Goal: Task Accomplishment & Management: Complete application form

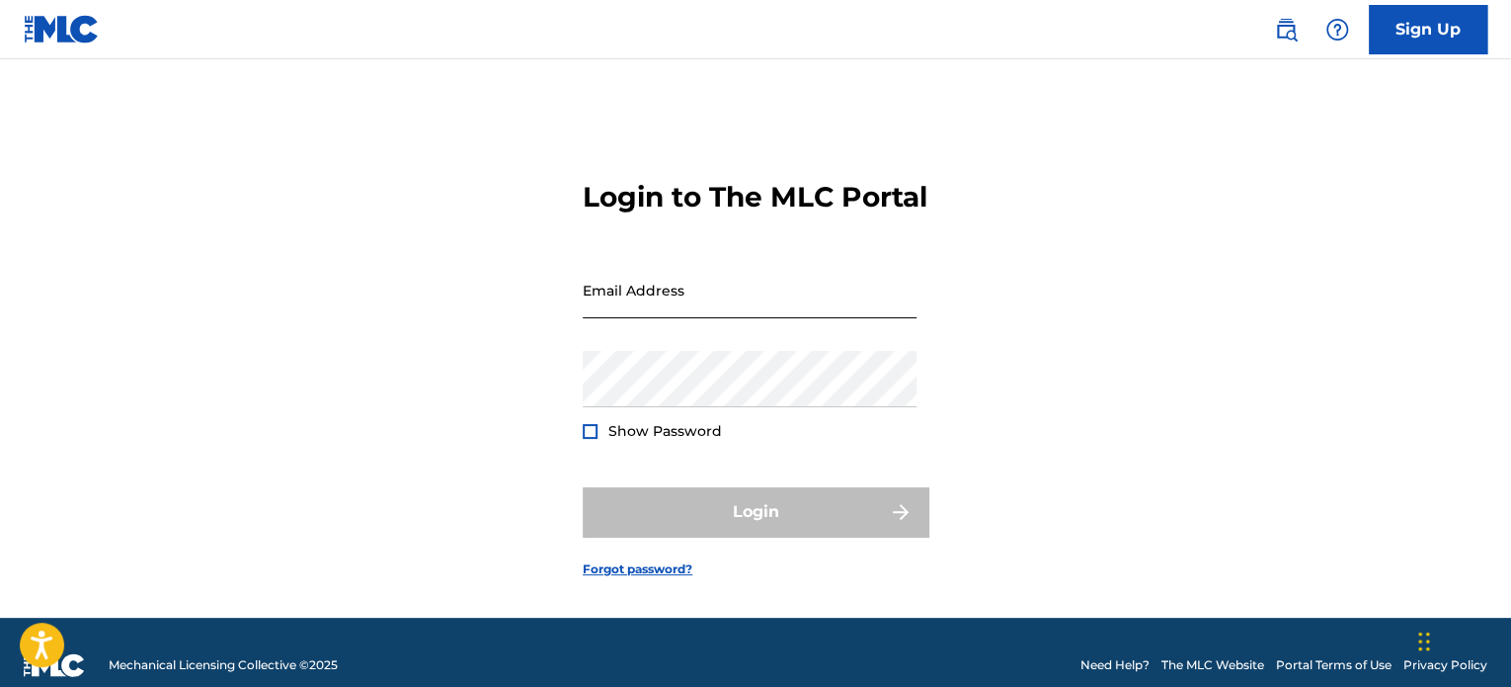
click at [885, 318] on input "Email Address" at bounding box center [750, 290] width 334 height 56
type input "[EMAIL_ADDRESS][DOMAIN_NAME]"
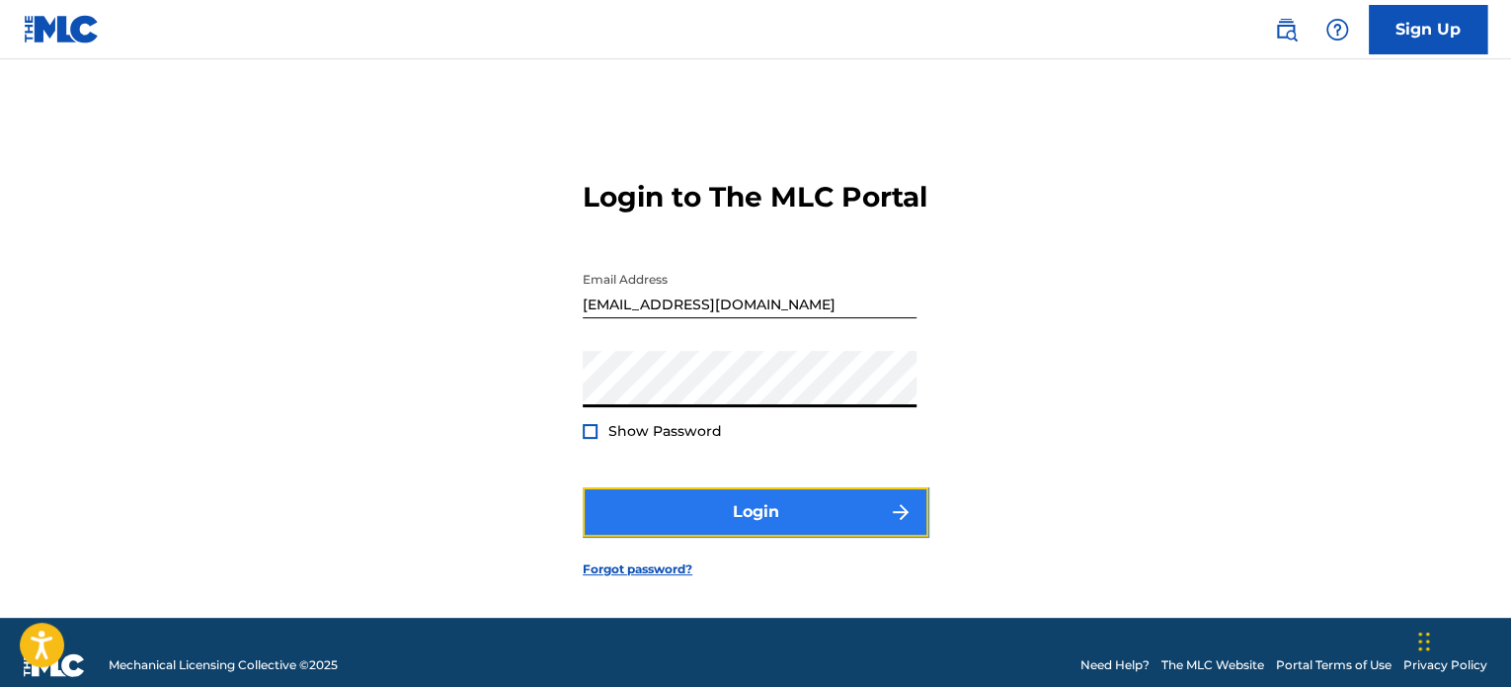
click at [767, 536] on button "Login" at bounding box center [756, 511] width 346 height 49
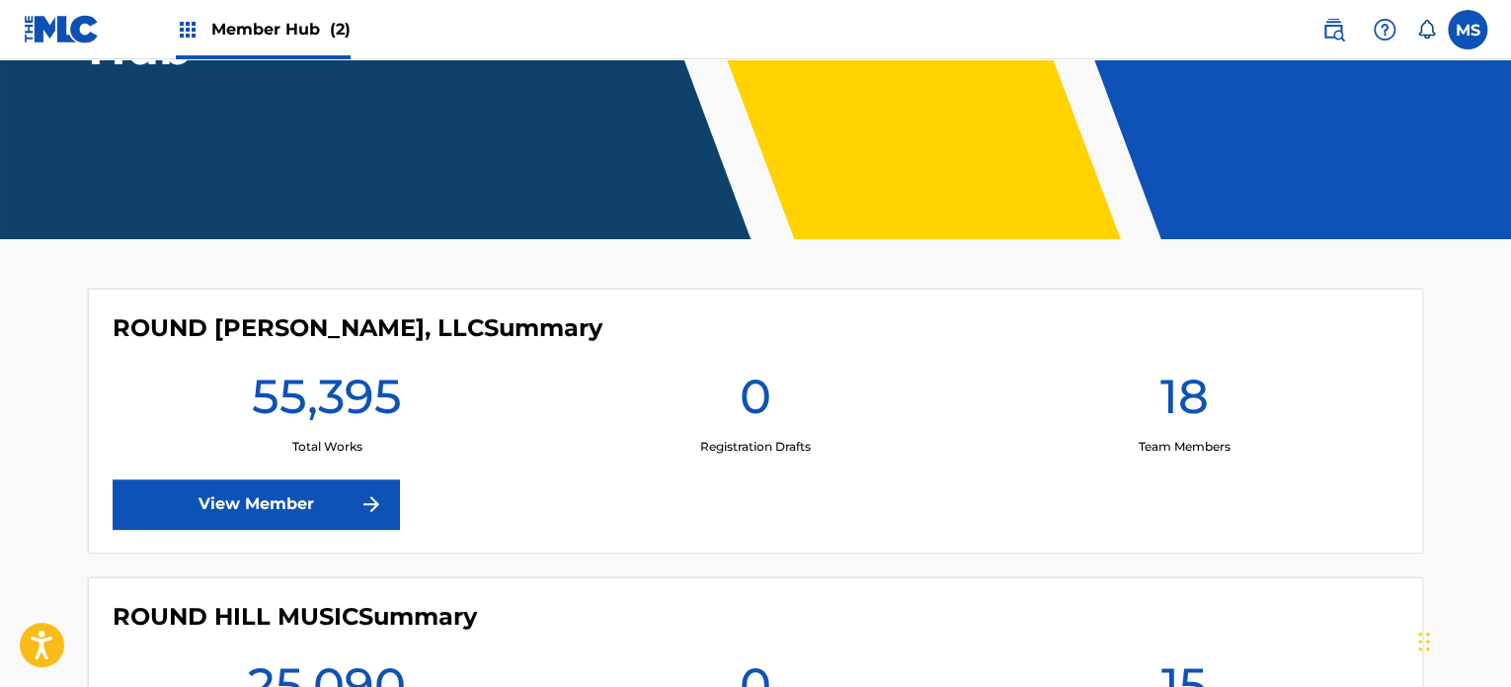
scroll to position [377, 0]
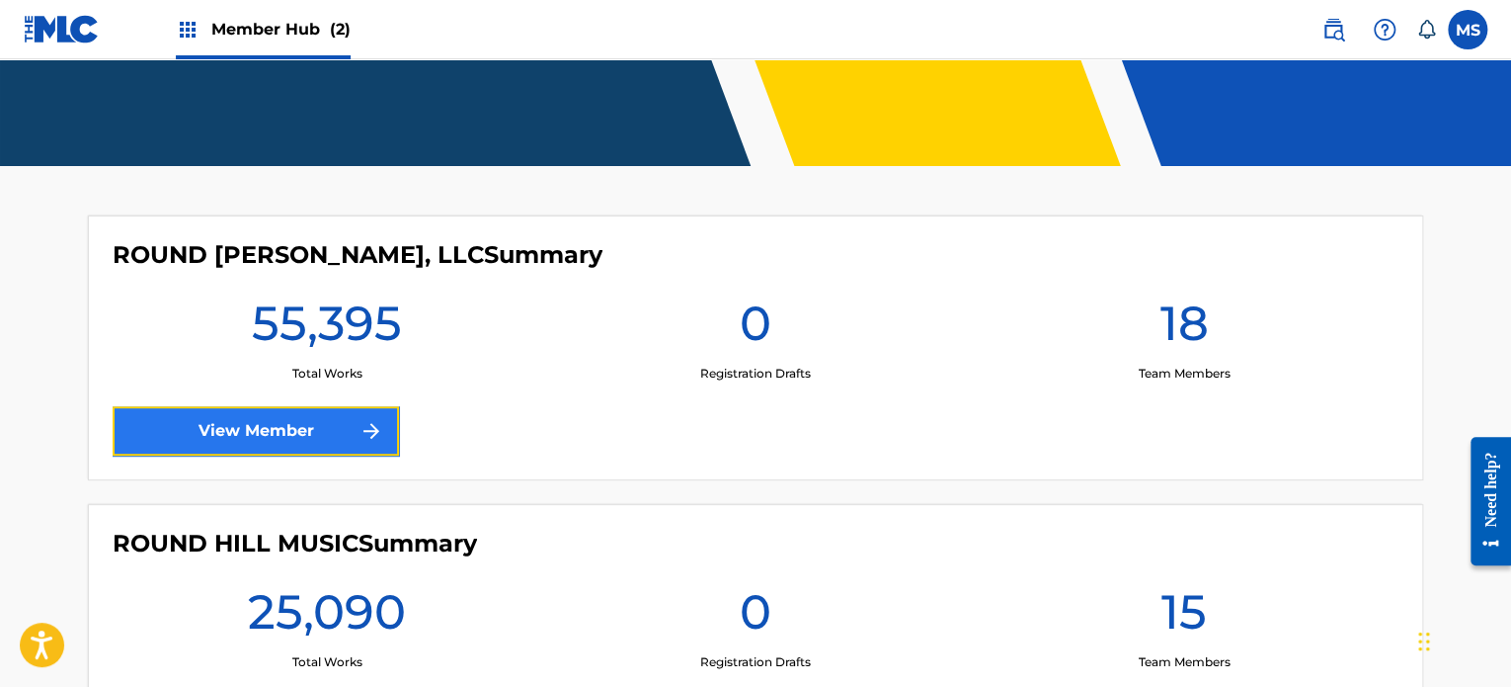
click at [355, 428] on link "View Member" at bounding box center [256, 430] width 286 height 49
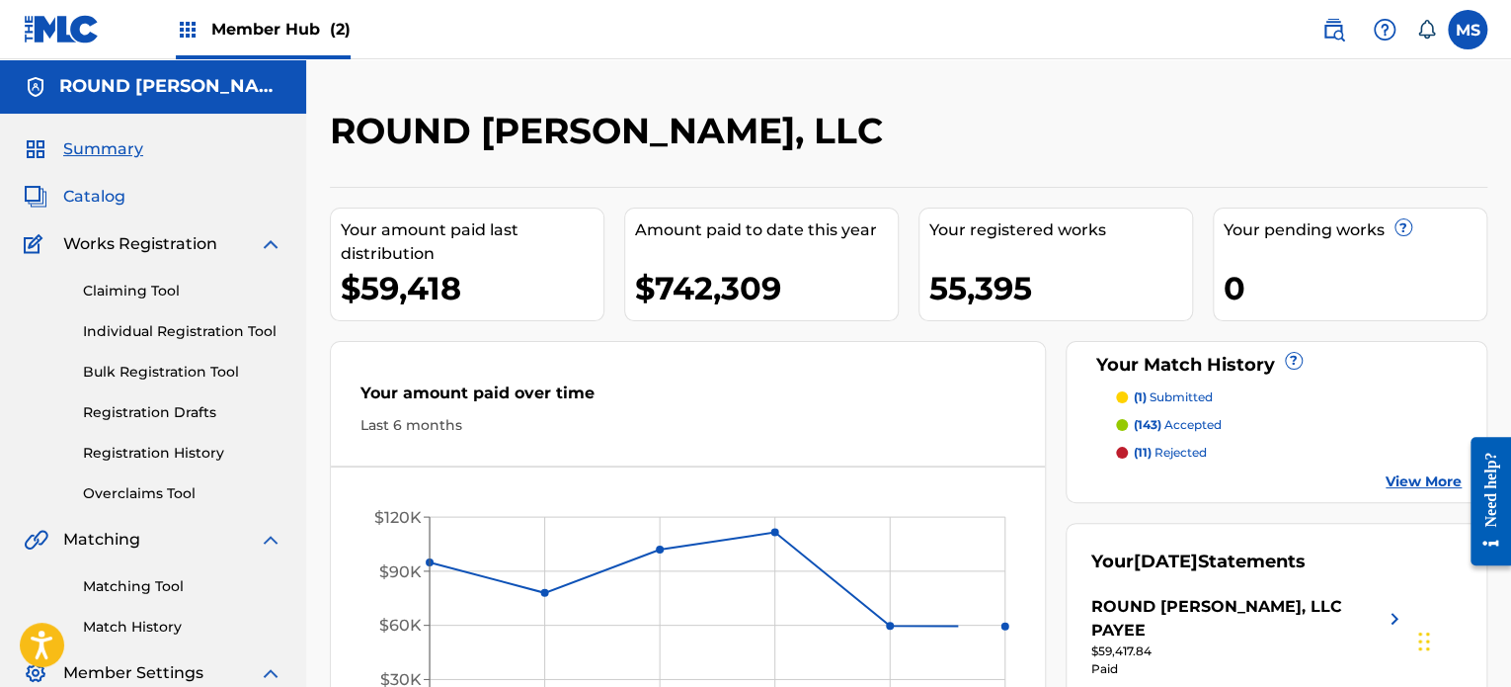
click at [118, 193] on span "Catalog" at bounding box center [94, 197] width 62 height 24
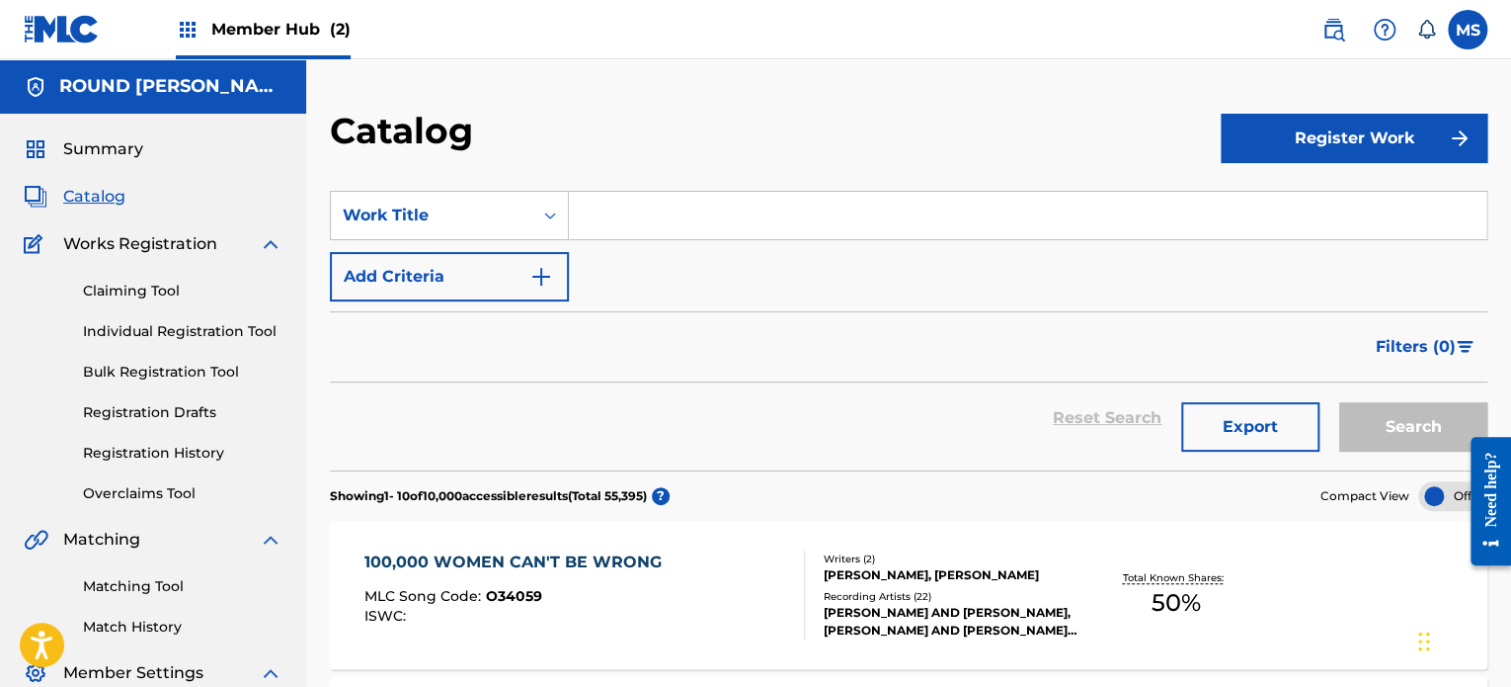
click at [640, 219] on input "Search Form" at bounding box center [1028, 215] width 918 height 47
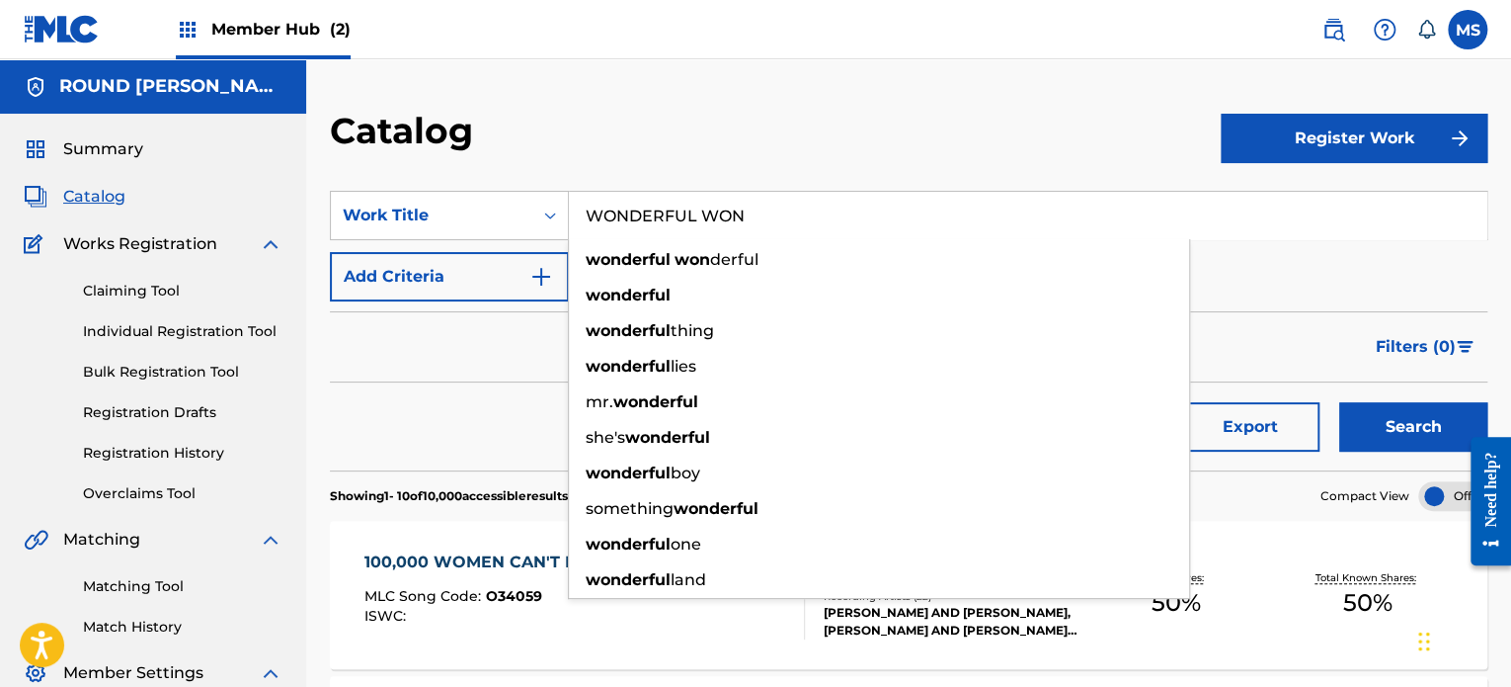
click at [683, 256] on strong "won" at bounding box center [693, 259] width 36 height 19
type input "wonderful wonderful"
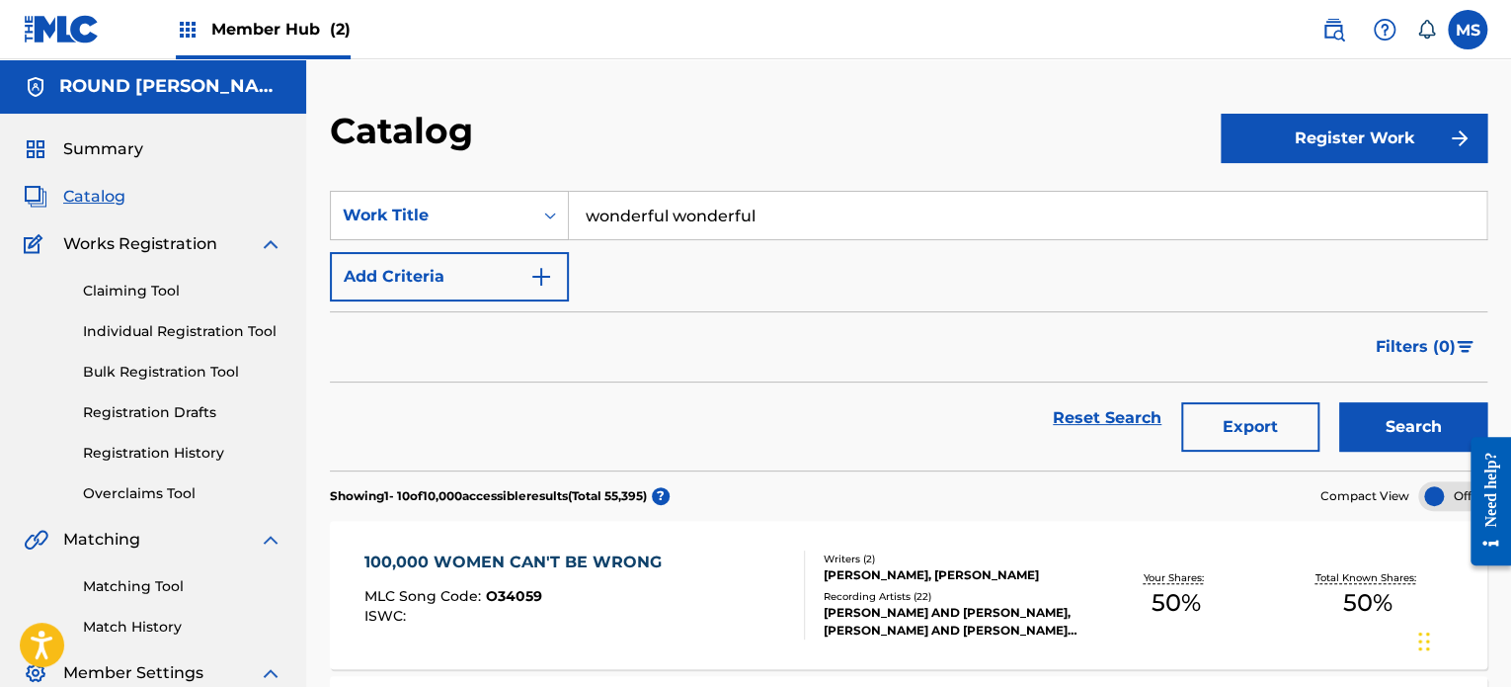
click at [683, 256] on div "SearchWithCriteria463a7824-3e5b-4344-bb06-8b8481e41a66 Work Title wonderful won…" at bounding box center [909, 246] width 1158 height 111
click at [1359, 437] on button "Search" at bounding box center [1414, 426] width 148 height 49
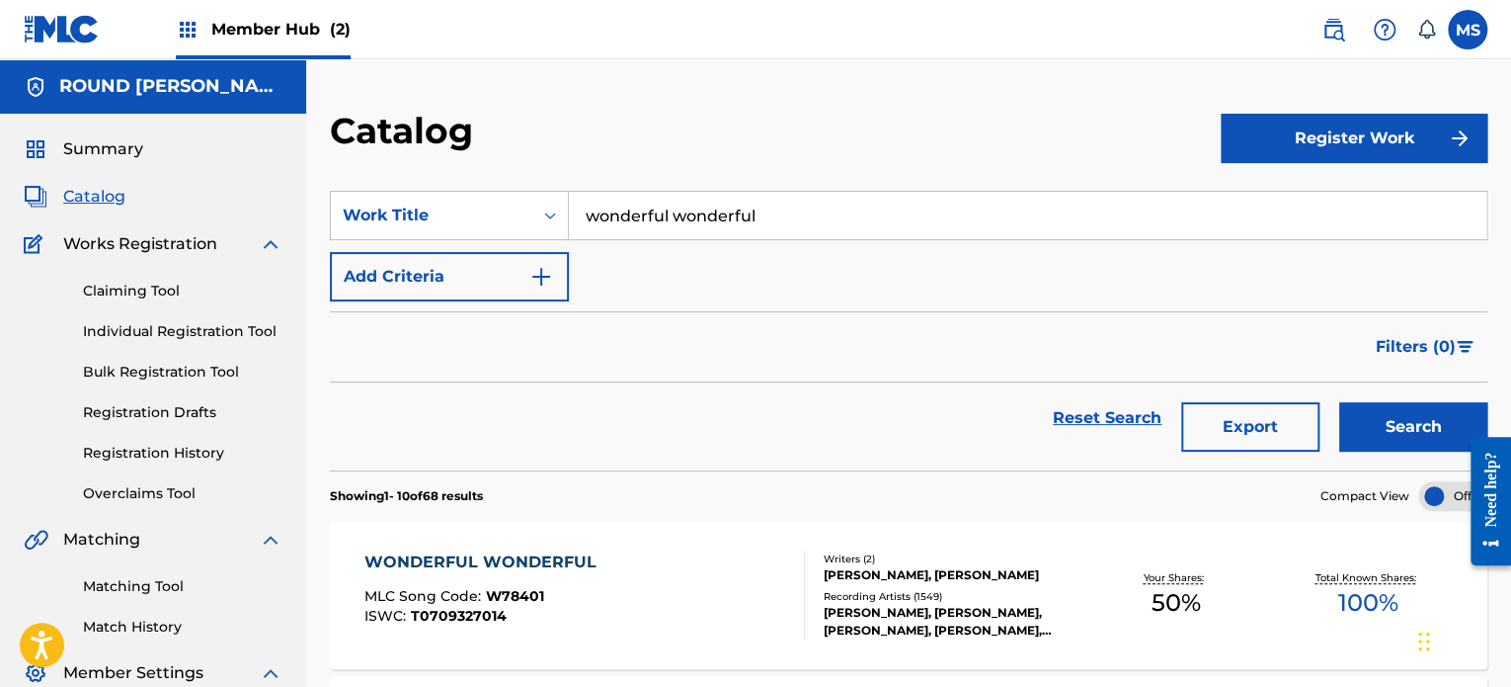
click at [1173, 598] on span "50 %" at bounding box center [1175, 603] width 49 height 36
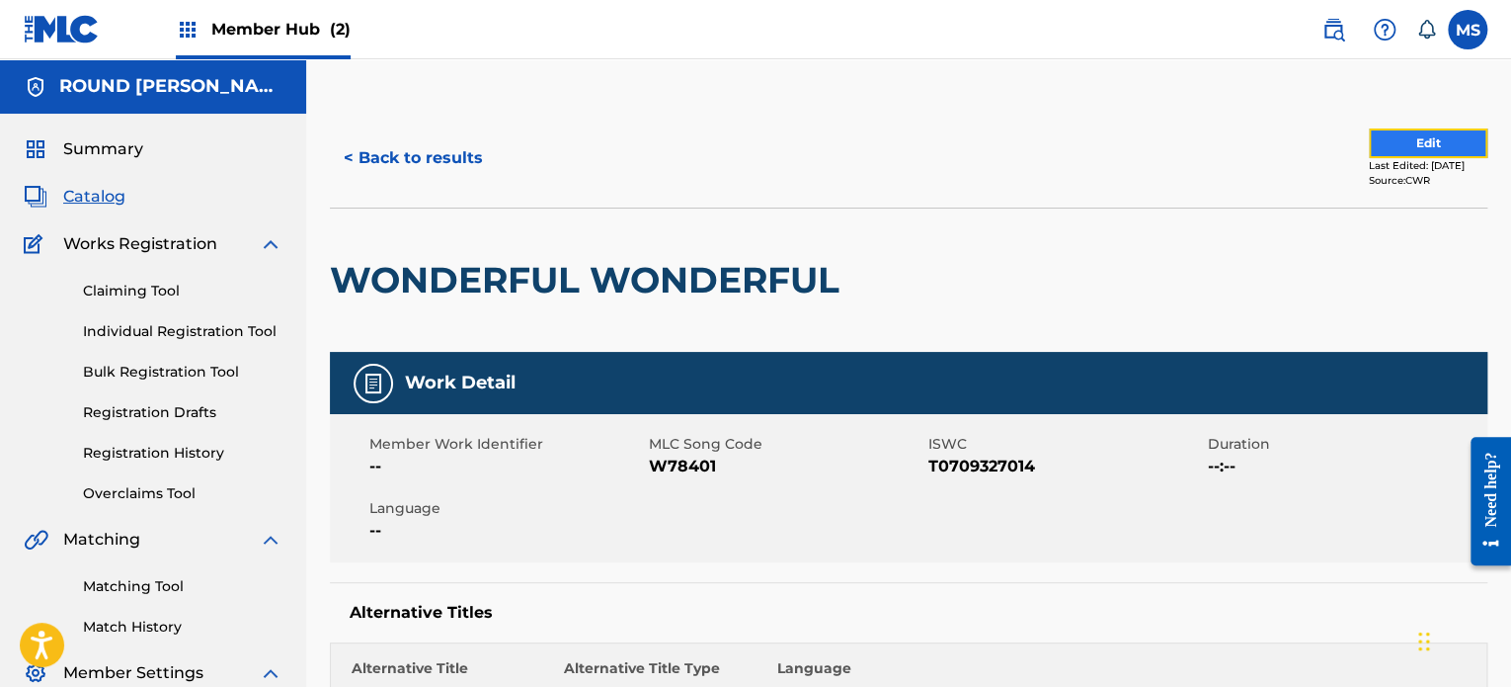
click at [1403, 153] on button "Edit" at bounding box center [1428, 143] width 119 height 30
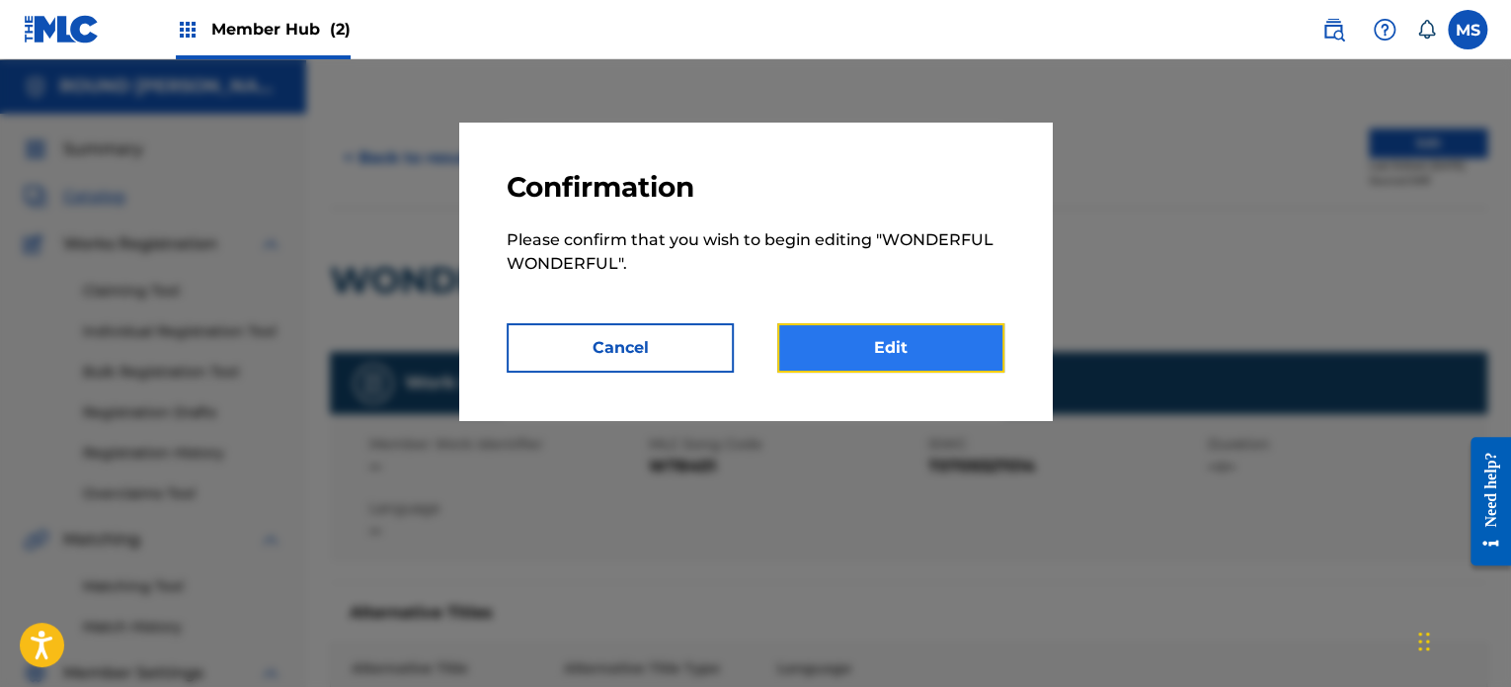
click at [947, 353] on link "Edit" at bounding box center [890, 347] width 227 height 49
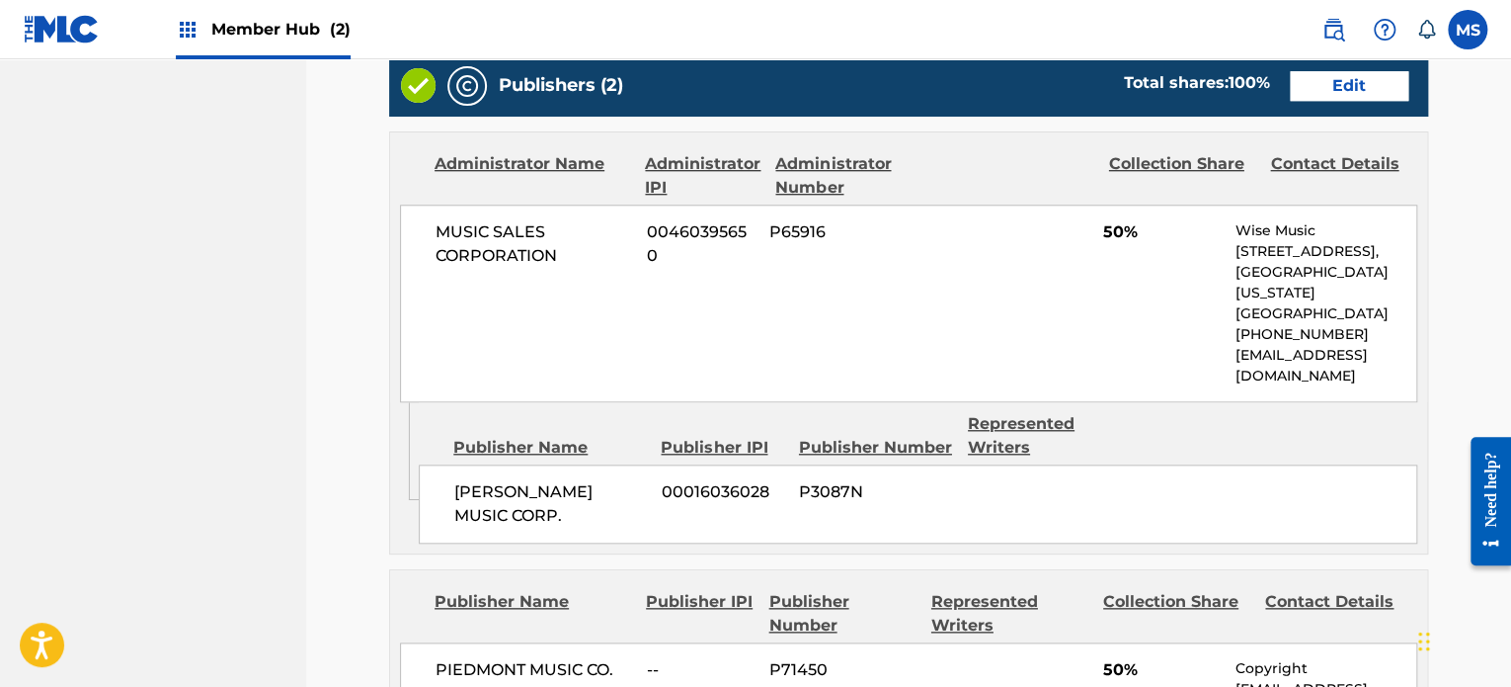
scroll to position [1257, 0]
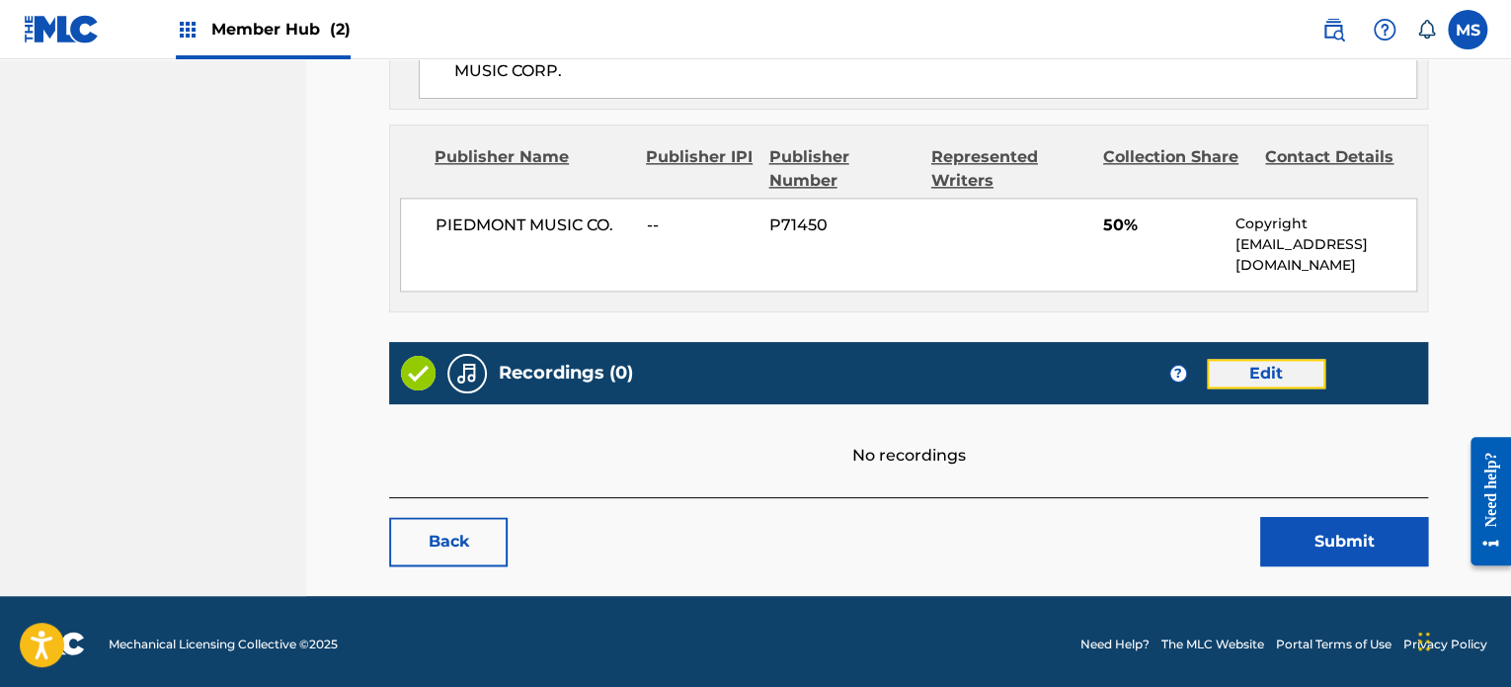
click at [1281, 370] on link "Edit" at bounding box center [1266, 374] width 119 height 30
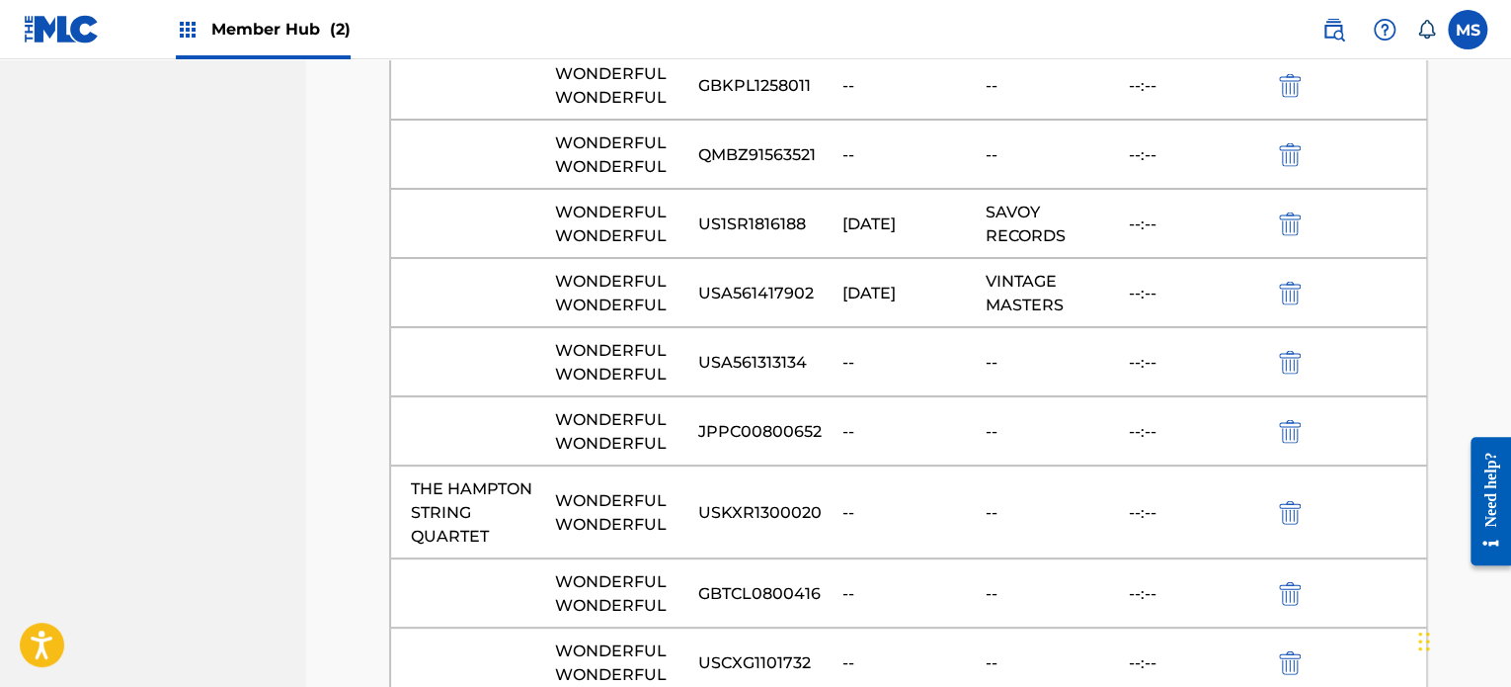
scroll to position [36871, 0]
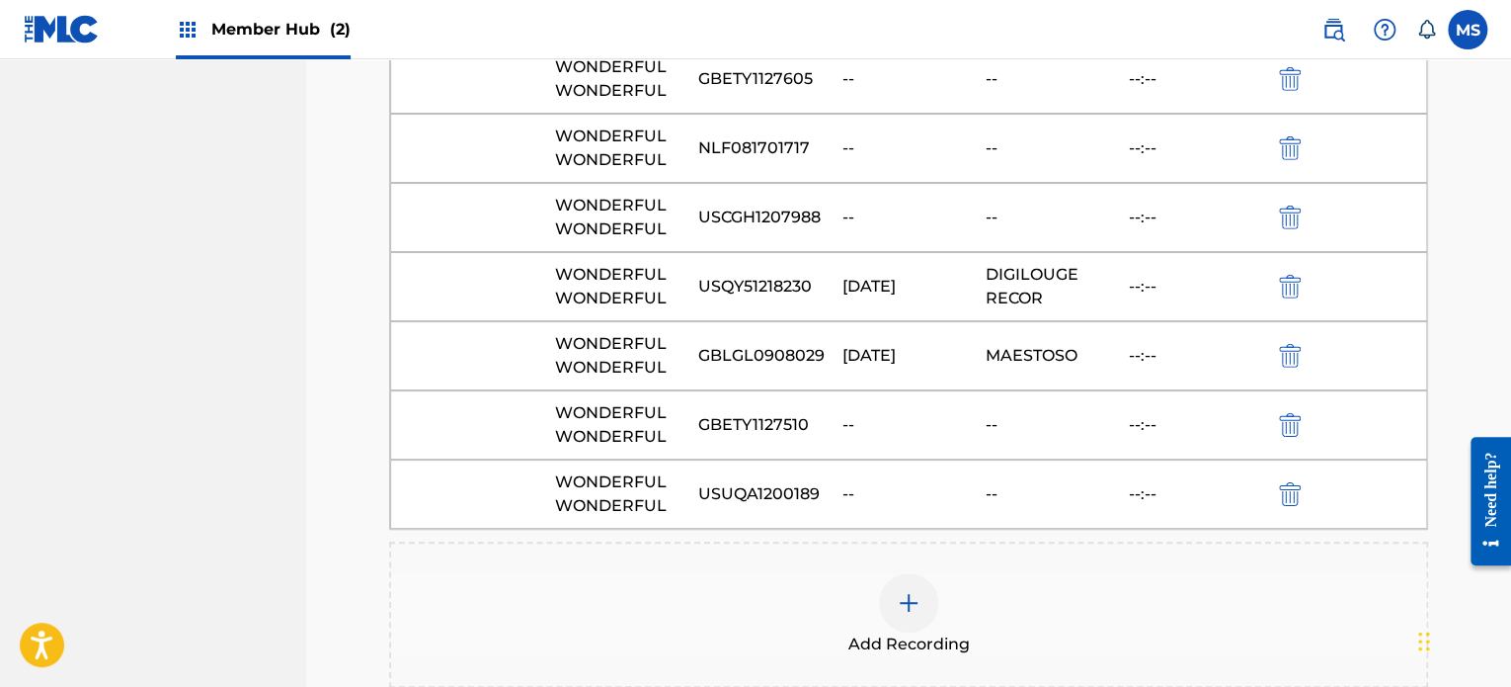
click at [914, 591] on img at bounding box center [909, 603] width 24 height 24
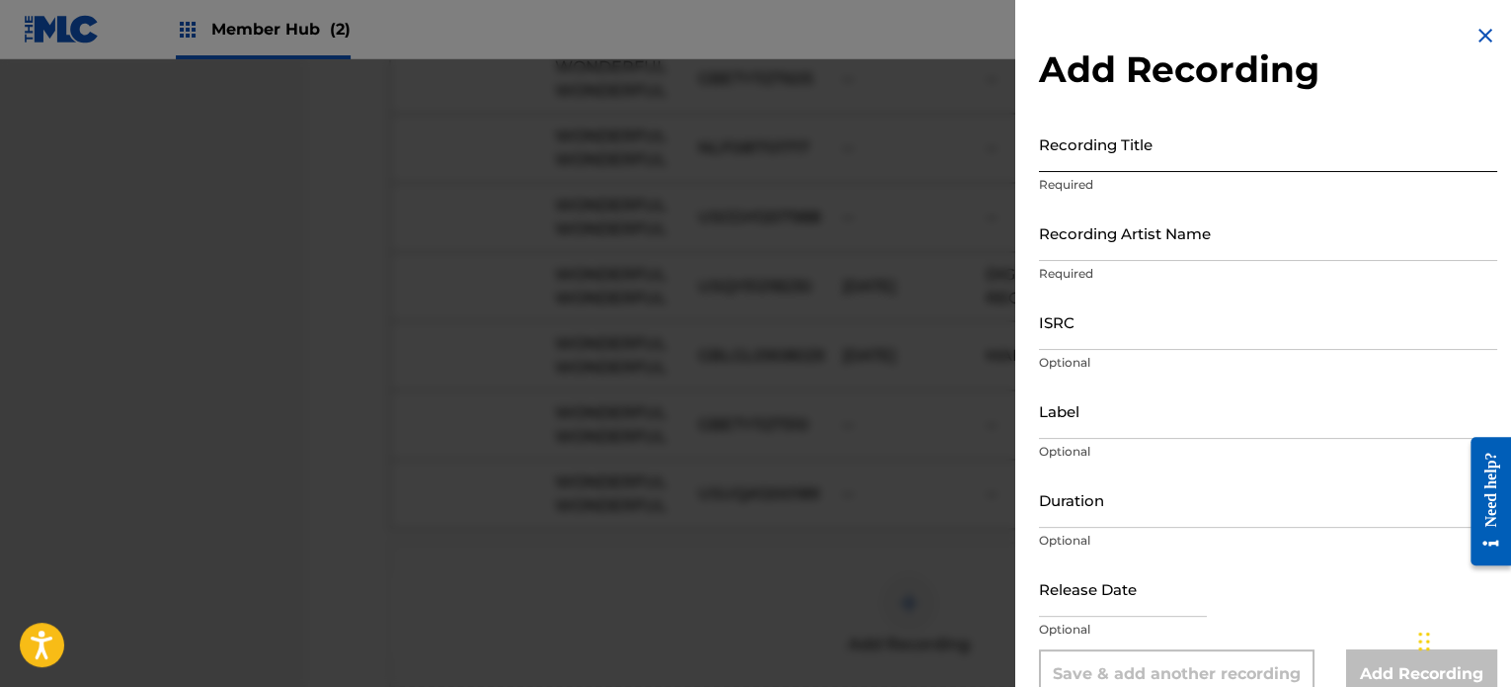
click at [1148, 157] on input "Recording Title" at bounding box center [1268, 144] width 458 height 56
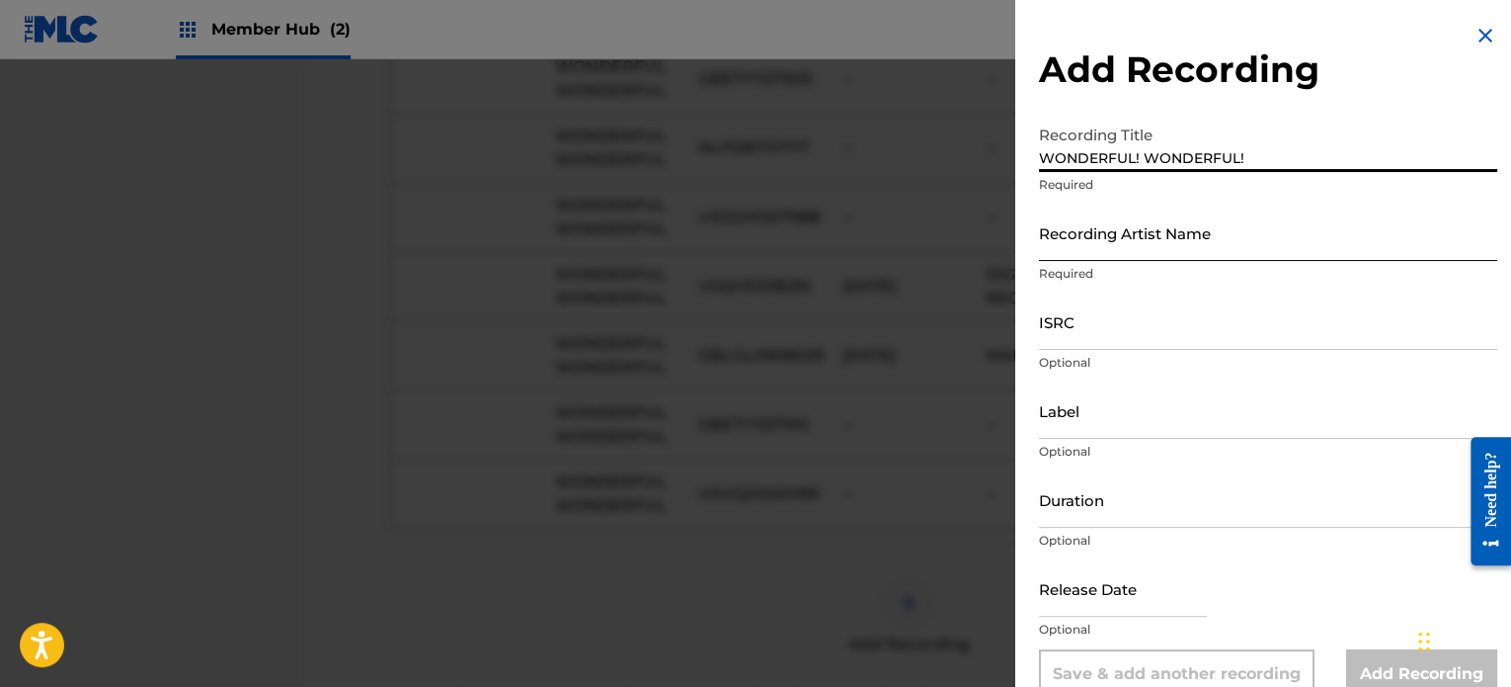
type input "WONDERFUL! WONDERFUL!"
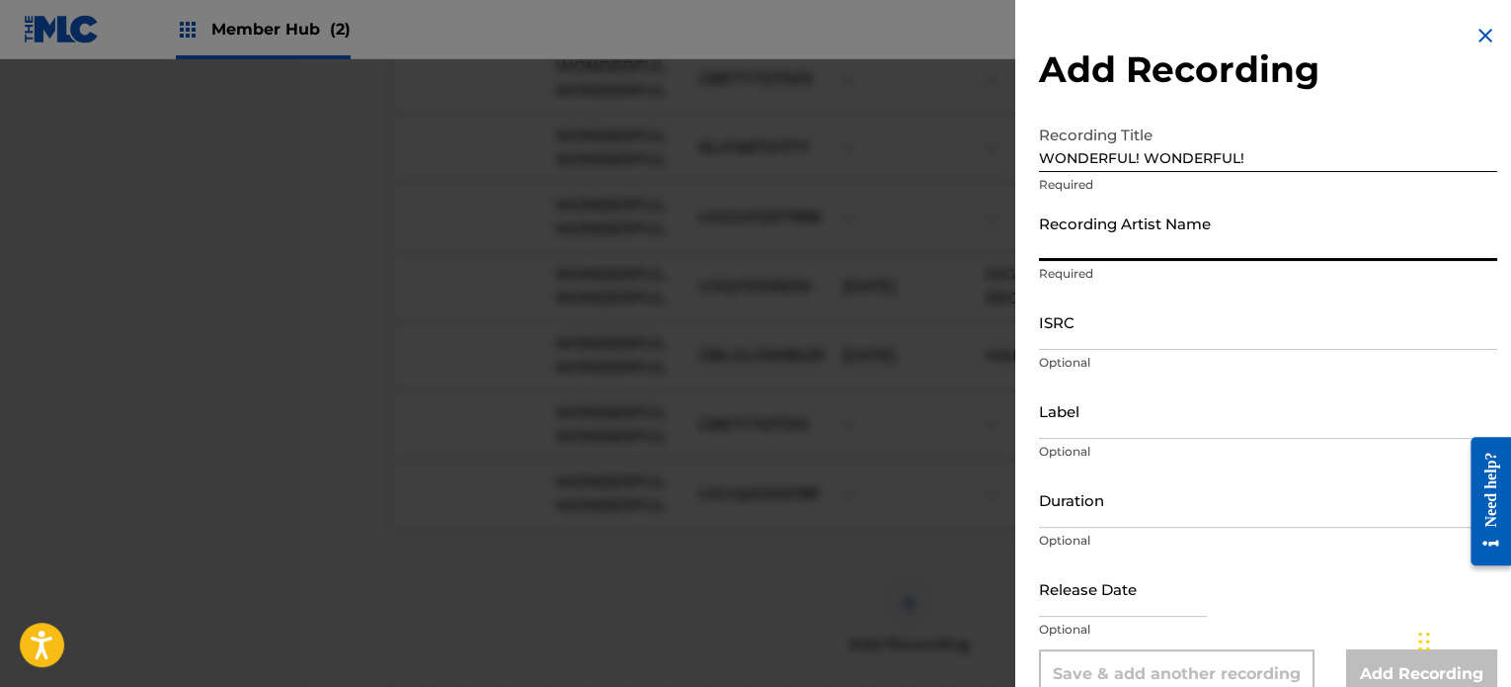
click at [1136, 236] on input "Recording Artist Name" at bounding box center [1268, 232] width 458 height 56
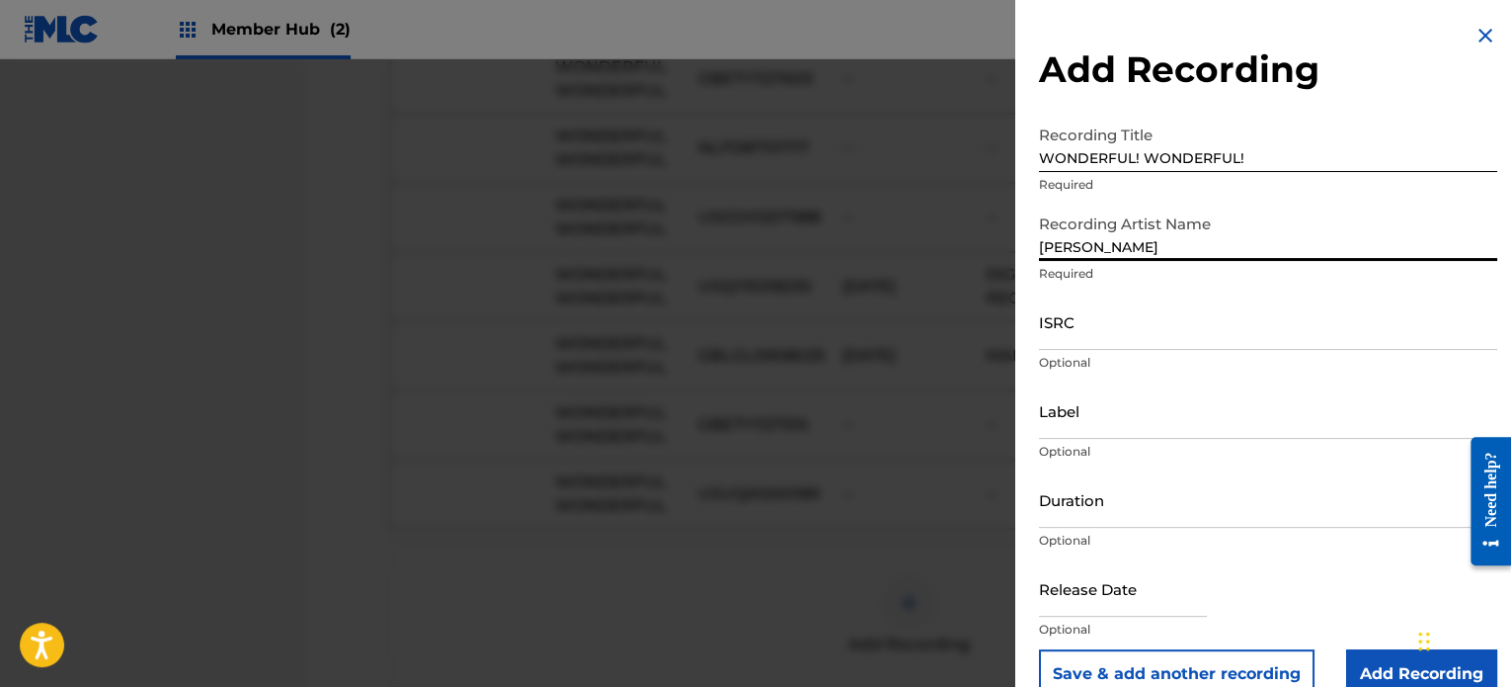
type input "[PERSON_NAME]"
click at [1068, 335] on input "ISRC" at bounding box center [1268, 321] width 458 height 56
paste input "USBN28900372"
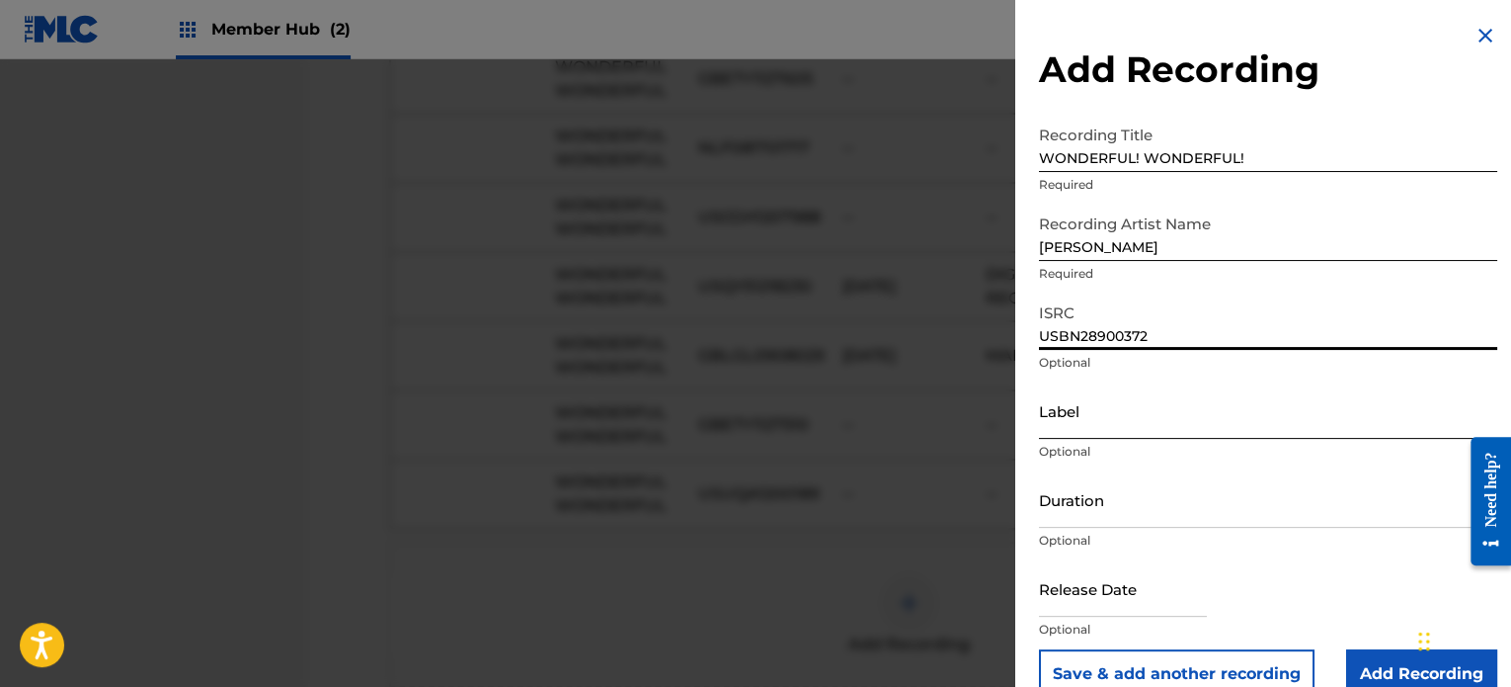
type input "USBN28900372"
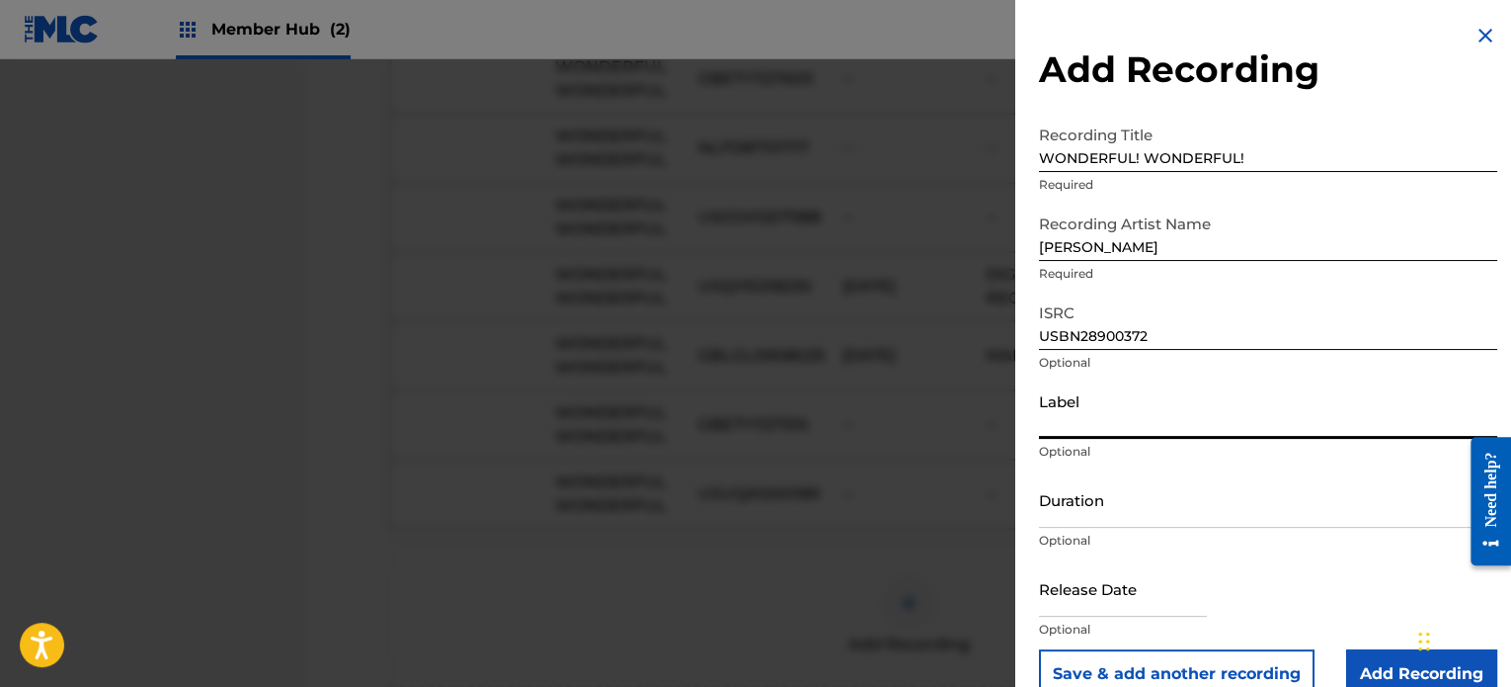
click at [1060, 411] on input "Label" at bounding box center [1268, 410] width 458 height 56
type input "UMG RECORDINGS, INC. (CAPITOL RECORDS, LLC)"
click at [1074, 498] on input "Duration" at bounding box center [1268, 499] width 458 height 56
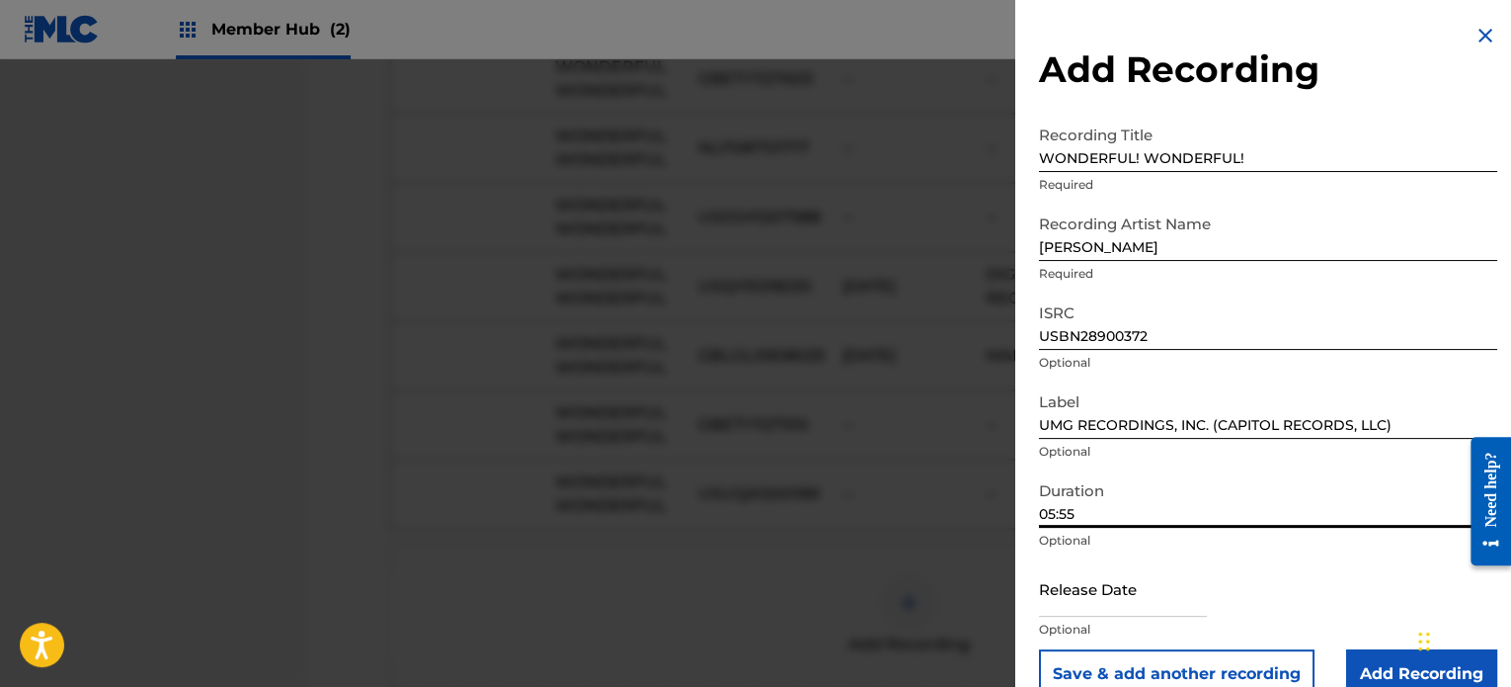
scroll to position [36, 0]
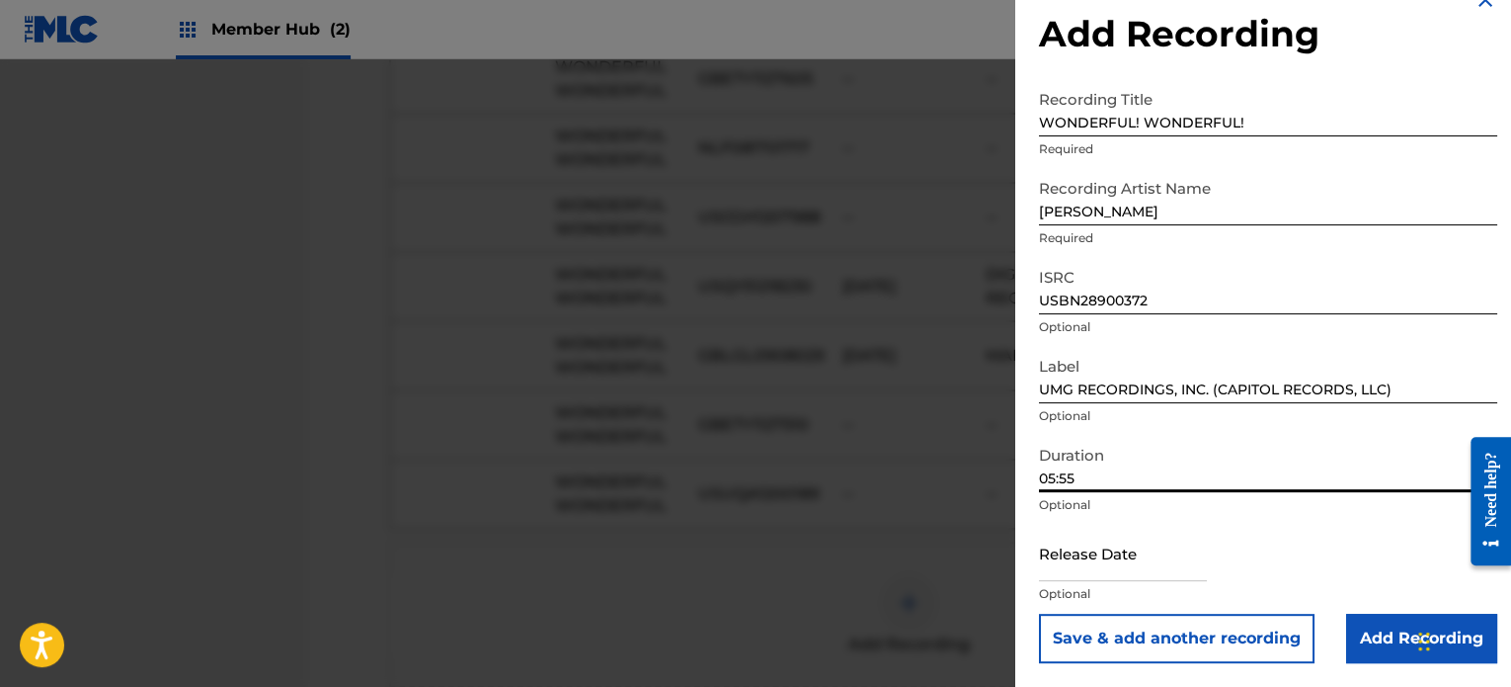
type input "05:55"
click at [1051, 584] on div at bounding box center [1123, 555] width 168 height 60
drag, startPoint x: 1066, startPoint y: 568, endPoint x: 1043, endPoint y: 564, distance: 23.1
click at [1043, 564] on input "text" at bounding box center [1123, 553] width 168 height 56
select select "8"
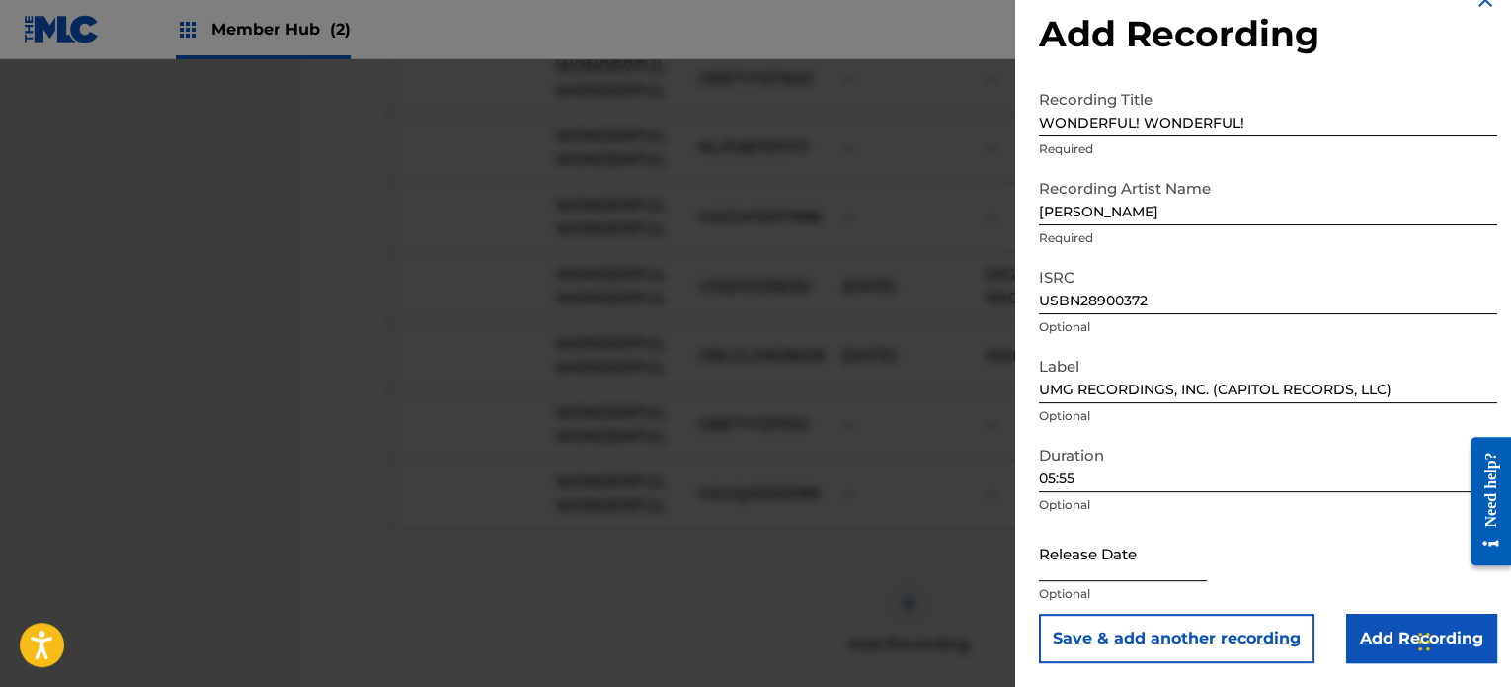
select select "2025"
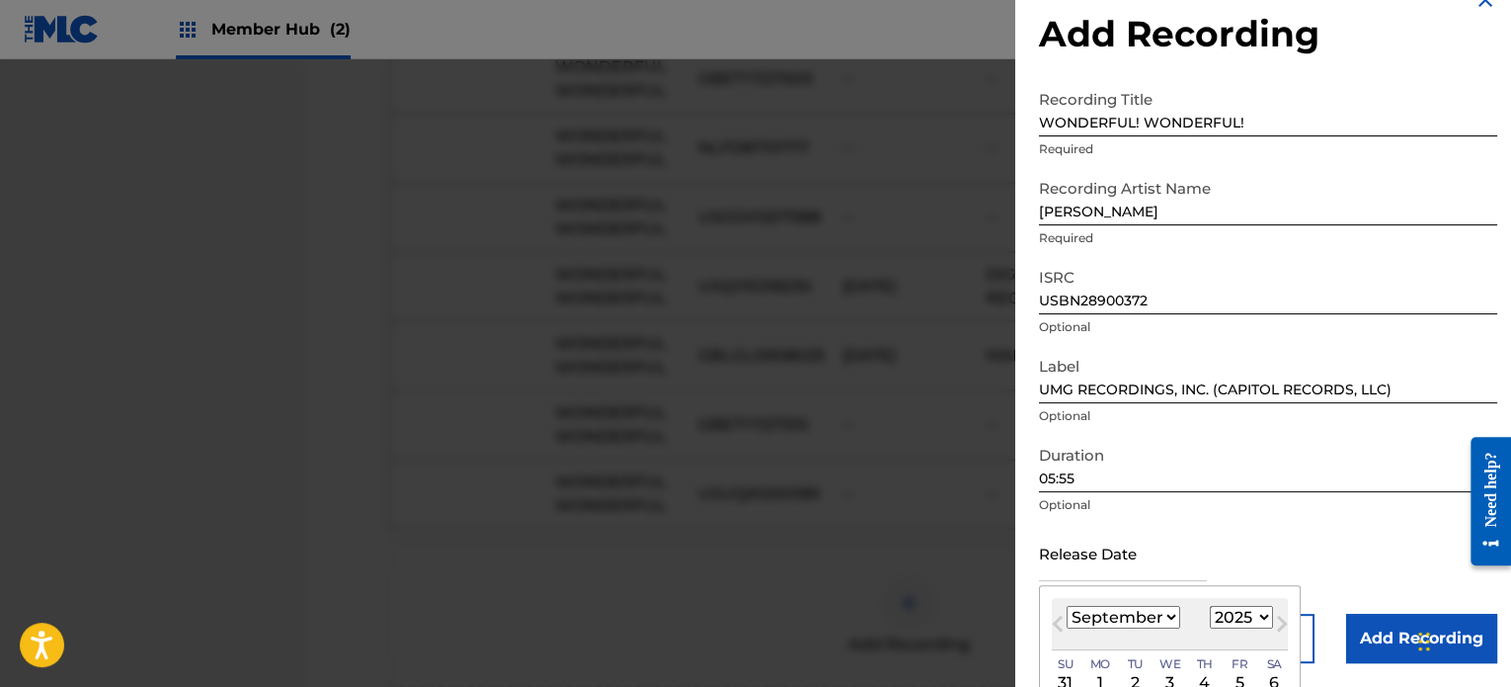
click at [1097, 616] on select "January February March April May June July August September October November De…" at bounding box center [1124, 617] width 114 height 23
select select "11"
click at [1067, 606] on select "January February March April May June July August September October November De…" at bounding box center [1124, 617] width 114 height 23
click at [1233, 619] on select "1899 1900 1901 1902 1903 1904 1905 1906 1907 1908 1909 1910 1911 1912 1913 1914…" at bounding box center [1241, 617] width 63 height 23
select select "2023"
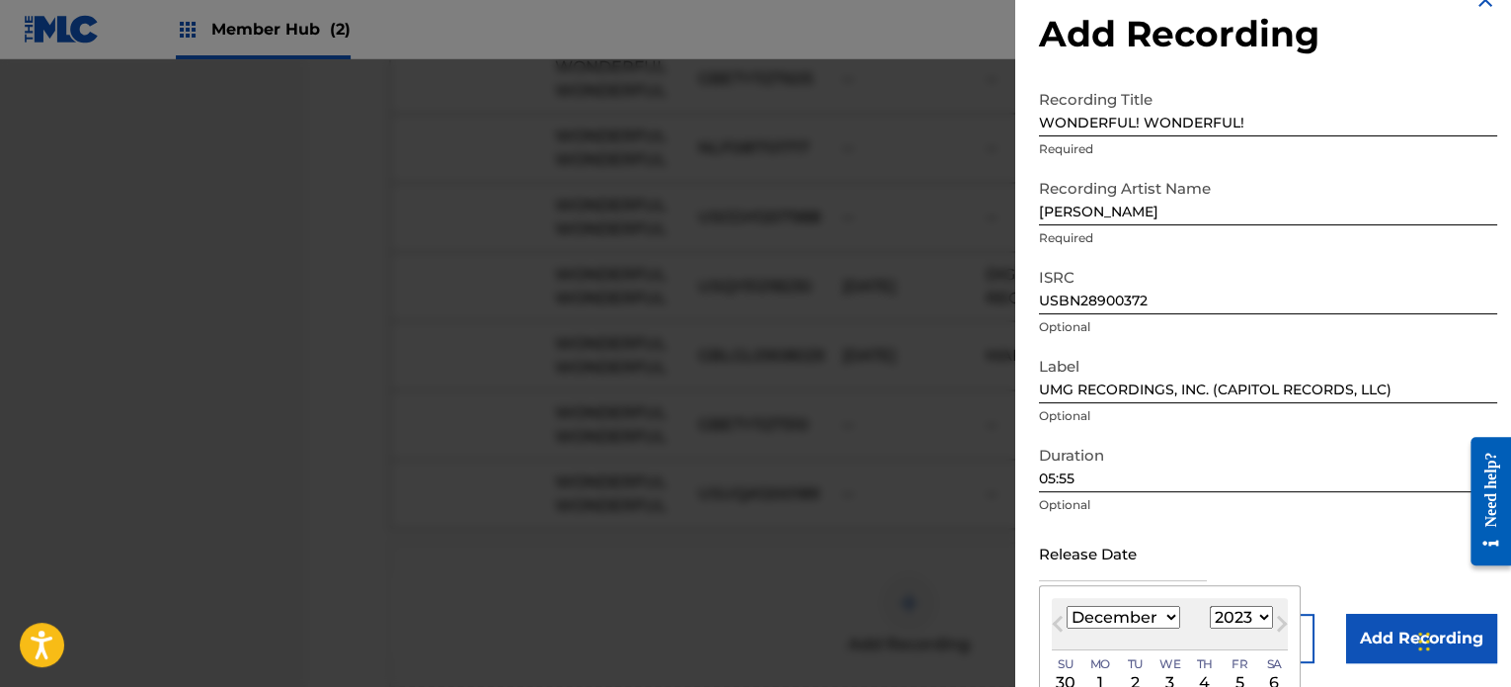
click at [1210, 606] on select "1899 1900 1901 1902 1903 1904 1905 1906 1907 1908 1909 1910 1911 1912 1913 1914…" at bounding box center [1241, 617] width 63 height 23
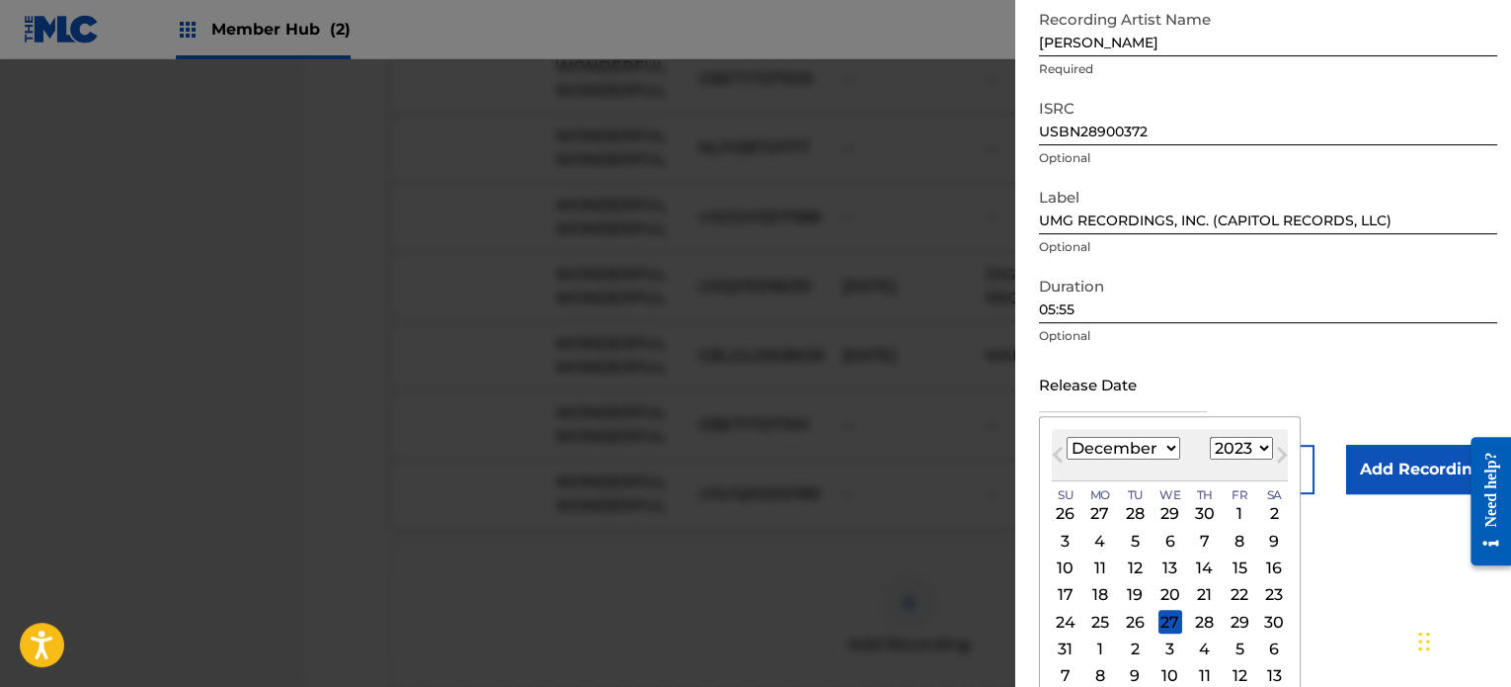
scroll to position [218, 0]
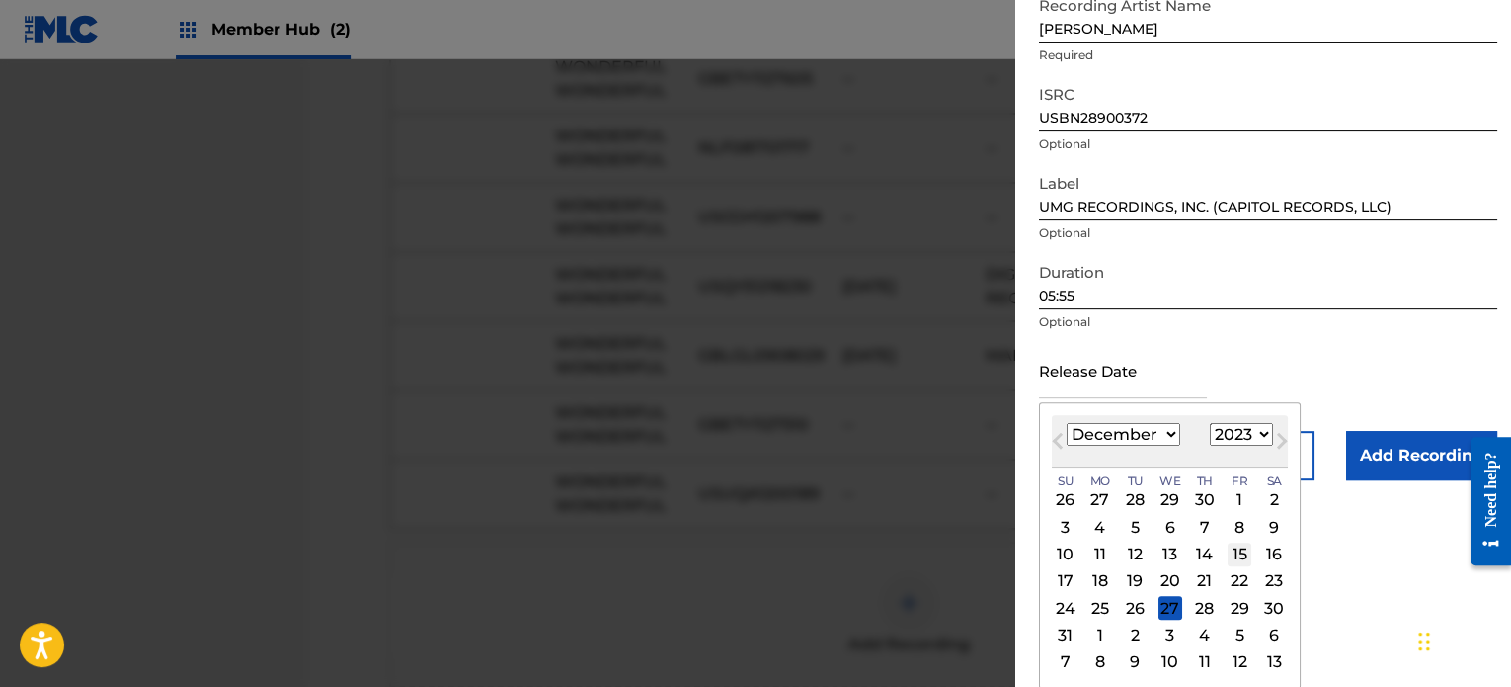
click at [1234, 556] on div "15" at bounding box center [1240, 554] width 24 height 24
type input "[DATE]"
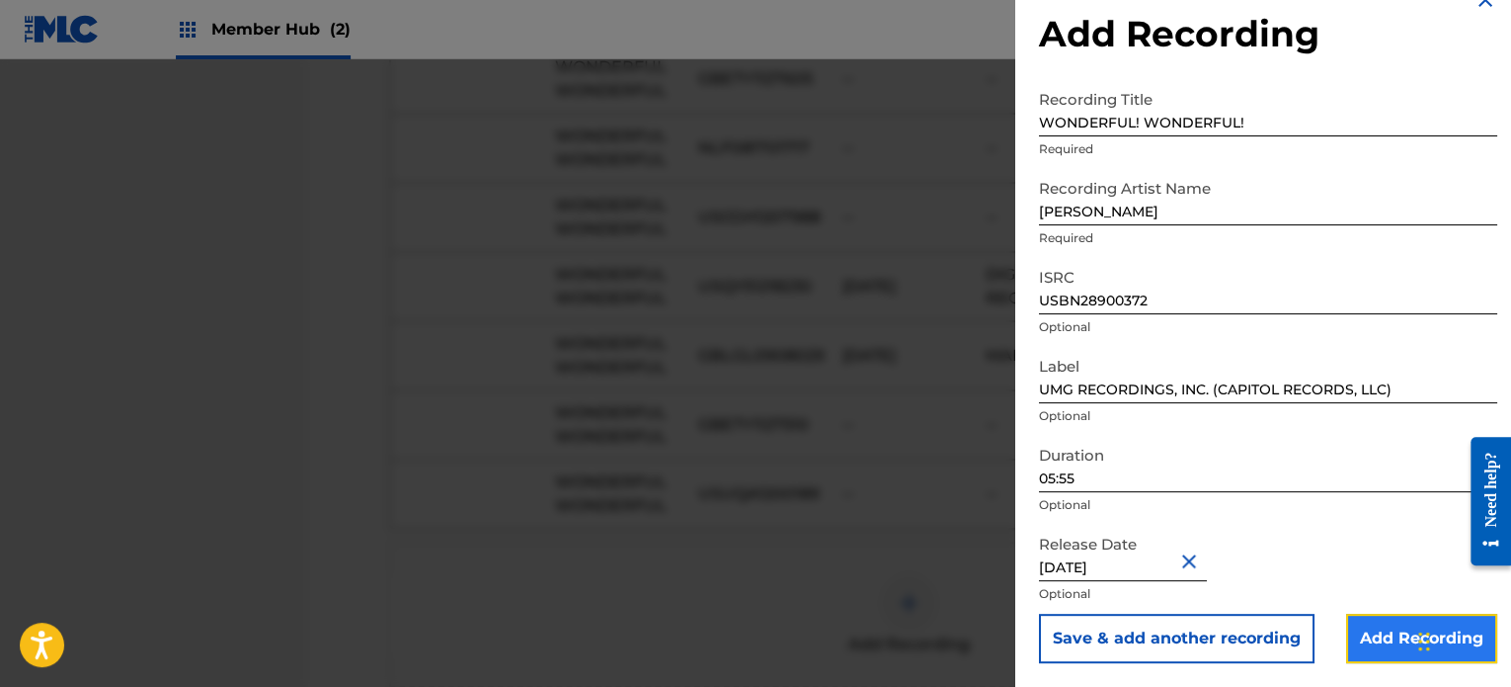
click at [1393, 626] on input "Add Recording" at bounding box center [1421, 637] width 151 height 49
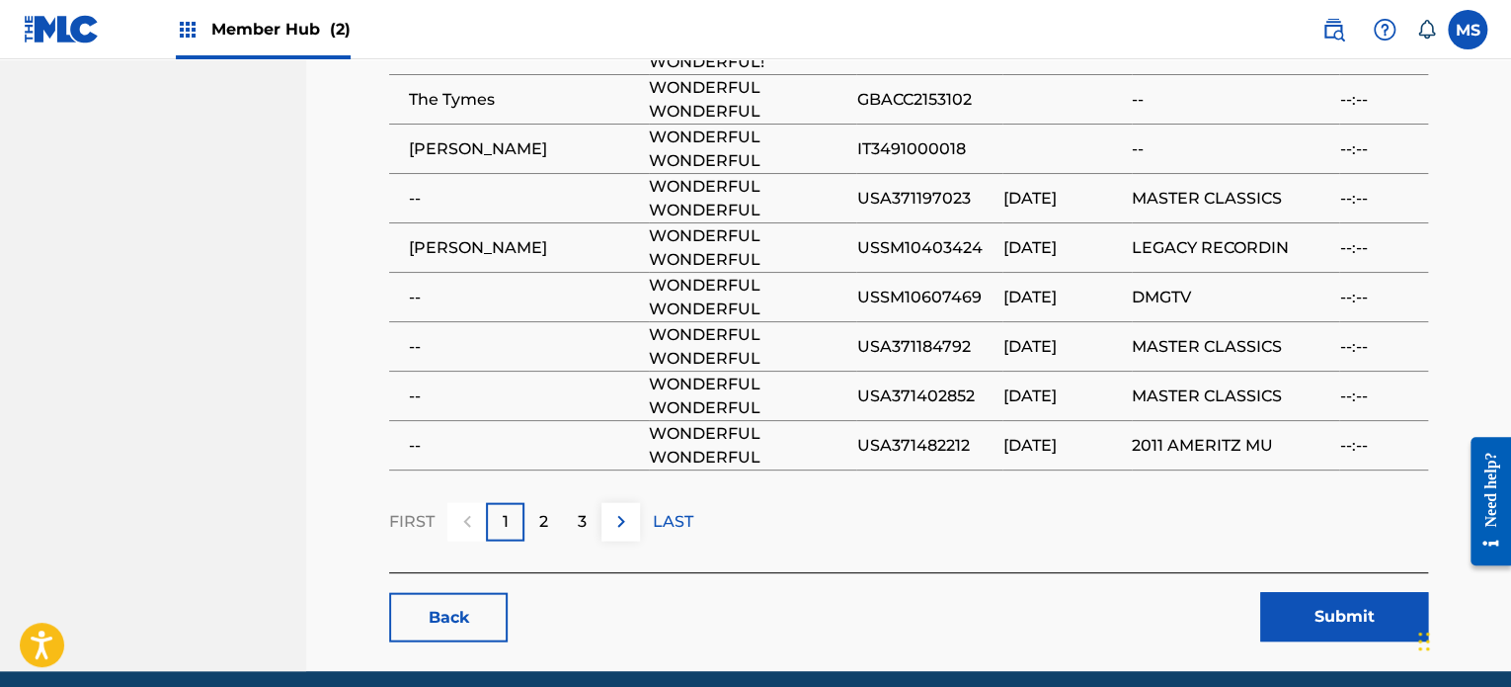
scroll to position [1950, 0]
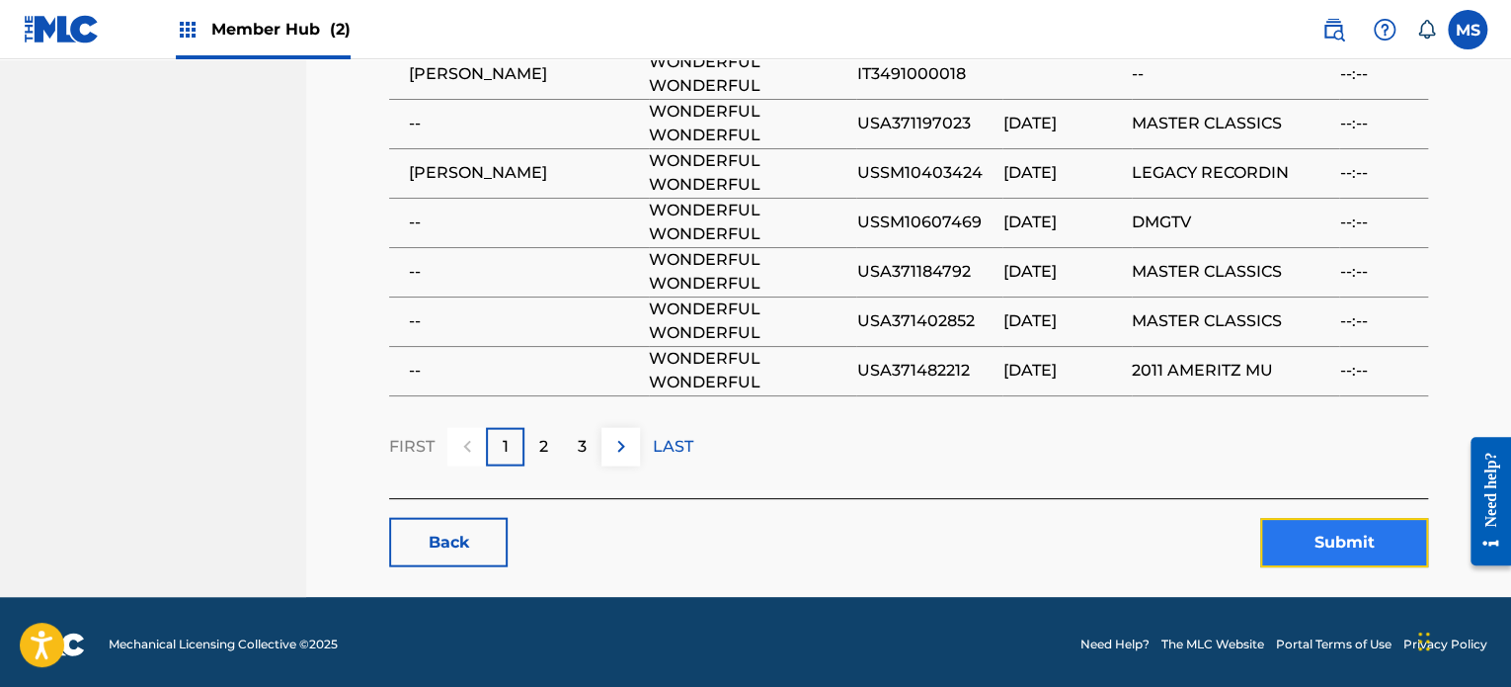
click at [1309, 521] on button "Submit" at bounding box center [1345, 542] width 168 height 49
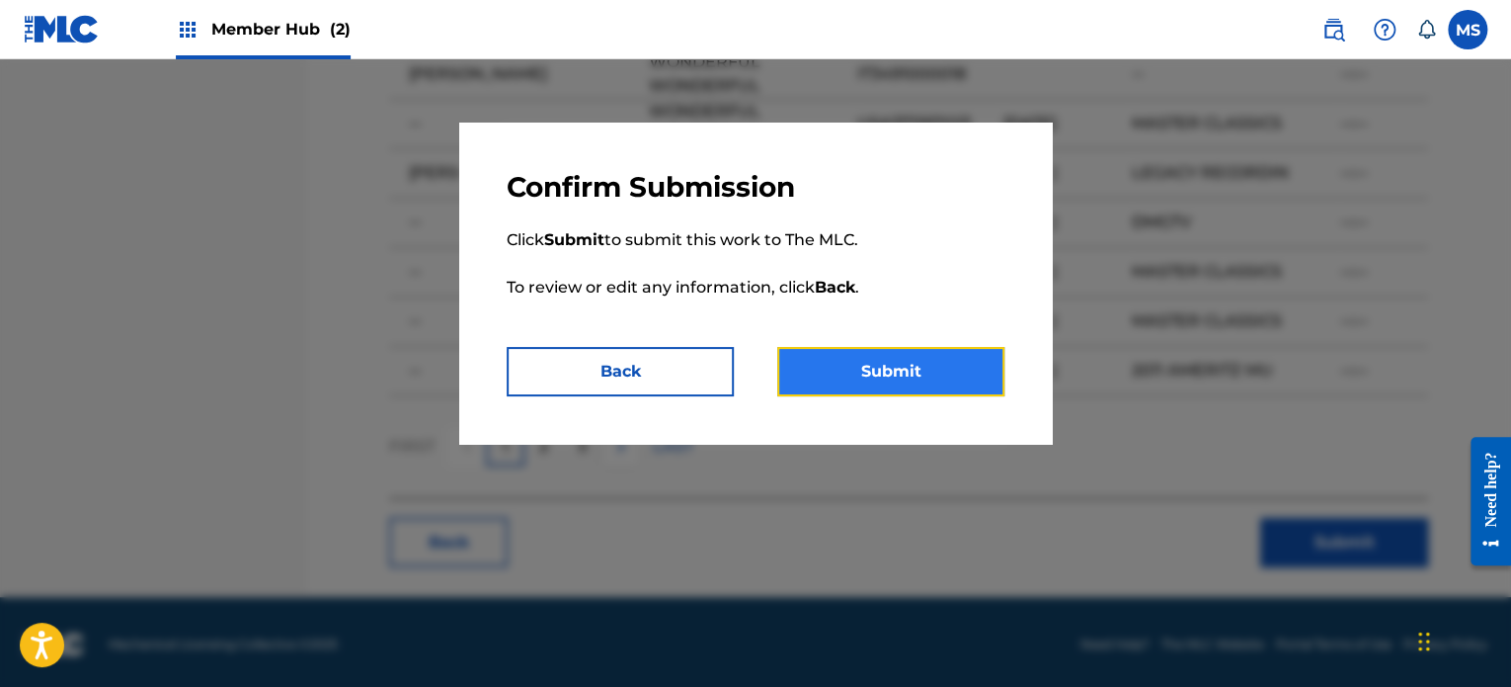
click at [871, 349] on button "Submit" at bounding box center [890, 371] width 227 height 49
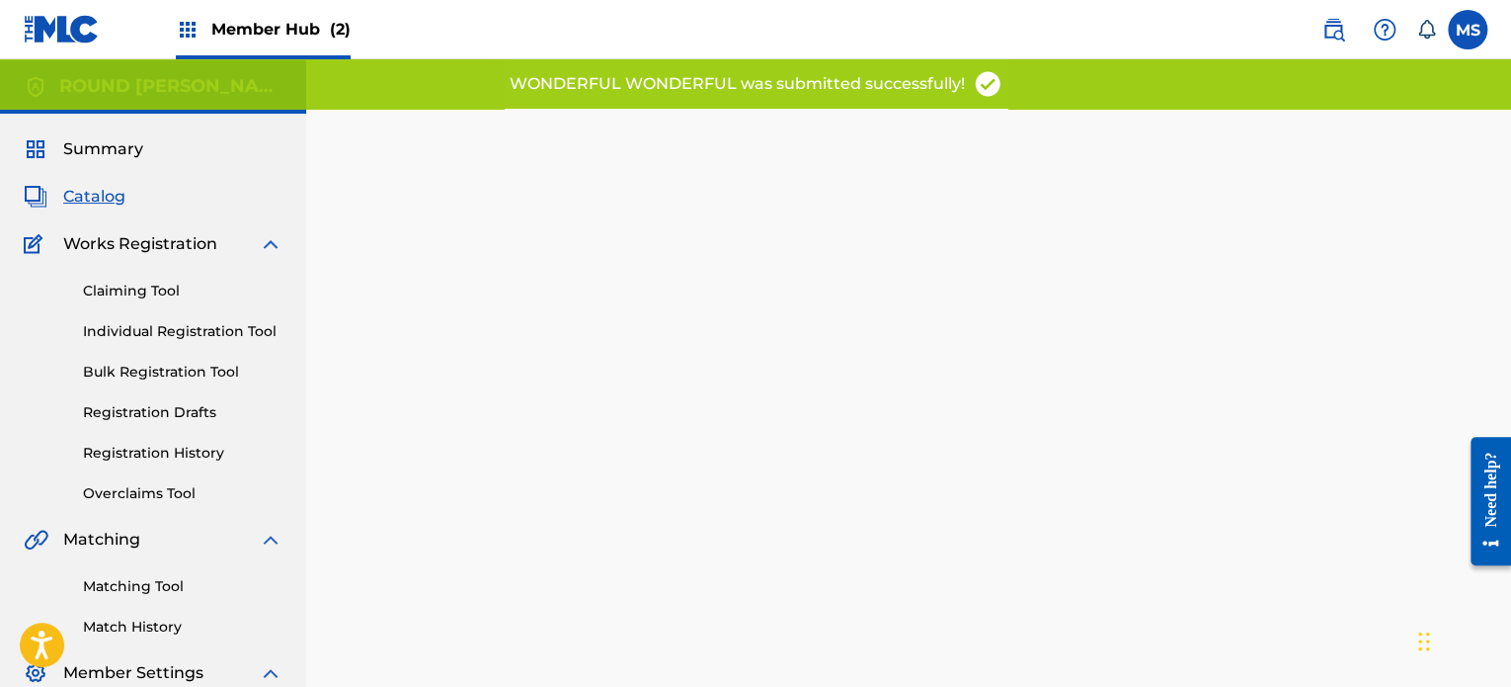
scroll to position [203, 0]
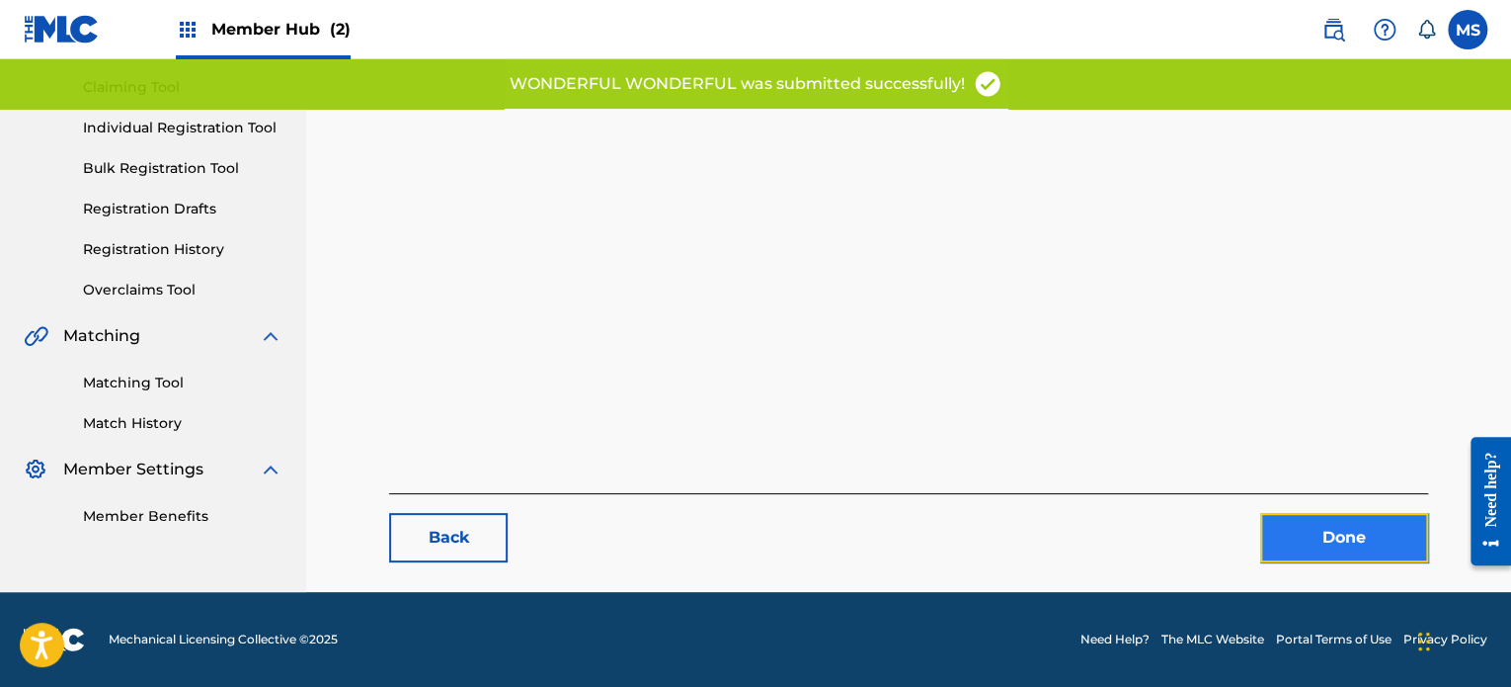
click at [1292, 533] on link "Done" at bounding box center [1345, 537] width 168 height 49
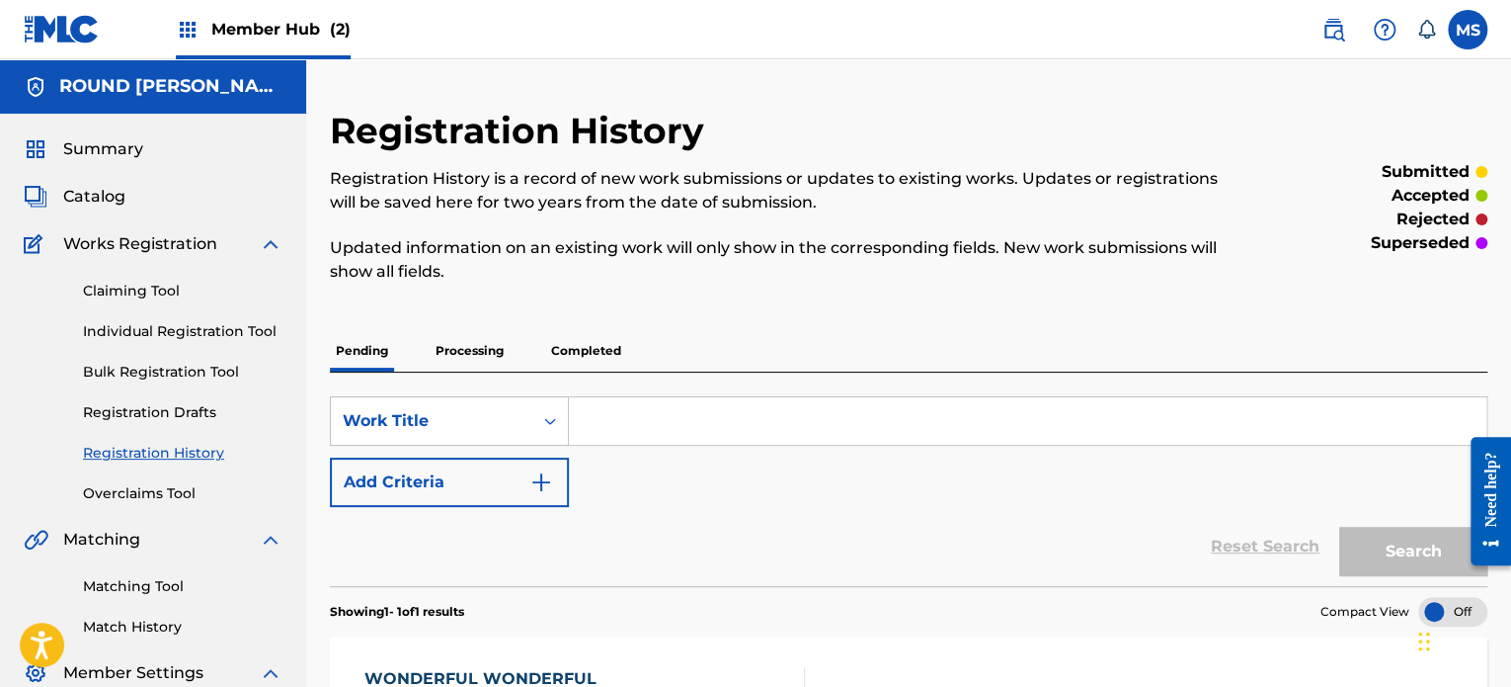
click at [231, 82] on h5 "ROUND [PERSON_NAME], LLC" at bounding box center [170, 86] width 223 height 23
click at [265, 20] on span "Member Hub (2)" at bounding box center [280, 29] width 139 height 23
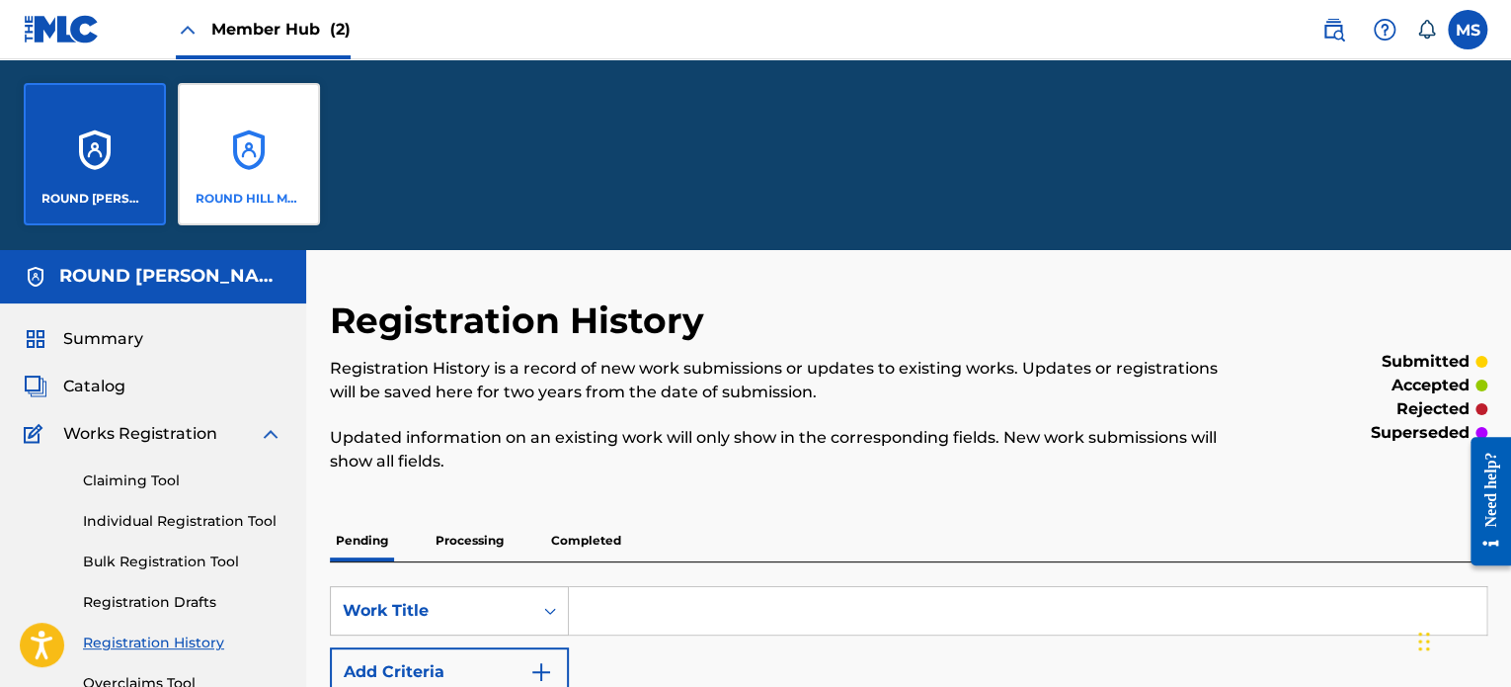
click at [264, 174] on div "ROUND HILL MUSIC" at bounding box center [249, 154] width 142 height 142
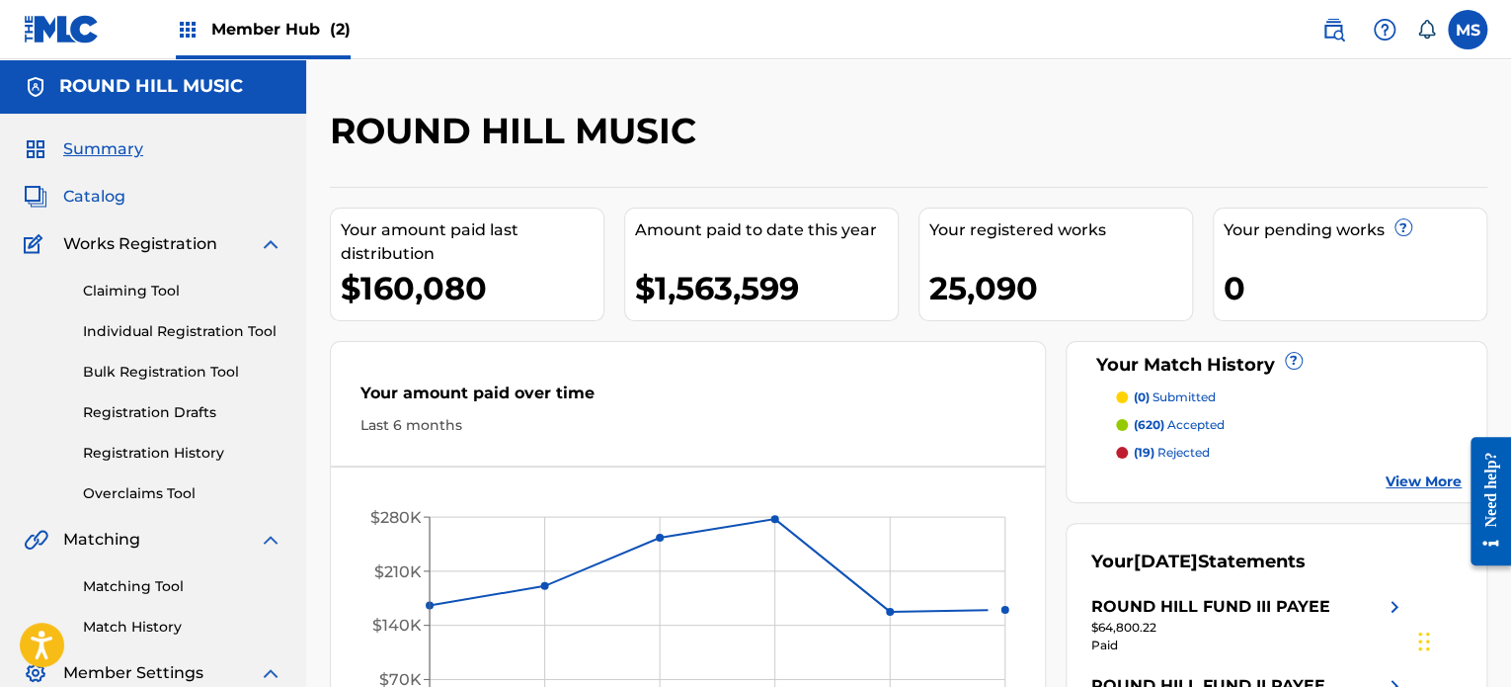
click at [101, 194] on span "Catalog" at bounding box center [94, 197] width 62 height 24
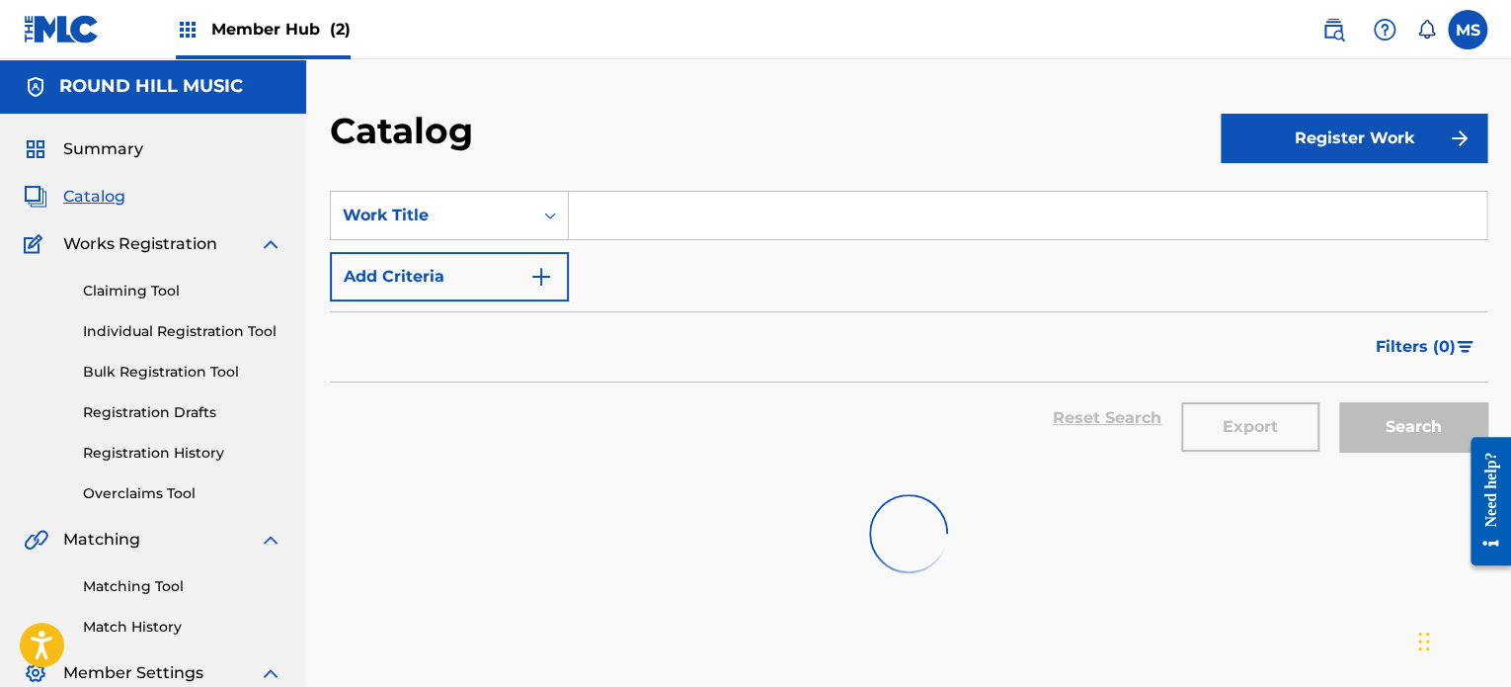
click at [691, 216] on input "Search Form" at bounding box center [1028, 215] width 918 height 47
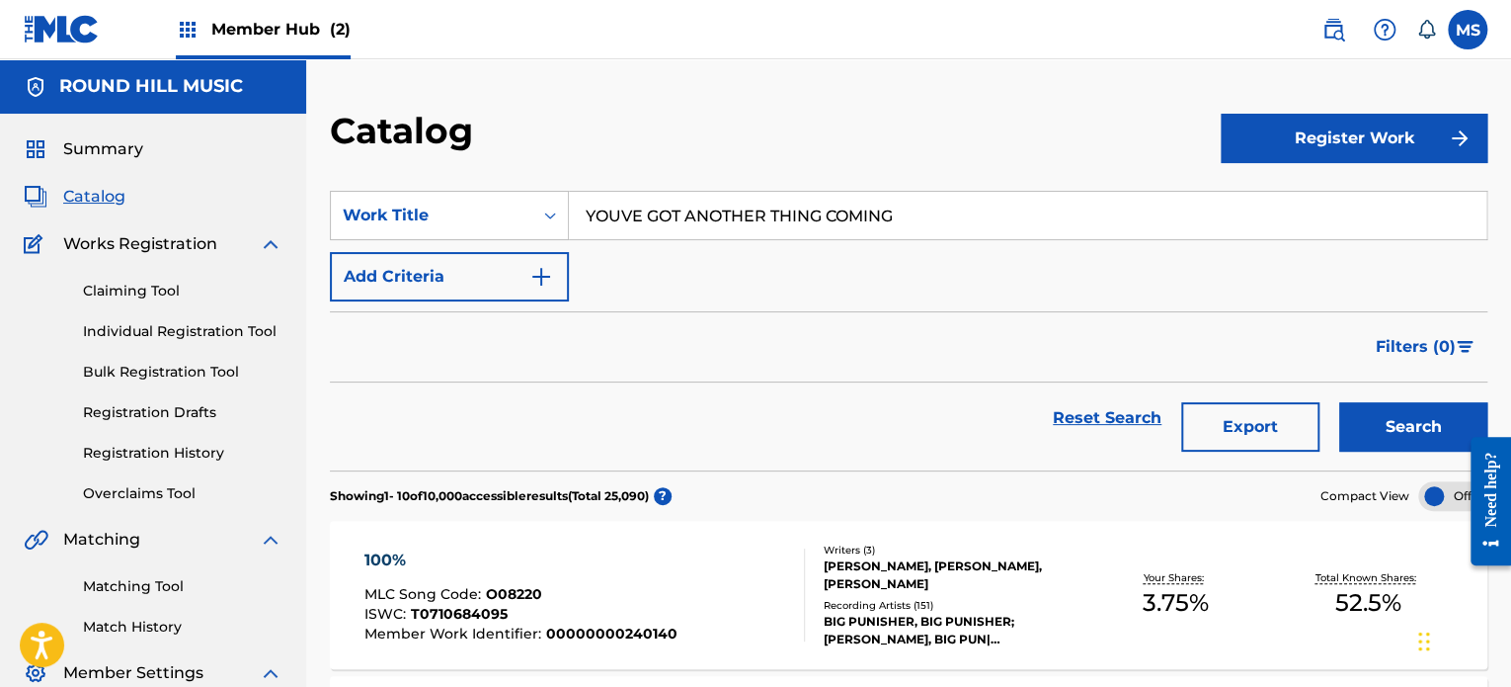
type input "YOUVE GOT ANOTHER THING COMING"
click at [1340, 402] on button "Search" at bounding box center [1414, 426] width 148 height 49
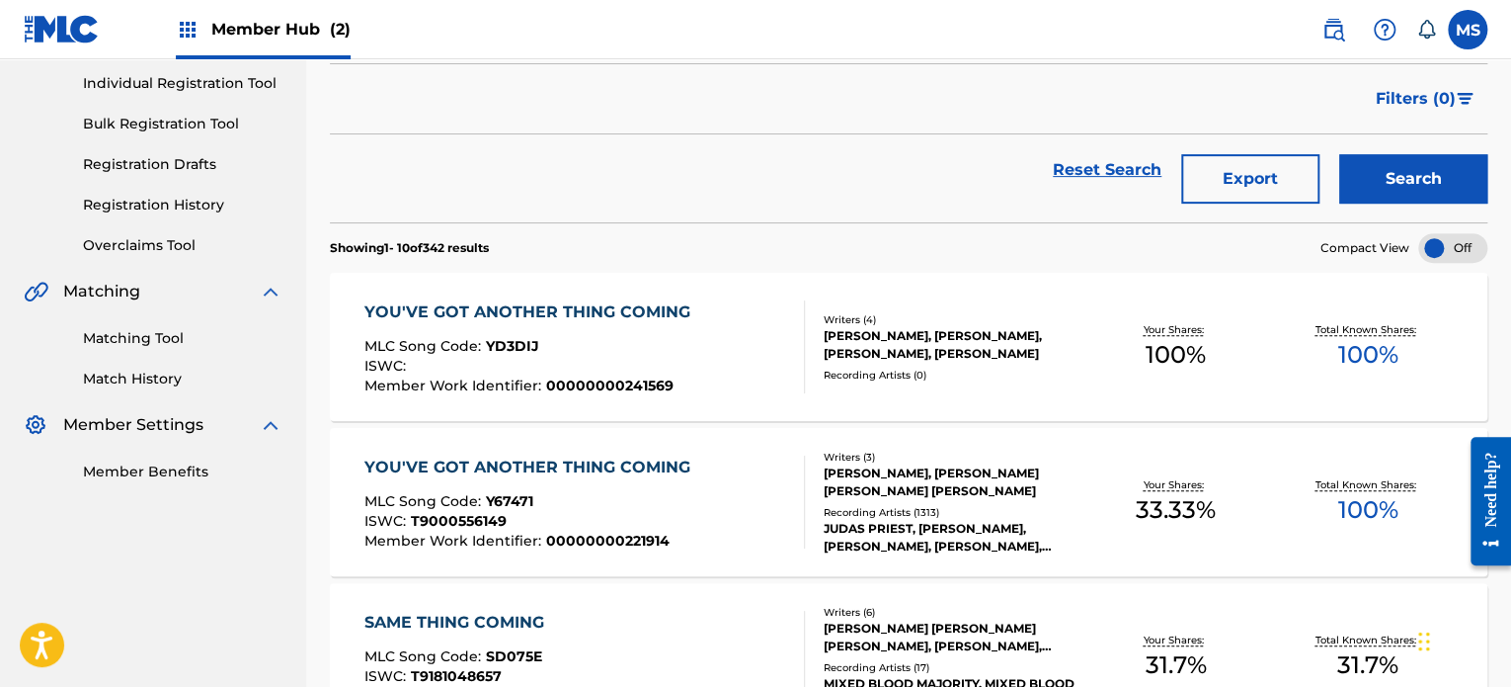
scroll to position [249, 0]
click at [743, 484] on div "YOU'VE GOT ANOTHER THING COMING MLC Song Code : Y67471 ISWC : T9000556149 Membe…" at bounding box center [585, 500] width 440 height 93
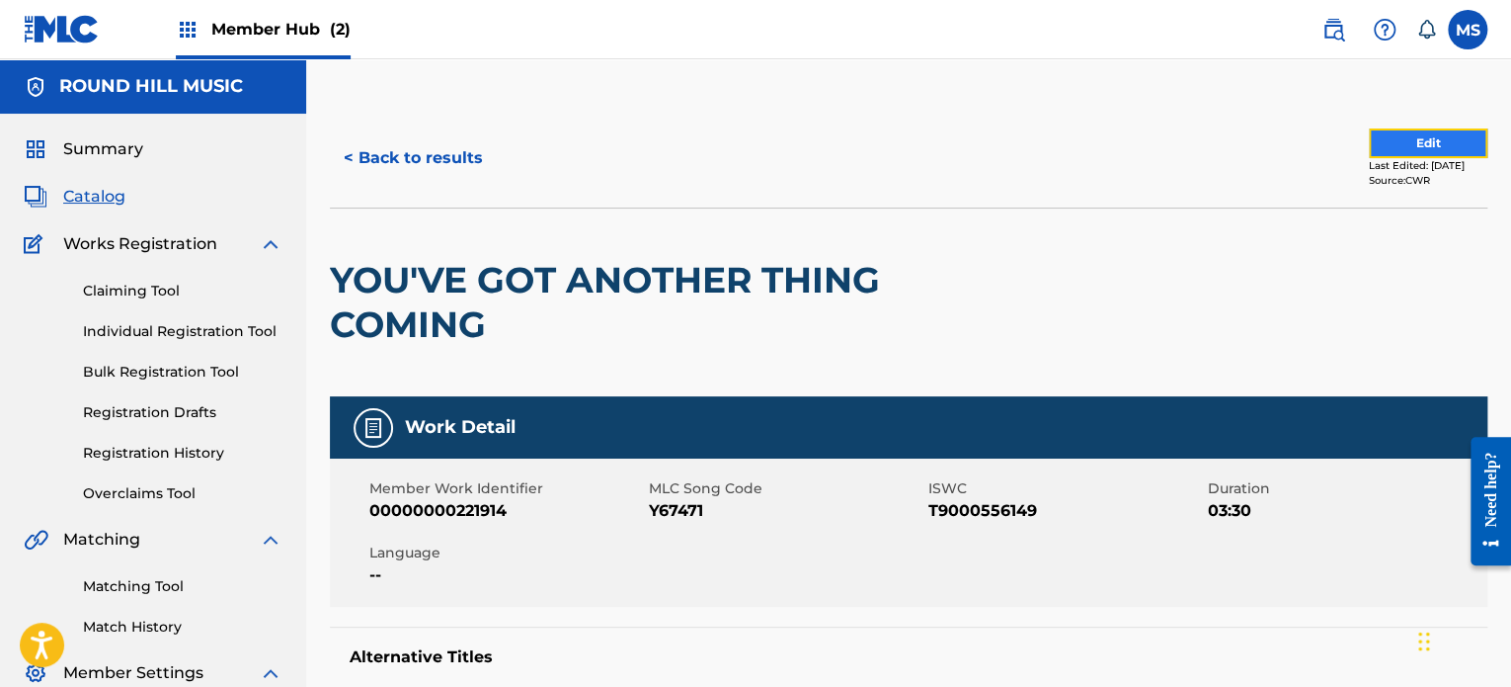
click at [1396, 134] on button "Edit" at bounding box center [1428, 143] width 119 height 30
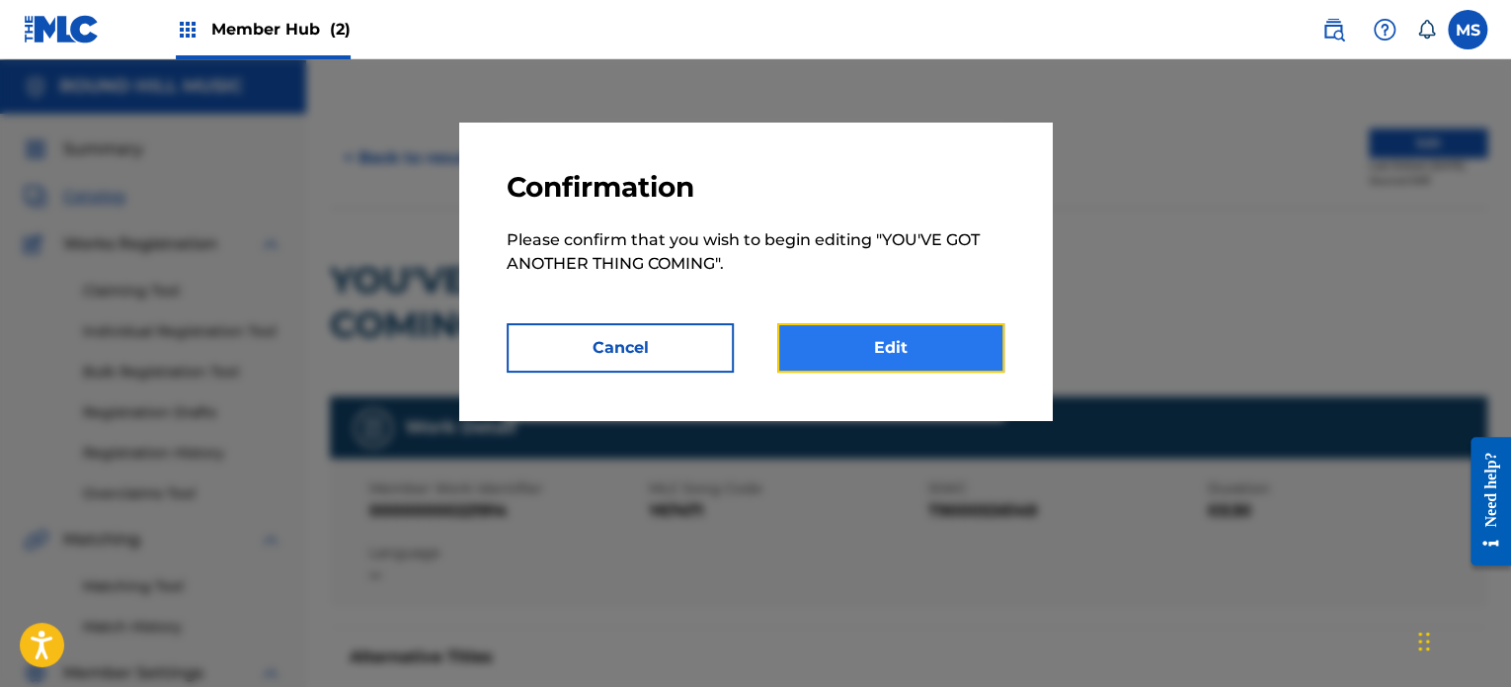
click at [976, 340] on link "Edit" at bounding box center [890, 347] width 227 height 49
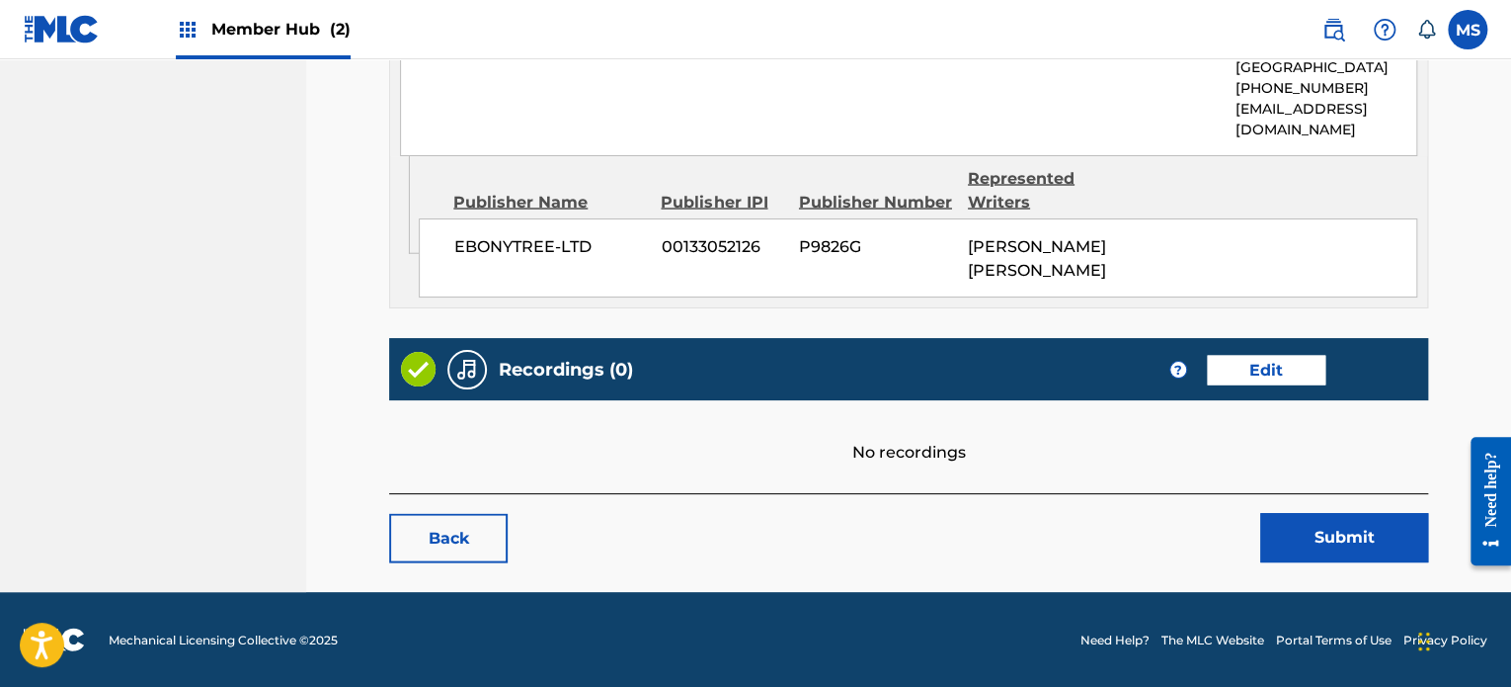
scroll to position [1751, 0]
click at [1288, 369] on link "Edit" at bounding box center [1266, 370] width 119 height 30
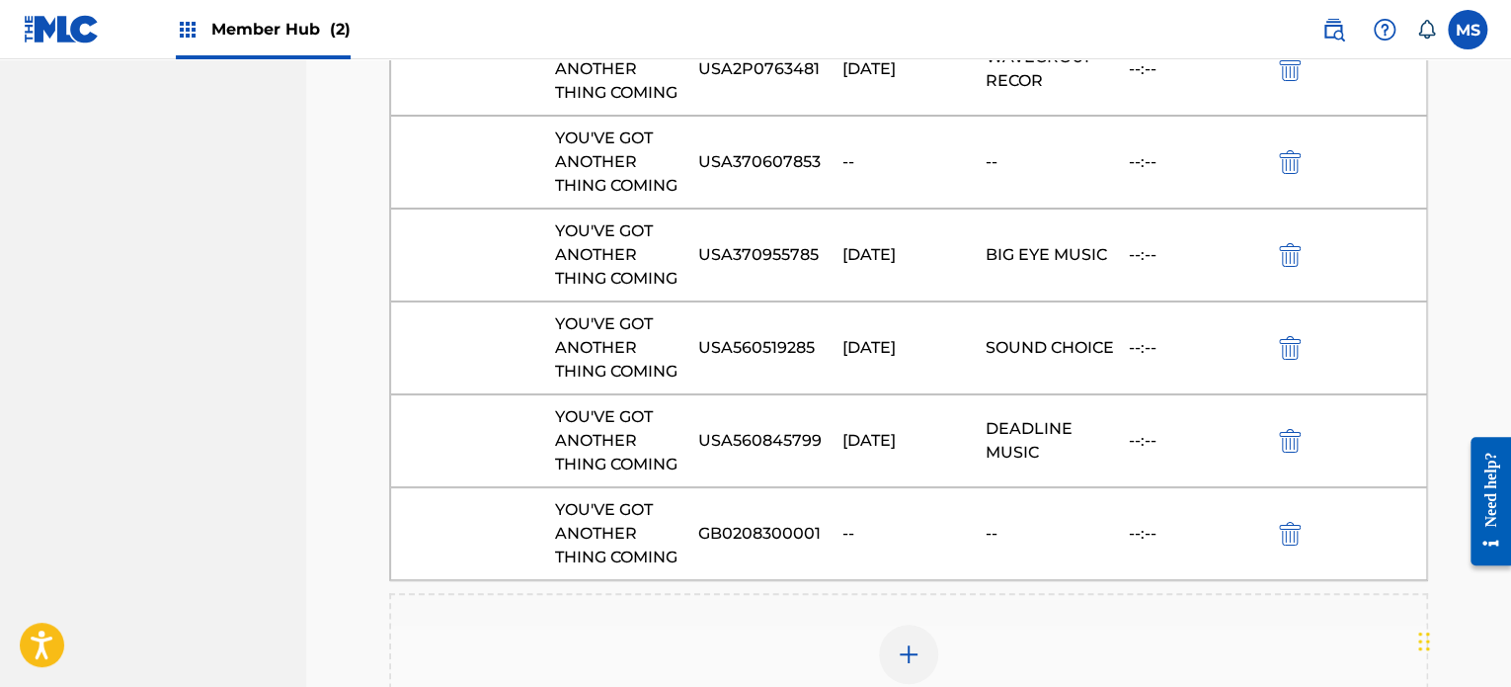
scroll to position [15177, 0]
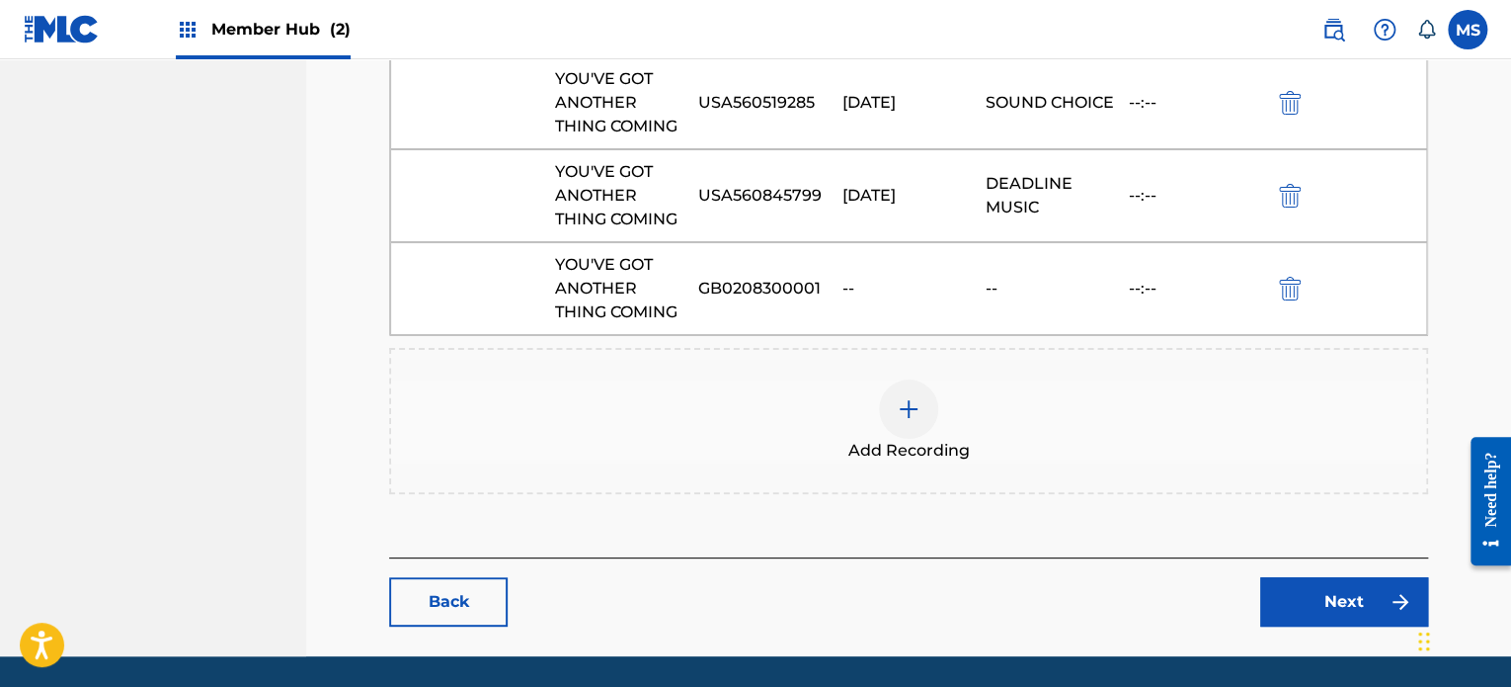
click at [906, 397] on img at bounding box center [909, 409] width 24 height 24
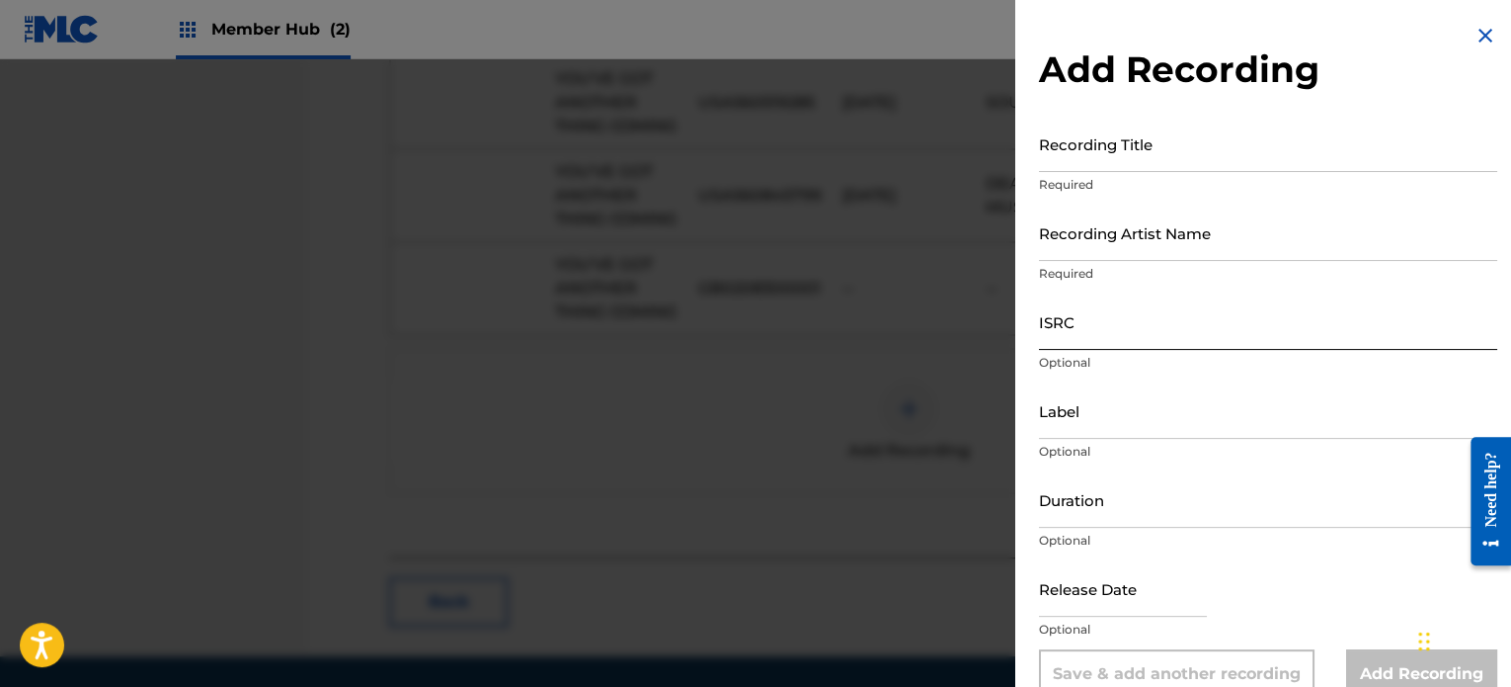
click at [1144, 327] on input "ISRC" at bounding box center [1268, 321] width 458 height 56
paste input "USUM72206032"
type input "USUM72206032"
click at [1147, 154] on input "Recording Title" at bounding box center [1268, 144] width 458 height 56
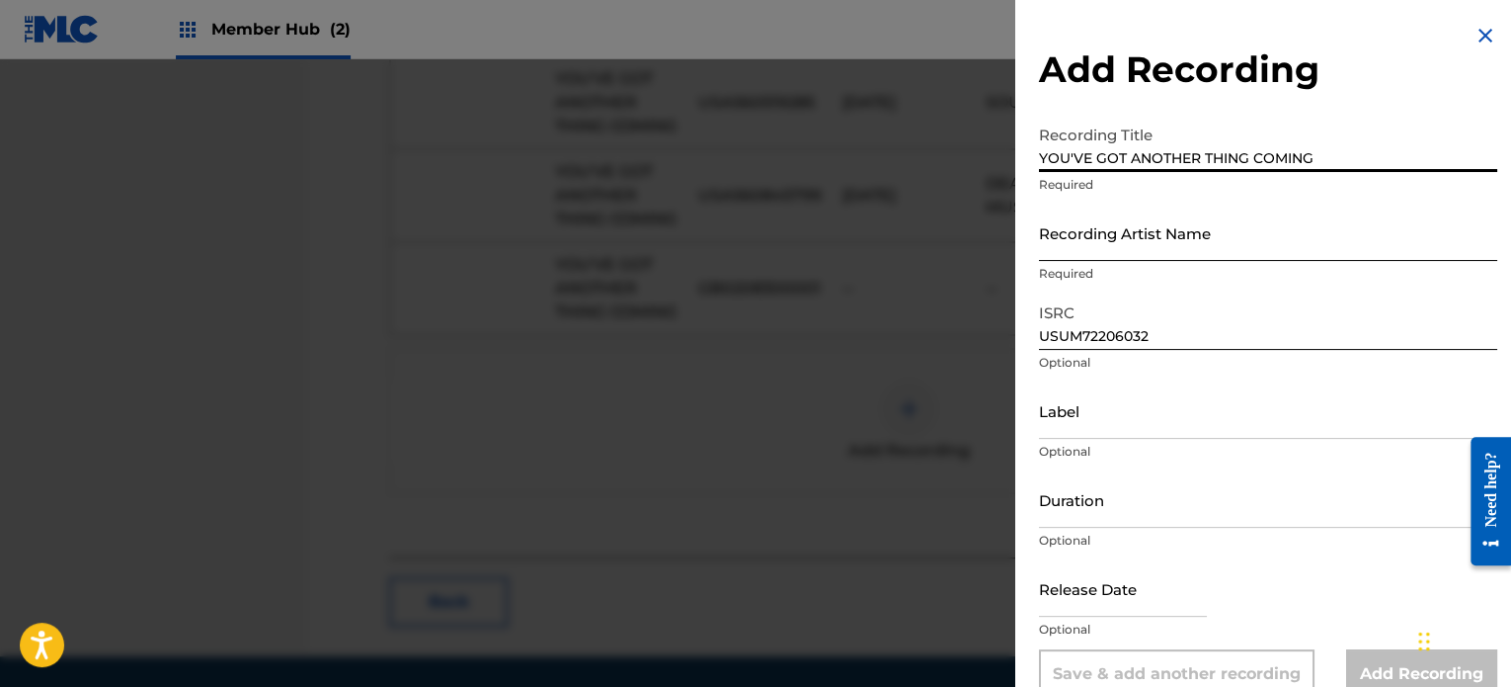
type input "YOU'VE GOT ANOTHER THING COMING"
click at [1154, 225] on input "Recording Artist Name" at bounding box center [1268, 232] width 458 height 56
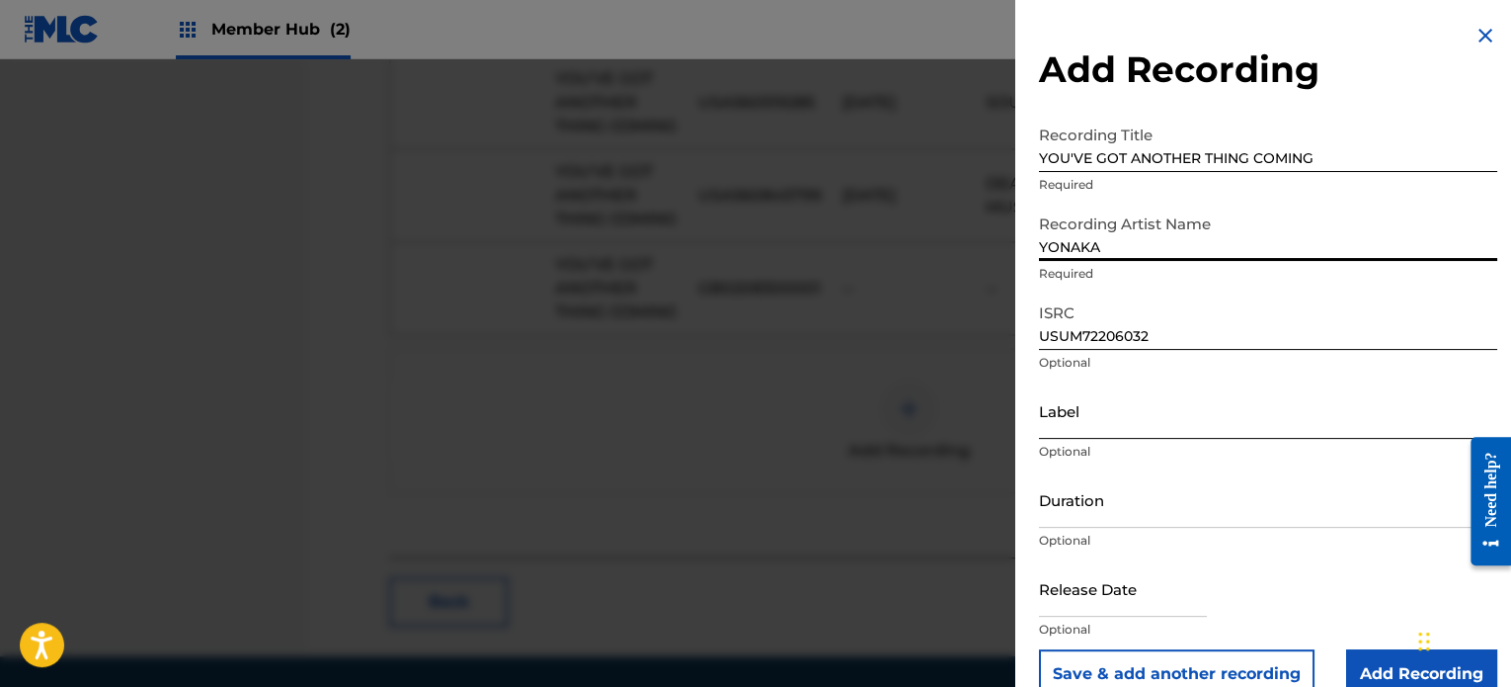
type input "YONAKA"
click at [1152, 398] on input "Label" at bounding box center [1268, 410] width 458 height 56
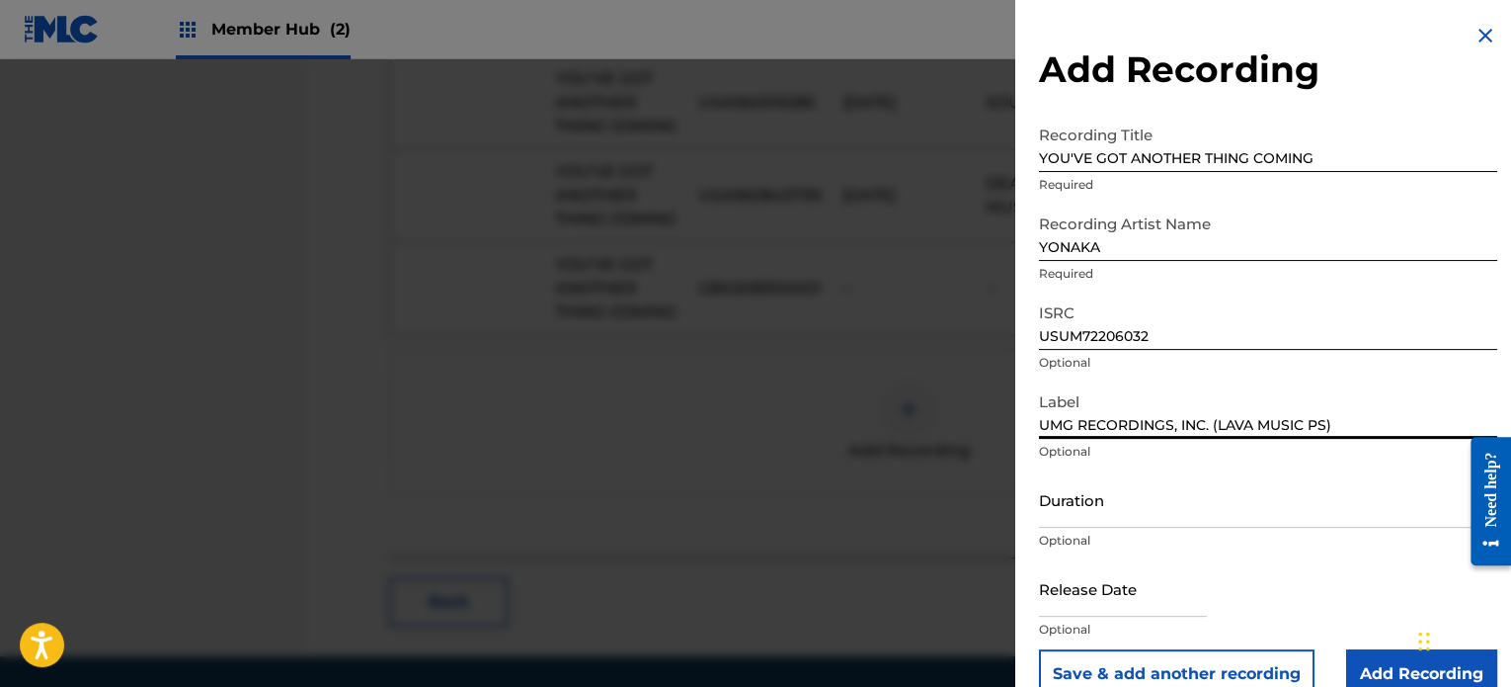
type input "UMG RECORDINGS, INC. (LAVA MUSIC PS)"
click at [1246, 499] on input "Duration" at bounding box center [1268, 499] width 458 height 56
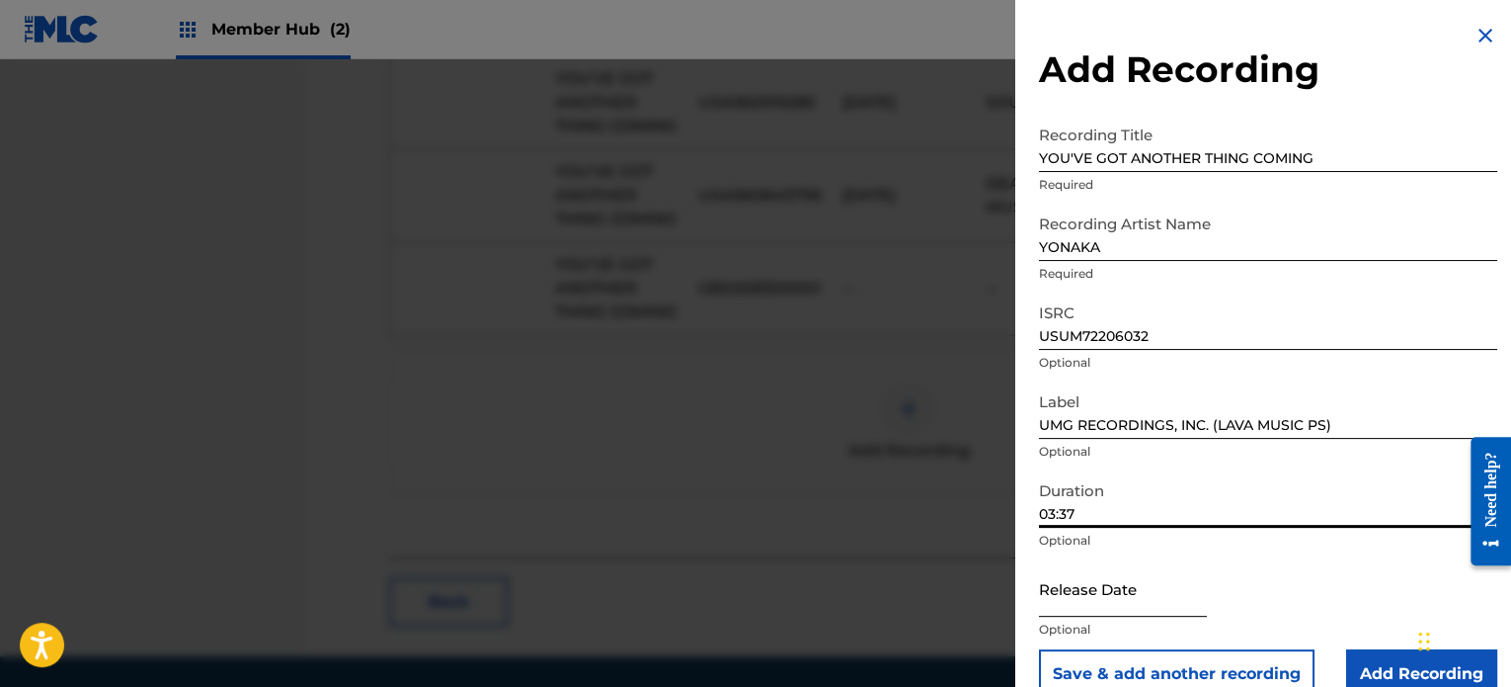
type input "03:37"
click at [1121, 599] on input "text" at bounding box center [1123, 588] width 168 height 56
select select "8"
select select "2025"
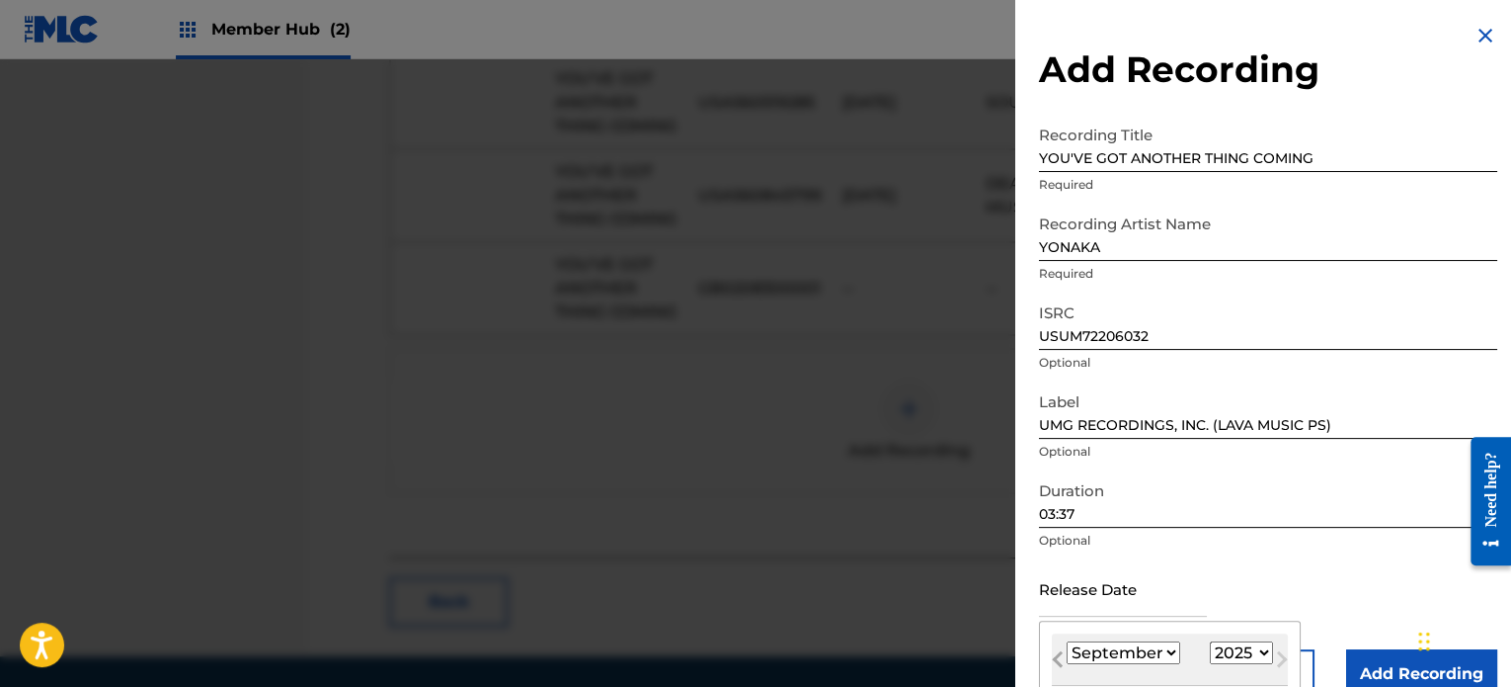
click at [1068, 654] on button "Previous Month" at bounding box center [1058, 663] width 32 height 32
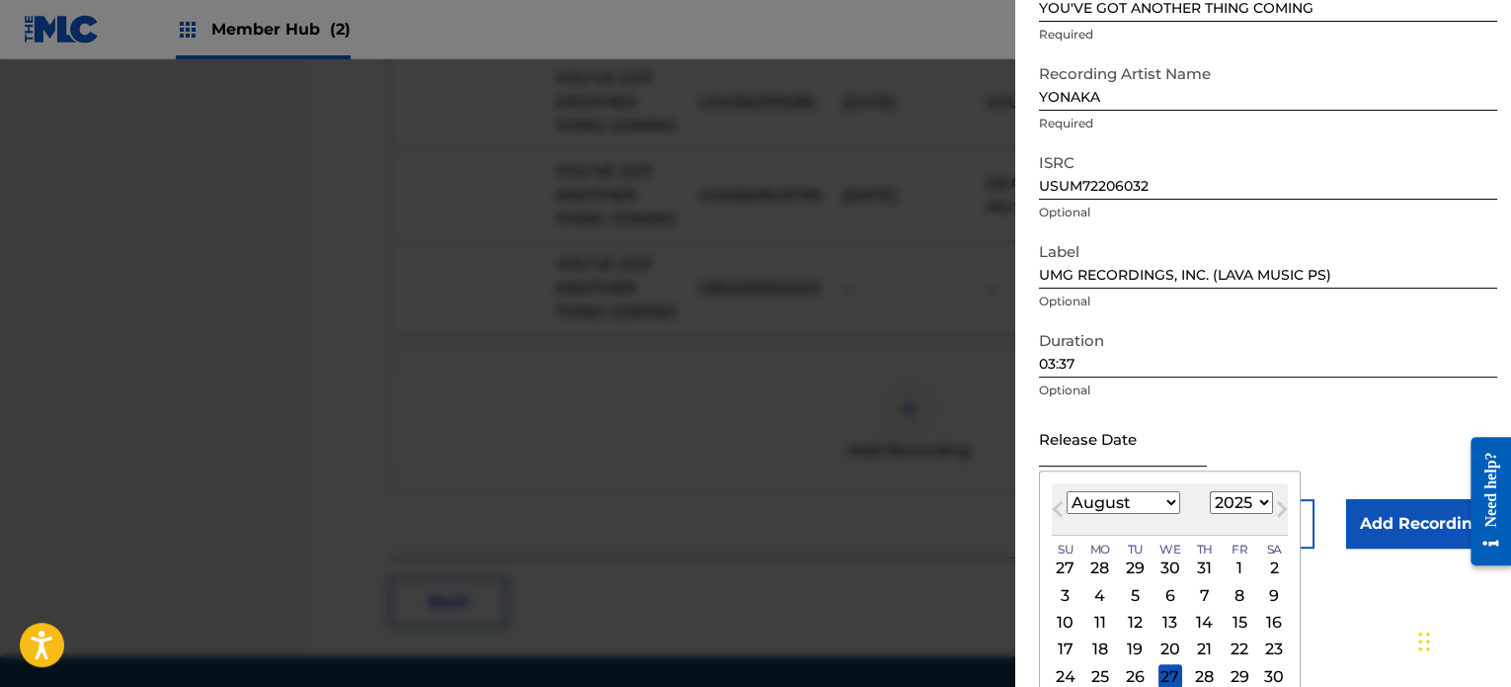
scroll to position [156, 0]
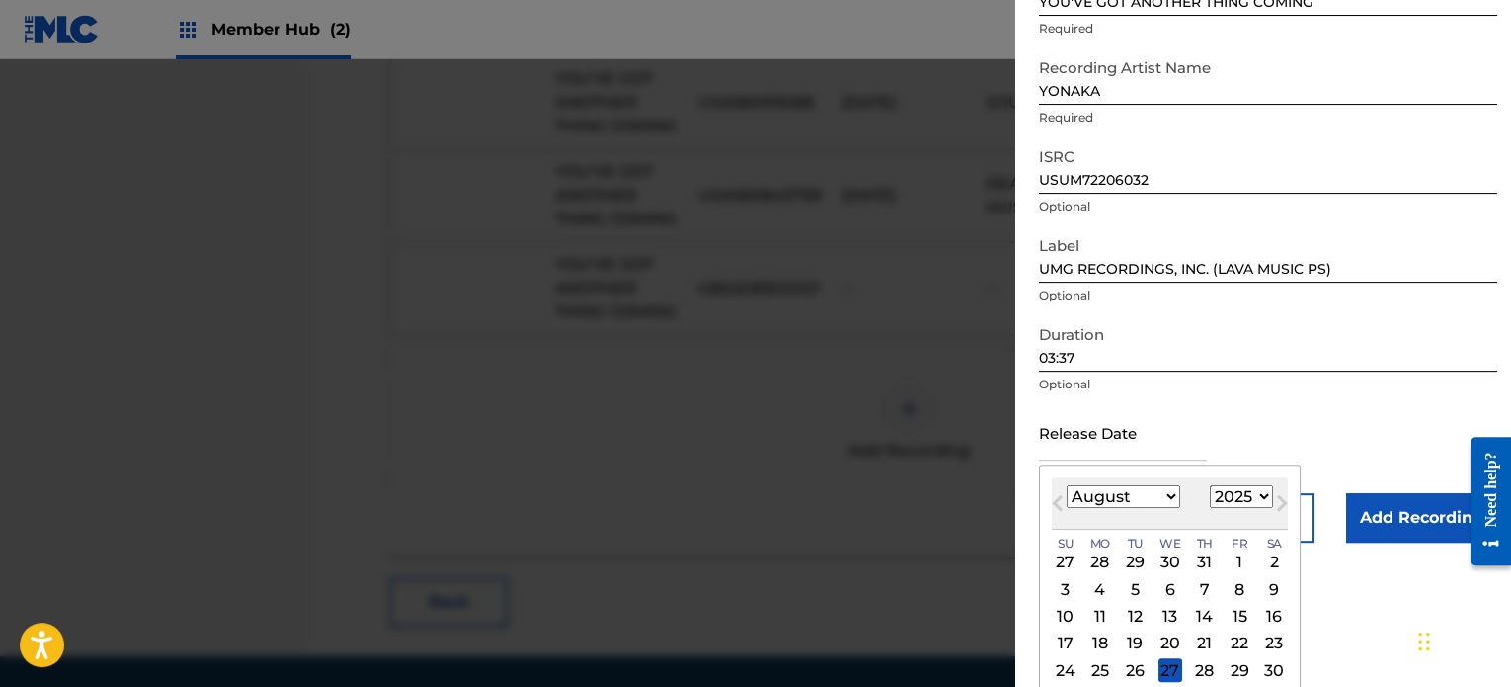
click at [1162, 481] on div "August [DATE] February March April May June July August September October Novem…" at bounding box center [1170, 503] width 236 height 52
click at [1163, 482] on div "August [DATE] February March April May June July August September October Novem…" at bounding box center [1170, 503] width 236 height 52
click at [1166, 497] on select "January February March April May June July August September October November De…" at bounding box center [1124, 496] width 114 height 23
select select "9"
click at [1067, 485] on select "January February March April May June July August September October November De…" at bounding box center [1124, 496] width 114 height 23
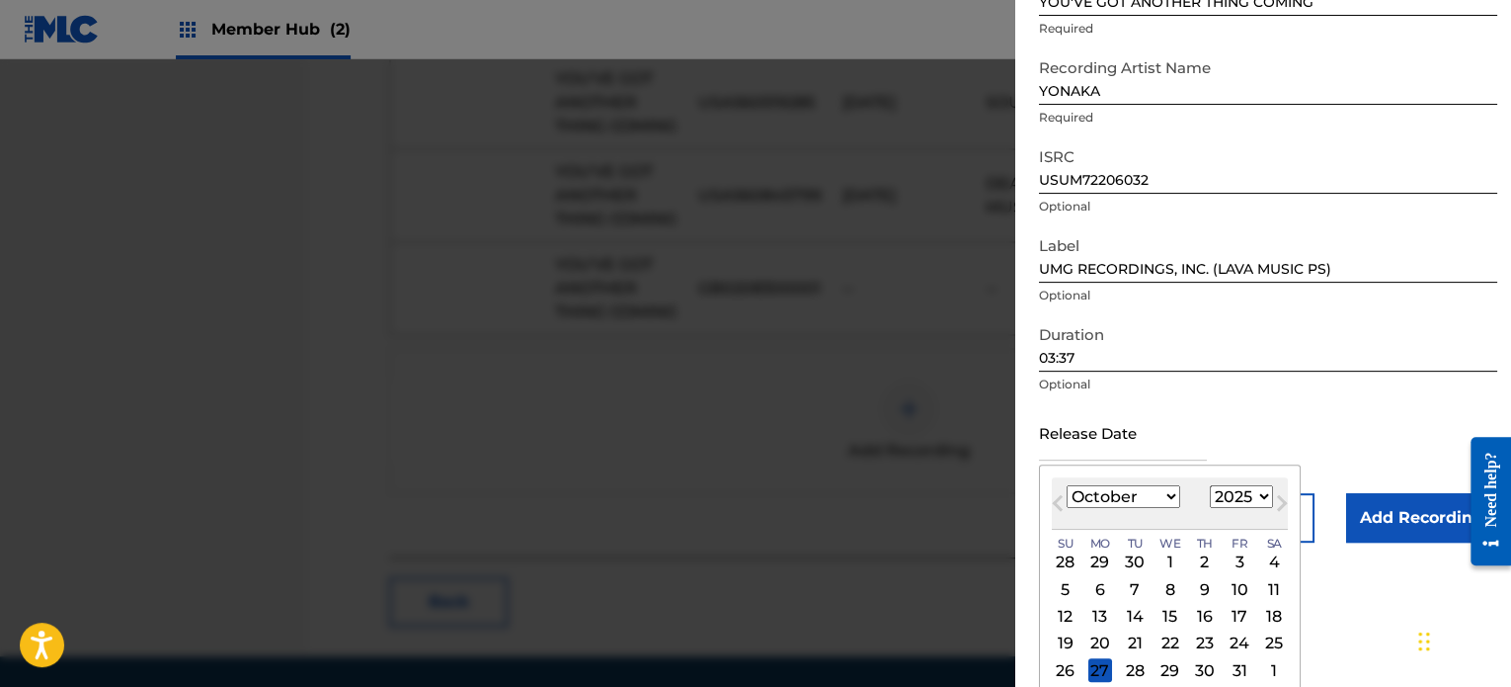
click at [1236, 504] on select "1899 1900 1901 1902 1903 1904 1905 1906 1907 1908 1909 1910 1911 1912 1913 1914…" at bounding box center [1241, 496] width 63 height 23
select select "2024"
click at [1210, 485] on select "1899 1900 1901 1902 1903 1904 1905 1906 1907 1908 1909 1910 1911 1912 1913 1914…" at bounding box center [1241, 496] width 63 height 23
click at [609, 664] on div at bounding box center [755, 402] width 1511 height 687
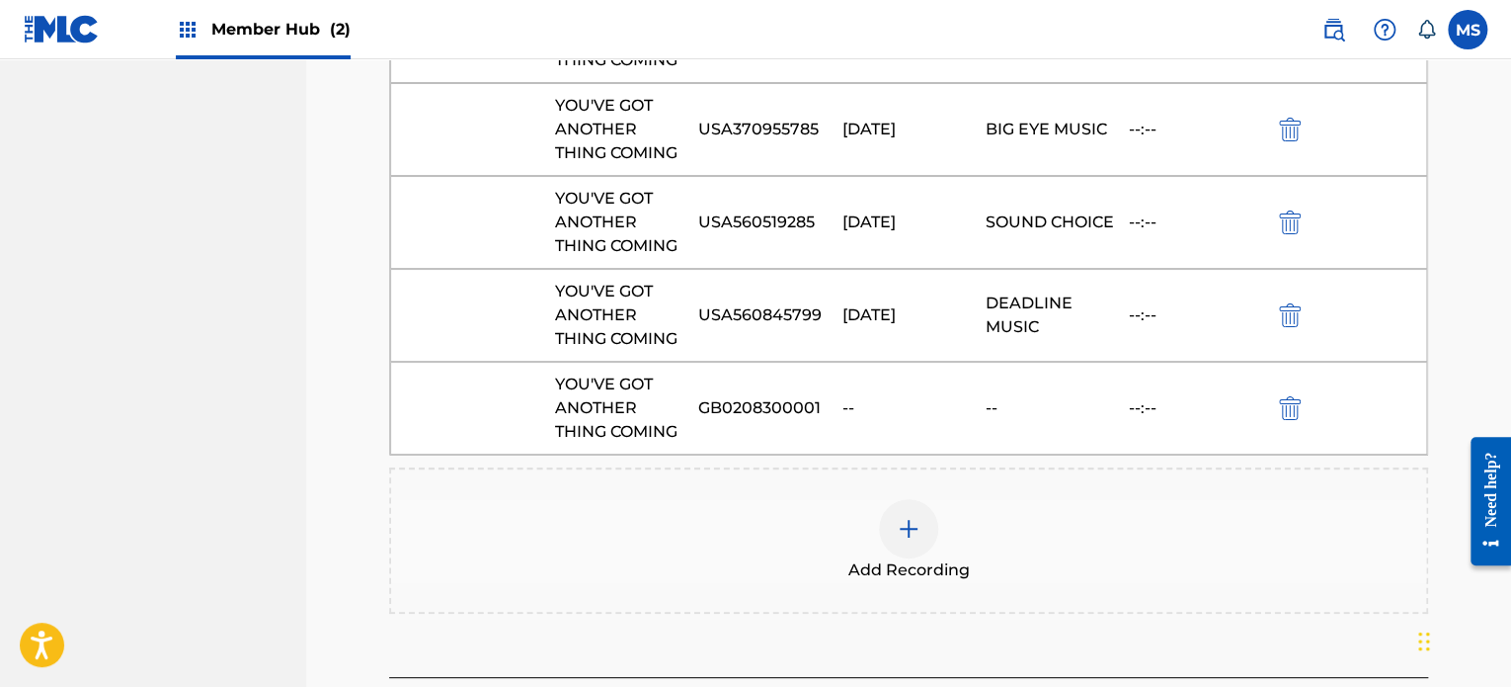
scroll to position [15078, 0]
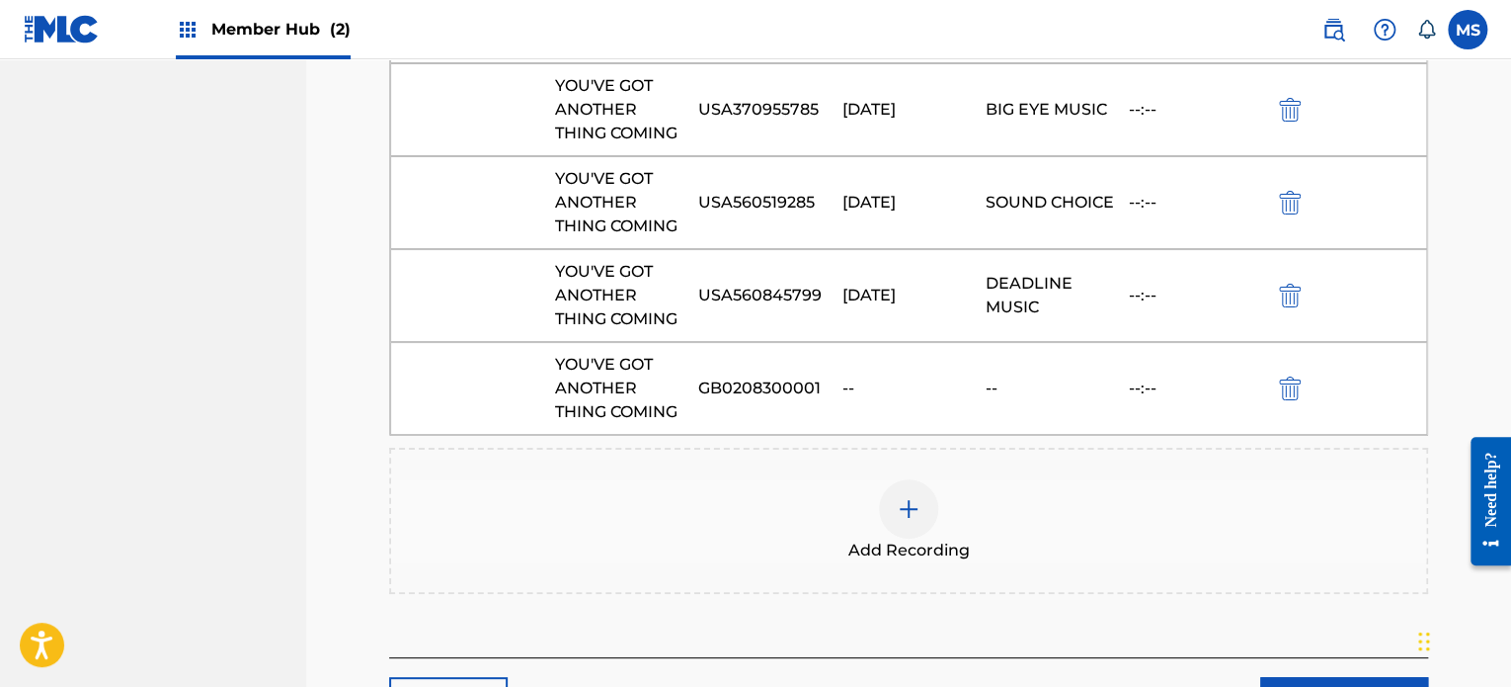
click at [926, 479] on div at bounding box center [908, 508] width 59 height 59
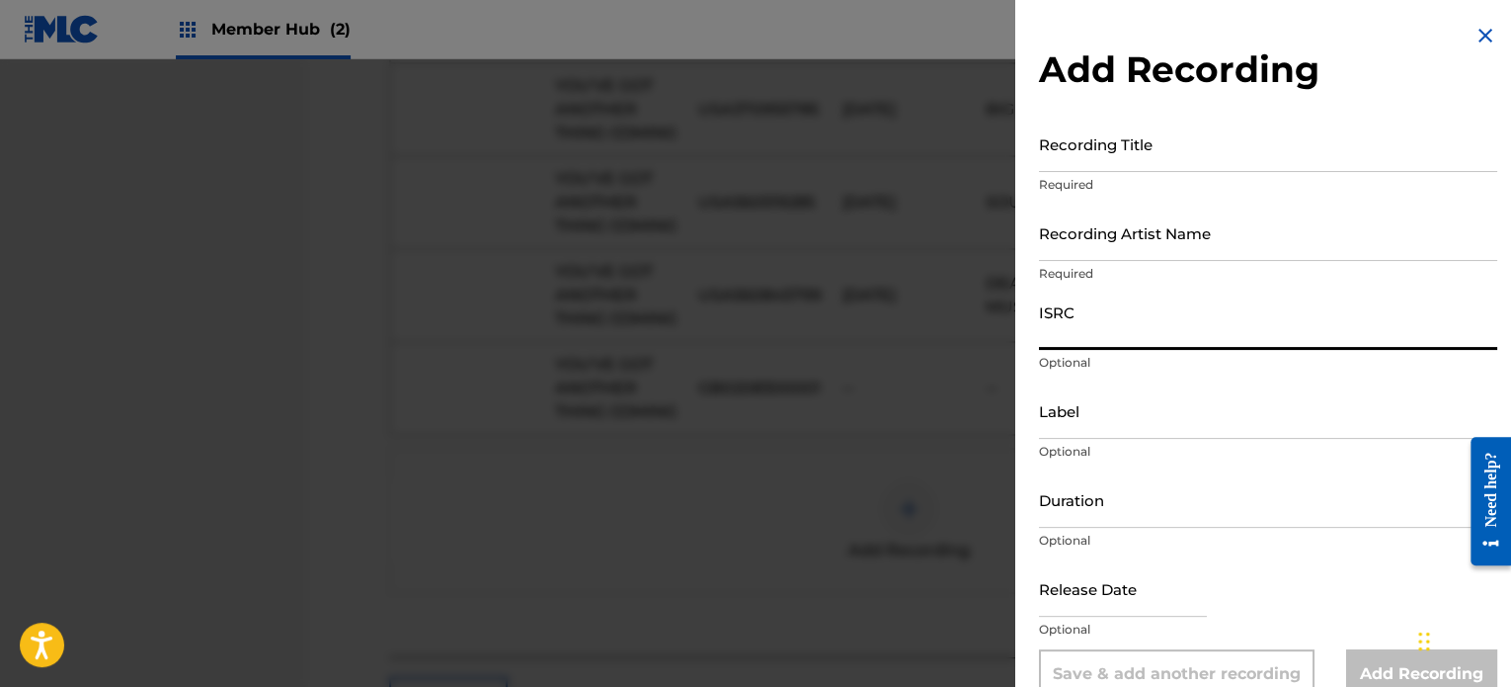
click at [1217, 335] on input "ISRC" at bounding box center [1268, 321] width 458 height 56
paste input "USUM72206032"
type input "USUM72206032"
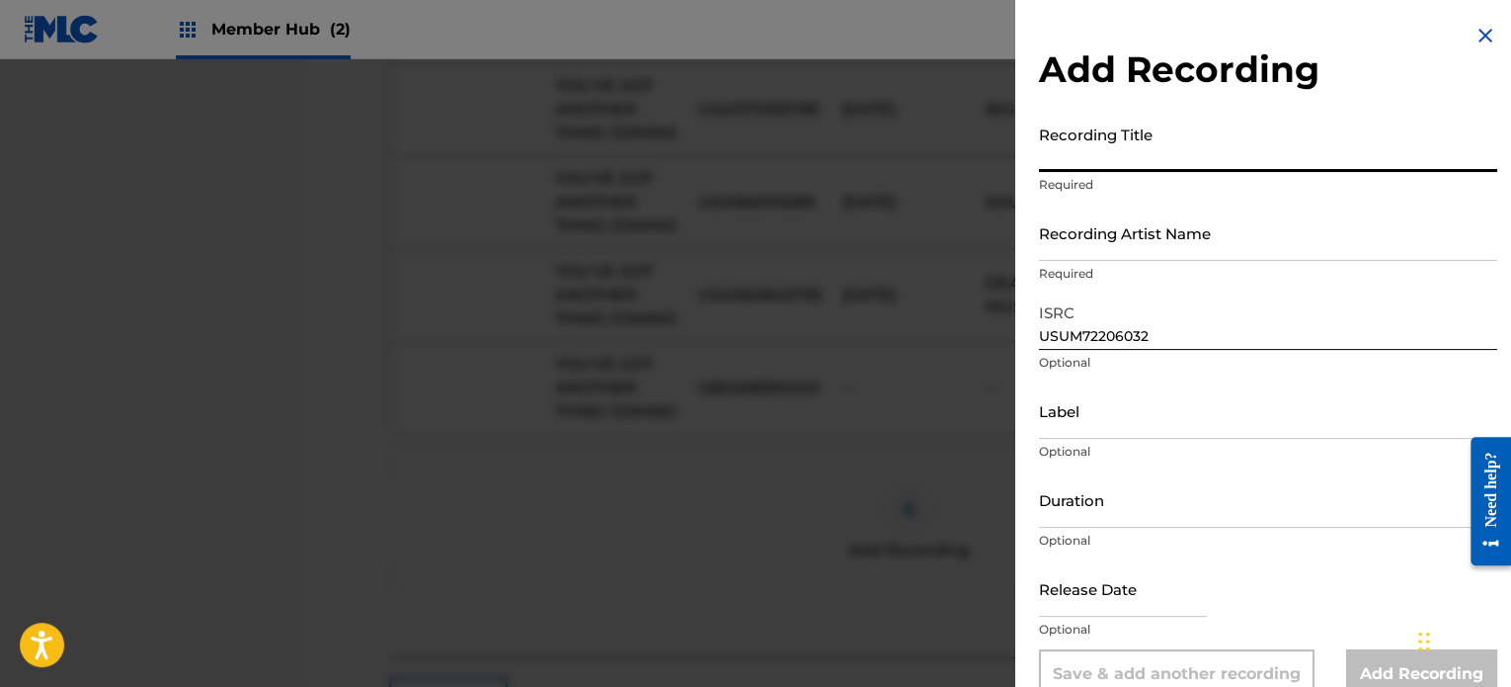
click at [1175, 129] on input "Recording Title" at bounding box center [1268, 144] width 458 height 56
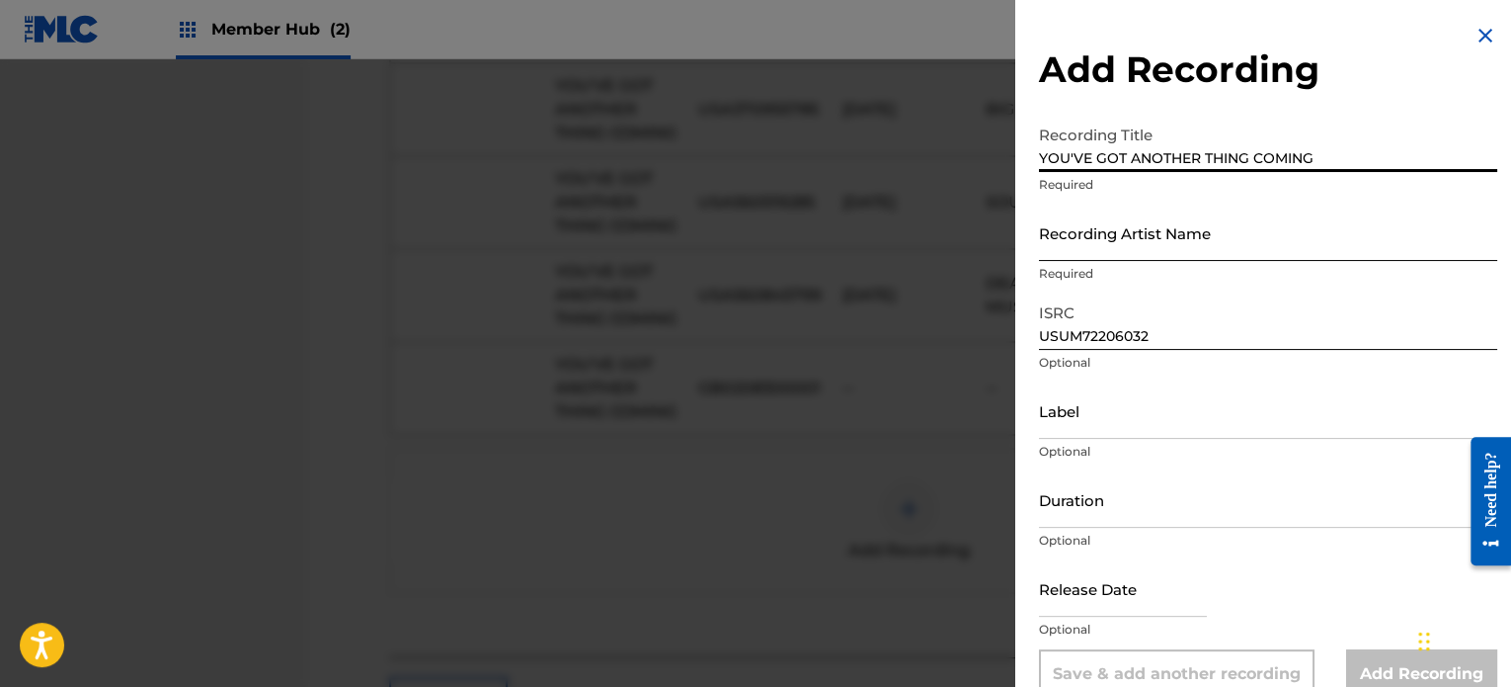
type input "YOU'VE GOT ANOTHER THING COMING"
click at [1160, 230] on input "Recording Artist Name" at bounding box center [1268, 232] width 458 height 56
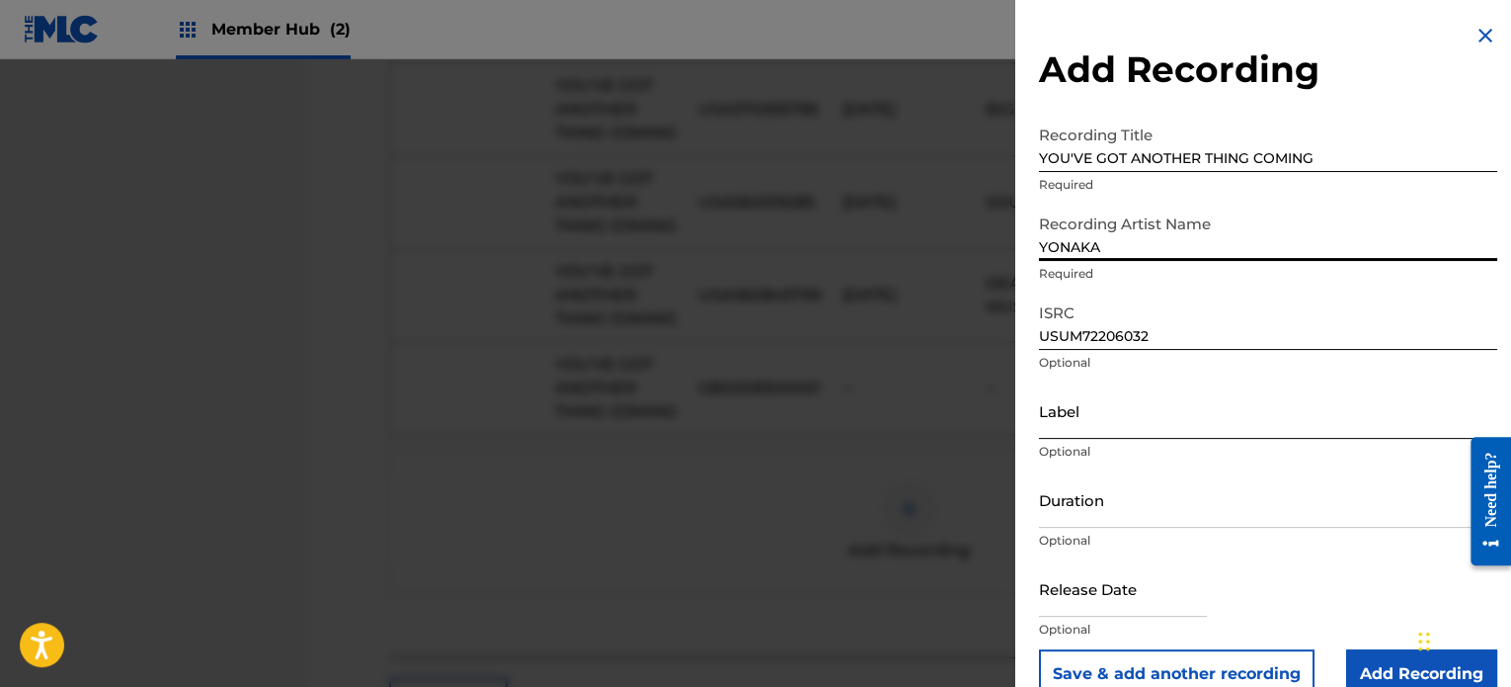
type input "YONAKA"
click at [1098, 418] on input "Label" at bounding box center [1268, 410] width 458 height 56
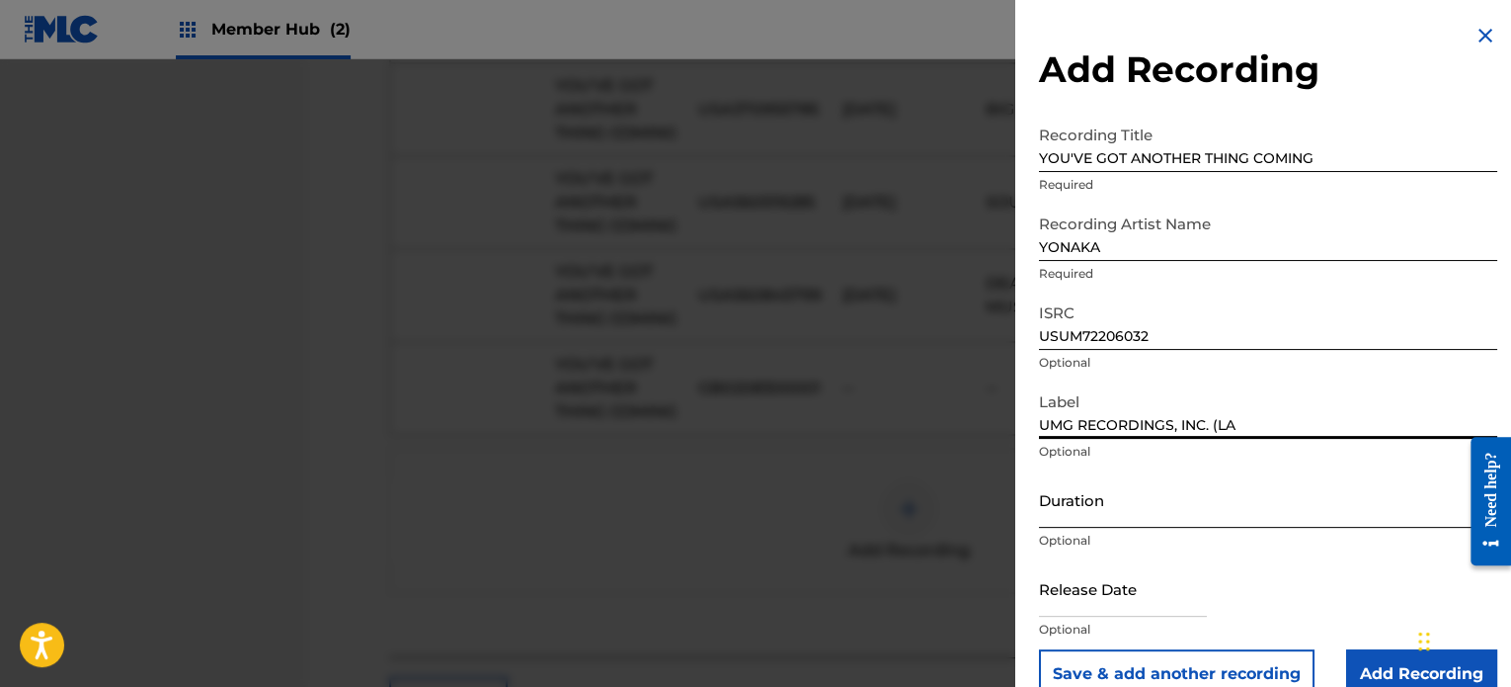
type input "UMG RECORDINGS, INC. (LAVA MUSIC PS)"
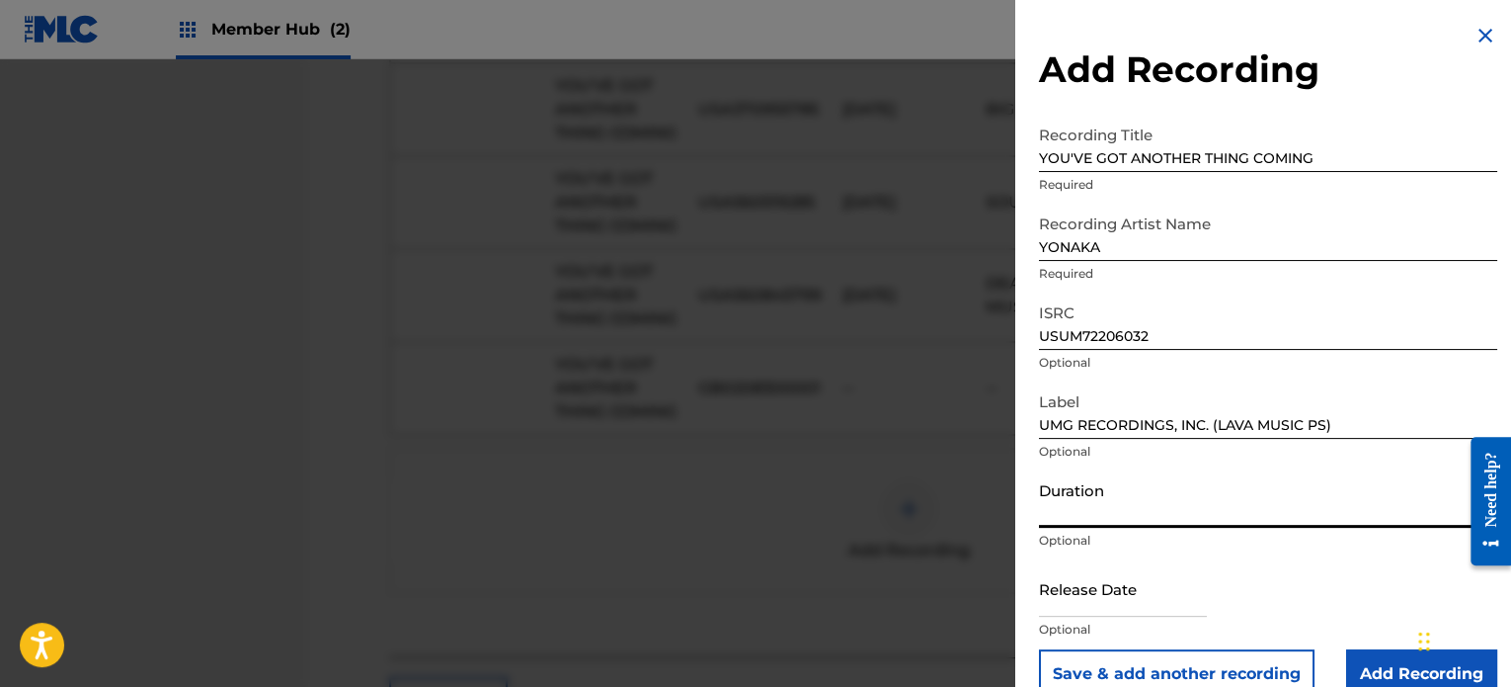
click at [1198, 501] on input "Duration" at bounding box center [1268, 499] width 458 height 56
type input "03:37"
click at [1144, 583] on input "text" at bounding box center [1123, 588] width 168 height 56
select select "8"
select select "2025"
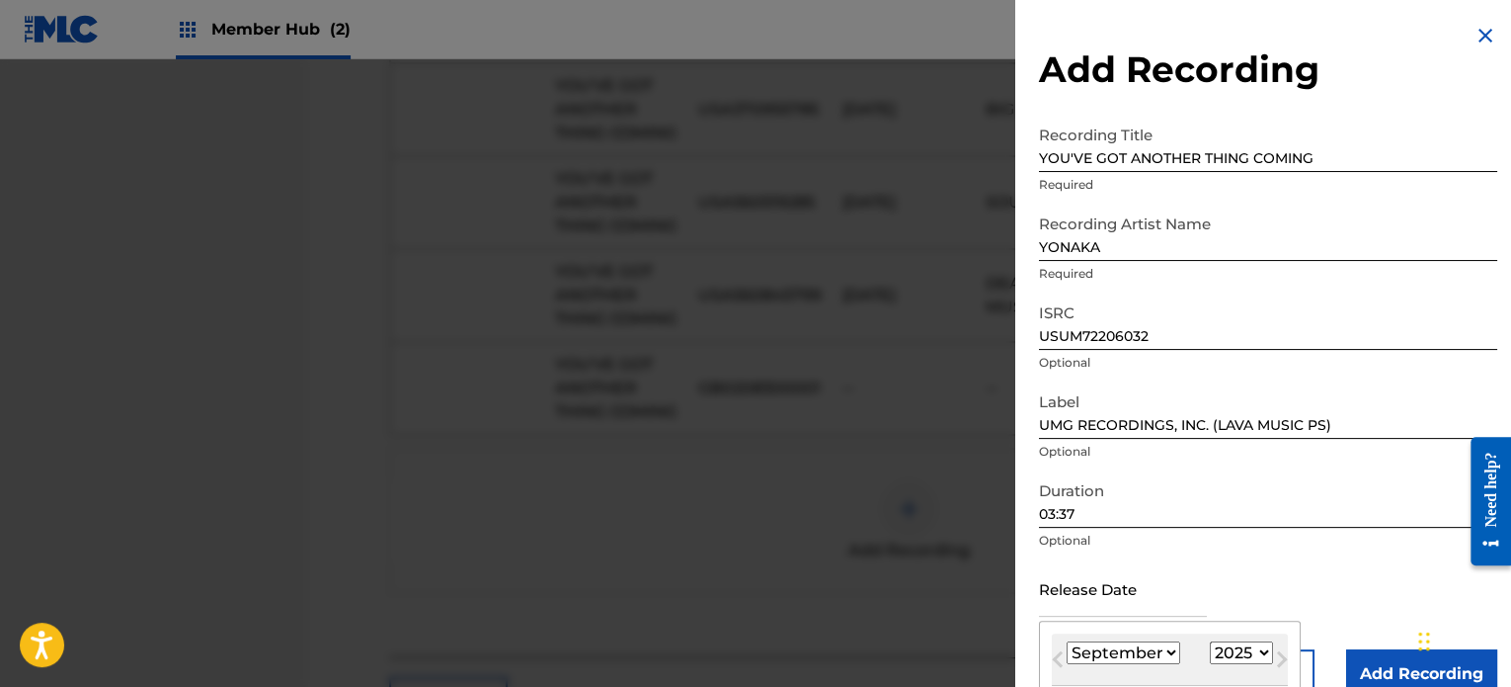
click at [1161, 651] on select "January February March April May June July August September October November De…" at bounding box center [1124, 652] width 114 height 23
select select "9"
click at [1067, 641] on select "January February March April May June July August September October November De…" at bounding box center [1124, 652] width 114 height 23
click at [1233, 657] on select "1899 1900 1901 1902 1903 1904 1905 1906 1907 1908 1909 1910 1911 1912 1913 1914…" at bounding box center [1241, 652] width 63 height 23
select select "2024"
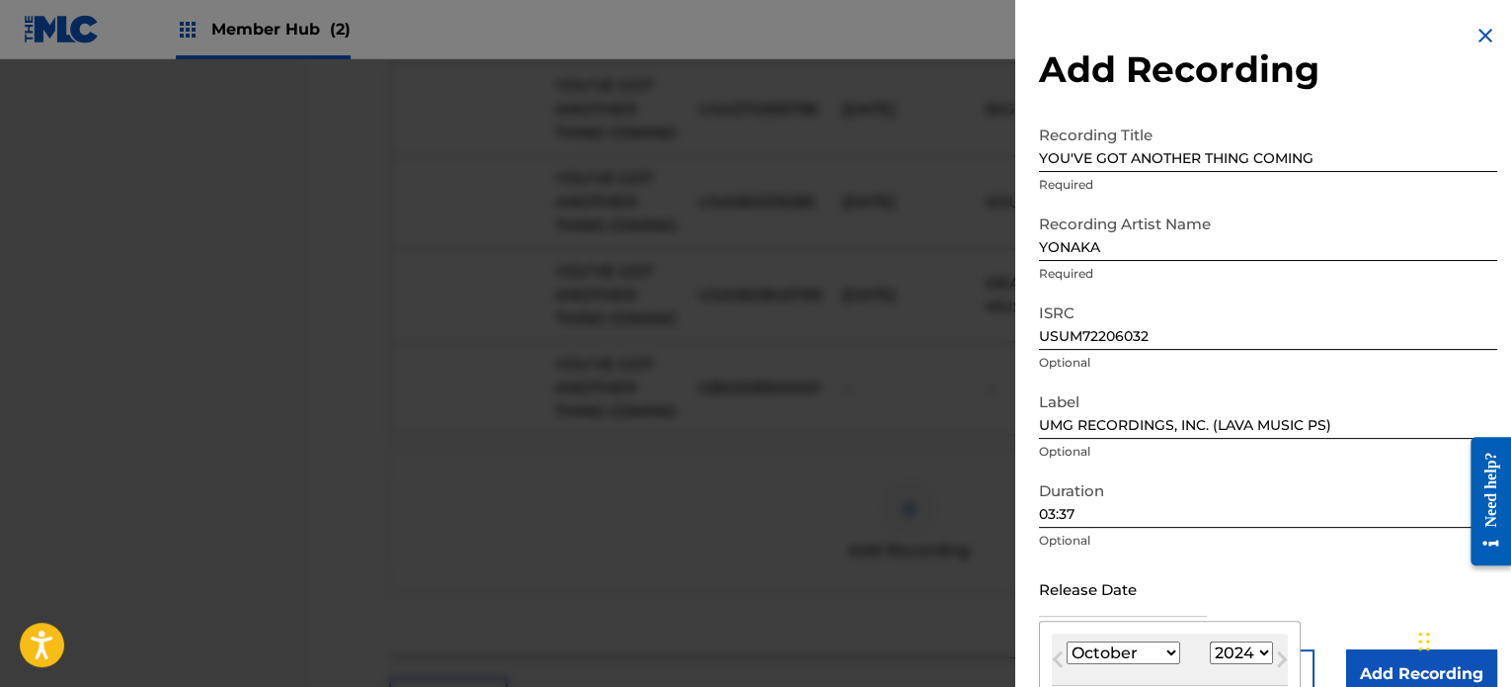
click at [1210, 641] on select "1899 1900 1901 1902 1903 1904 1905 1906 1907 1908 1909 1910 1911 1912 1913 1914…" at bounding box center [1241, 652] width 63 height 23
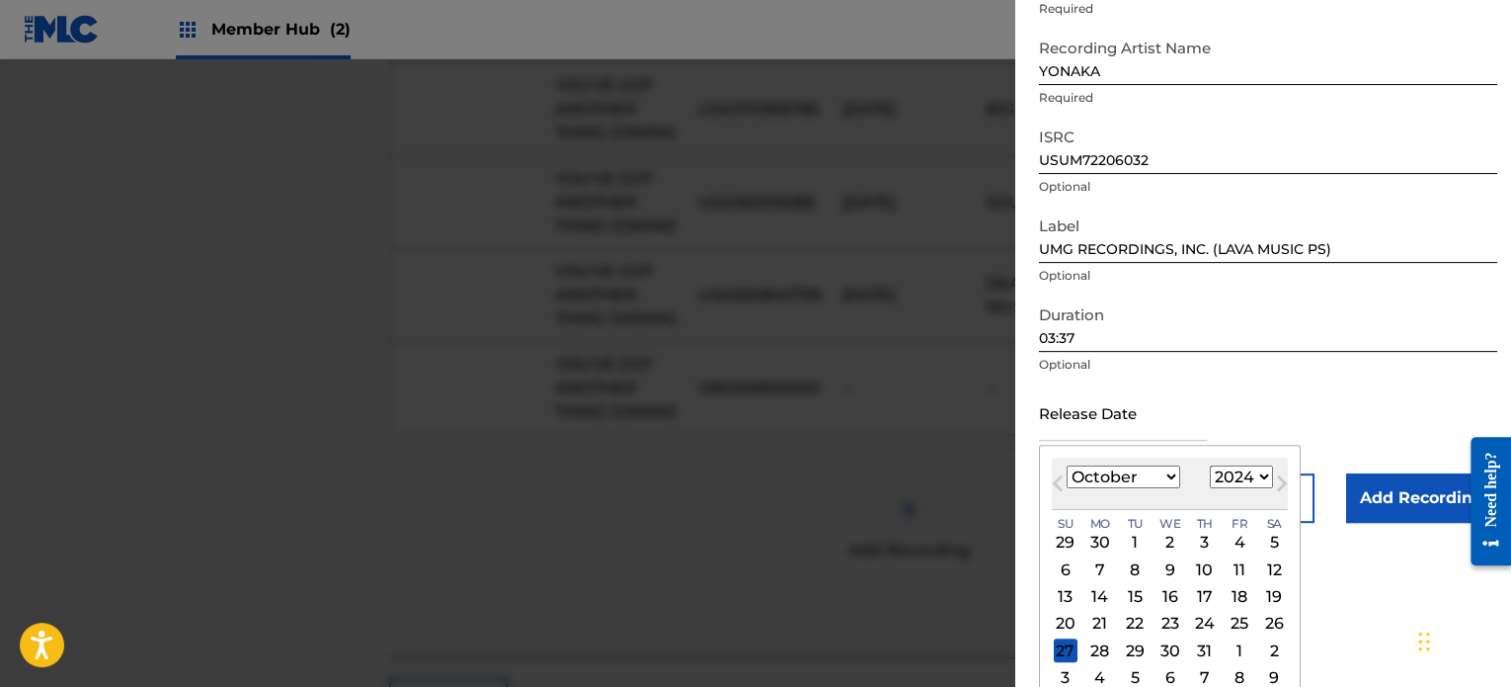
scroll to position [192, 0]
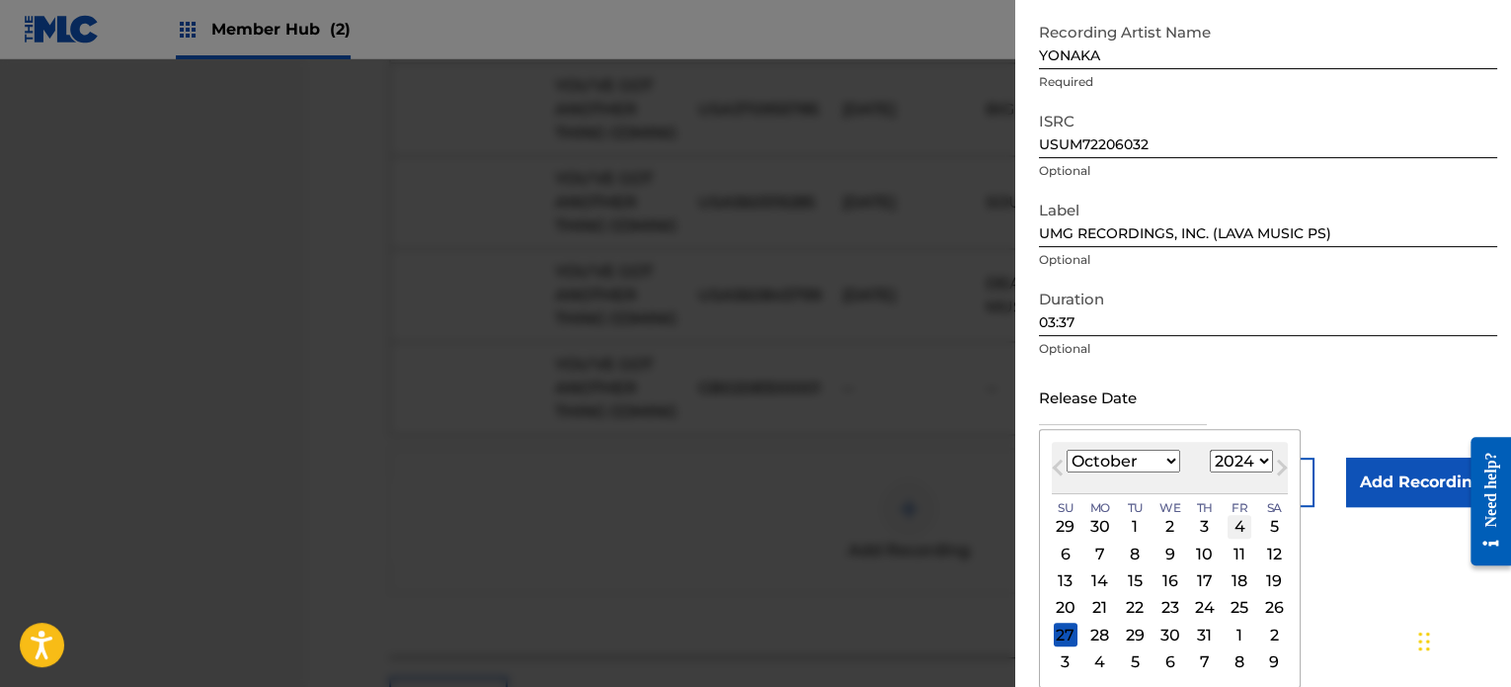
click at [1238, 527] on div "4" at bounding box center [1240, 527] width 24 height 24
type input "[DATE]"
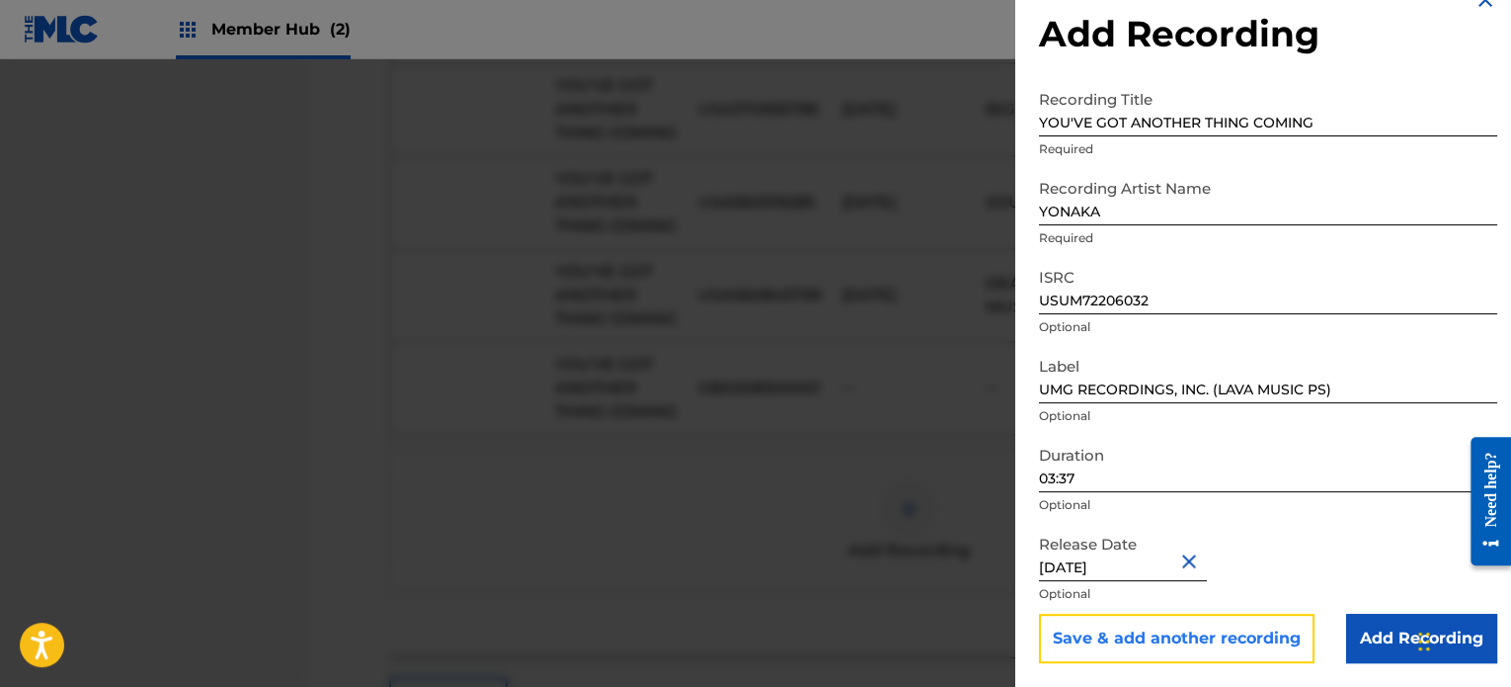
click at [1233, 646] on button "Save & add another recording" at bounding box center [1177, 637] width 276 height 49
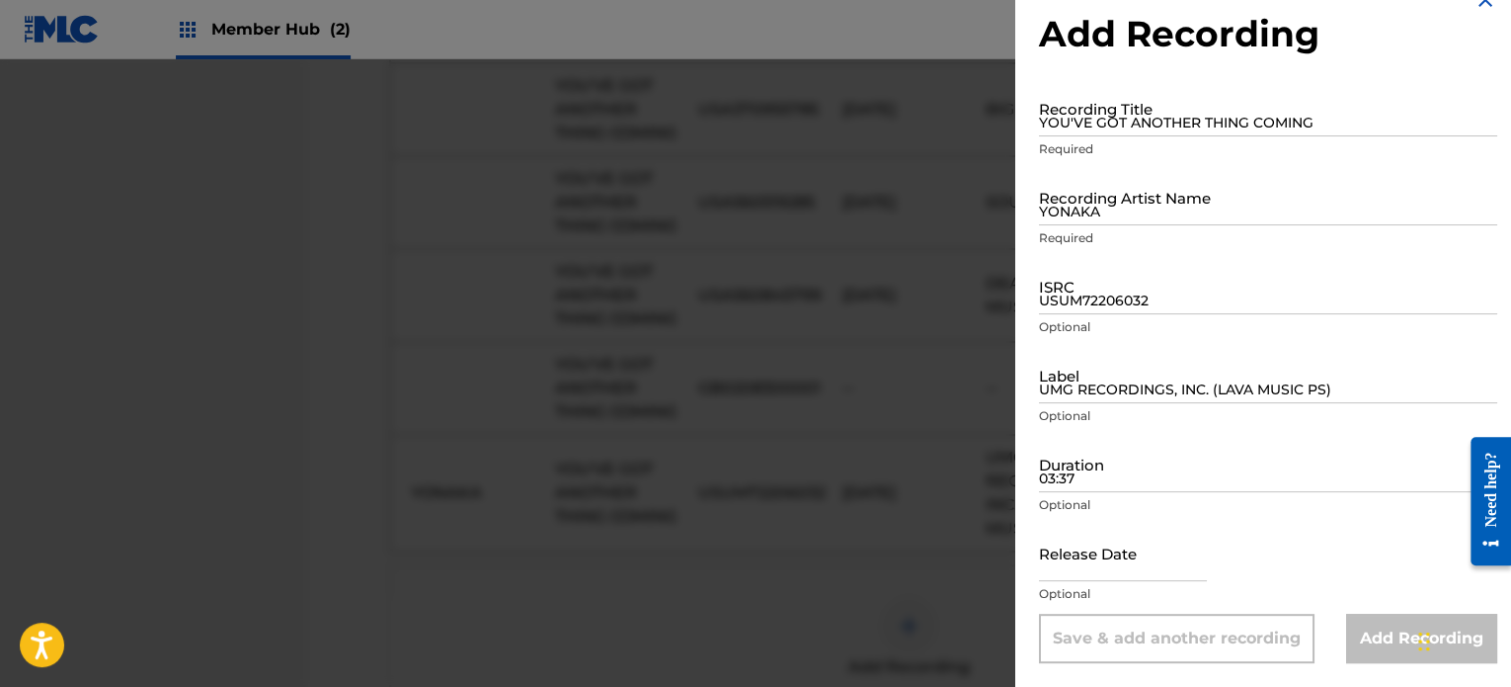
scroll to position [0, 0]
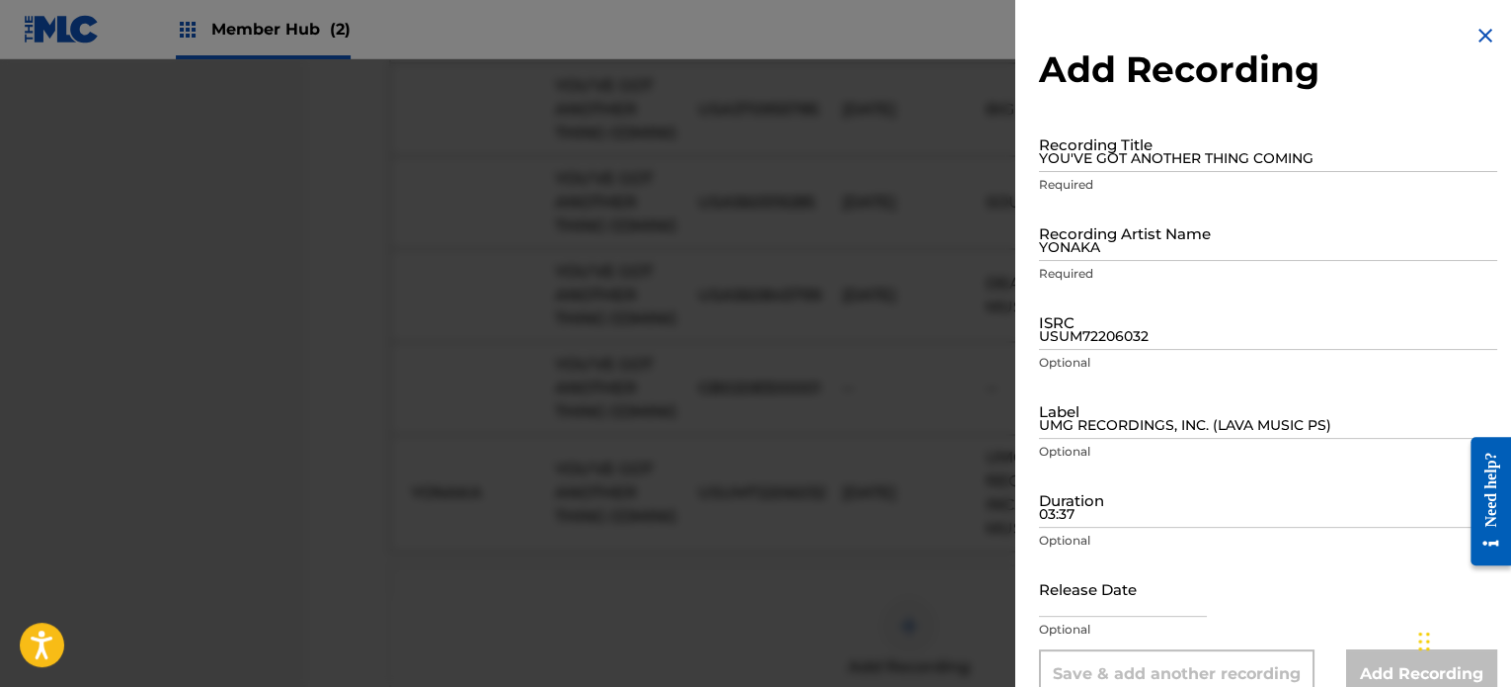
click at [1474, 34] on img at bounding box center [1486, 36] width 24 height 24
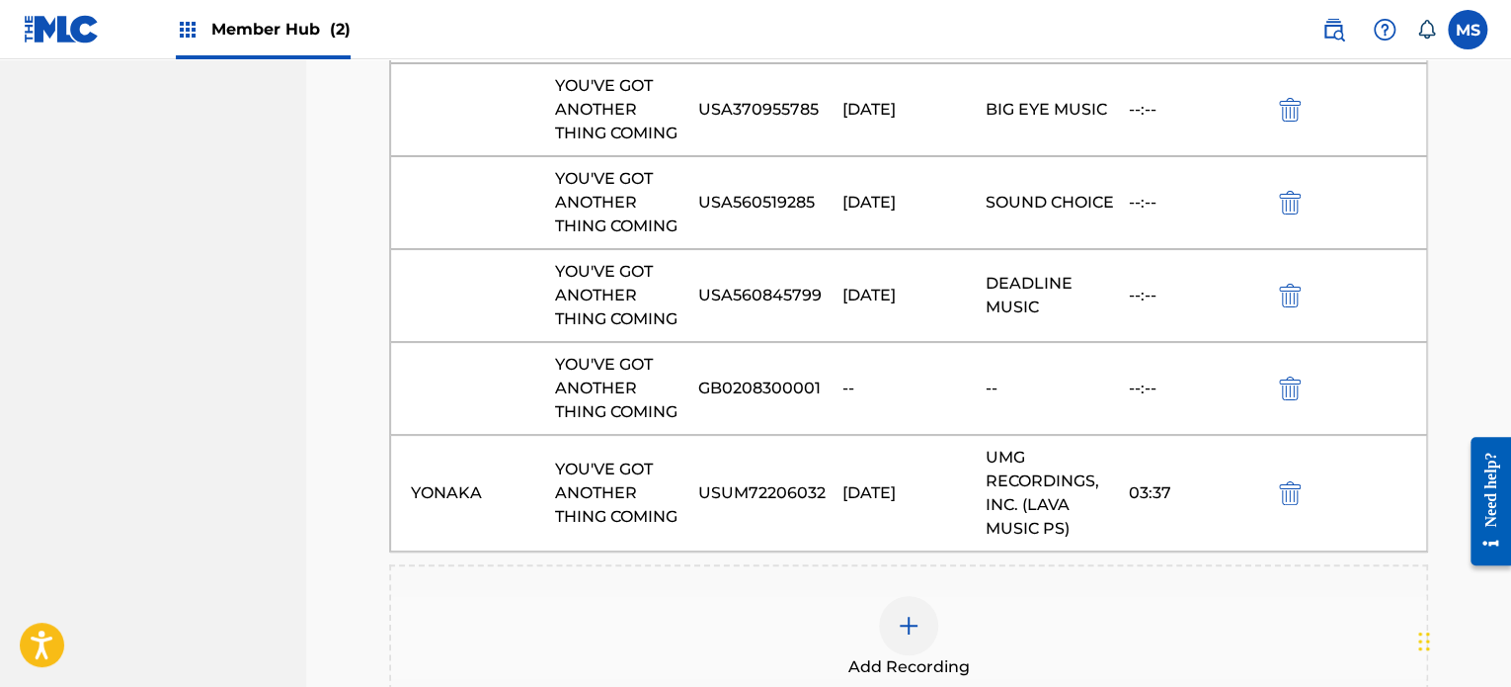
scroll to position [15293, 0]
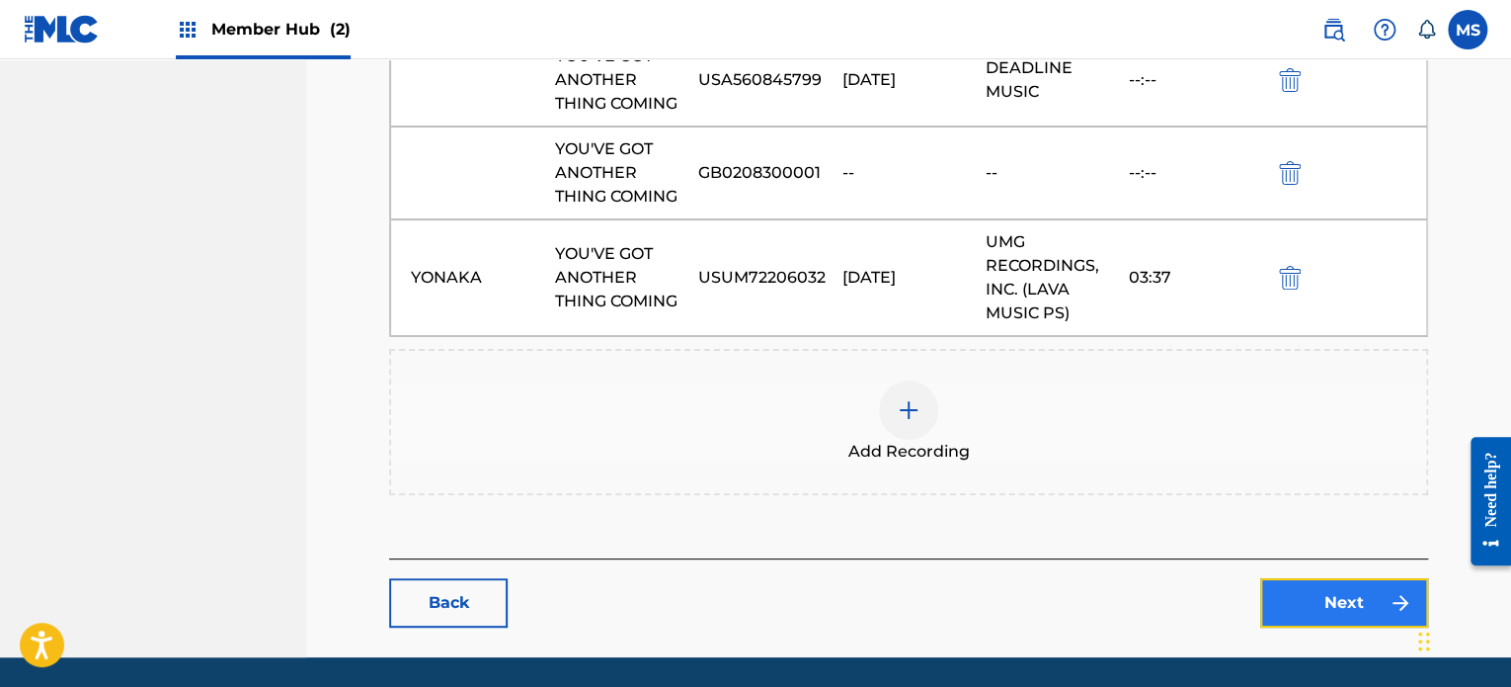
click at [1279, 578] on link "Next" at bounding box center [1345, 602] width 168 height 49
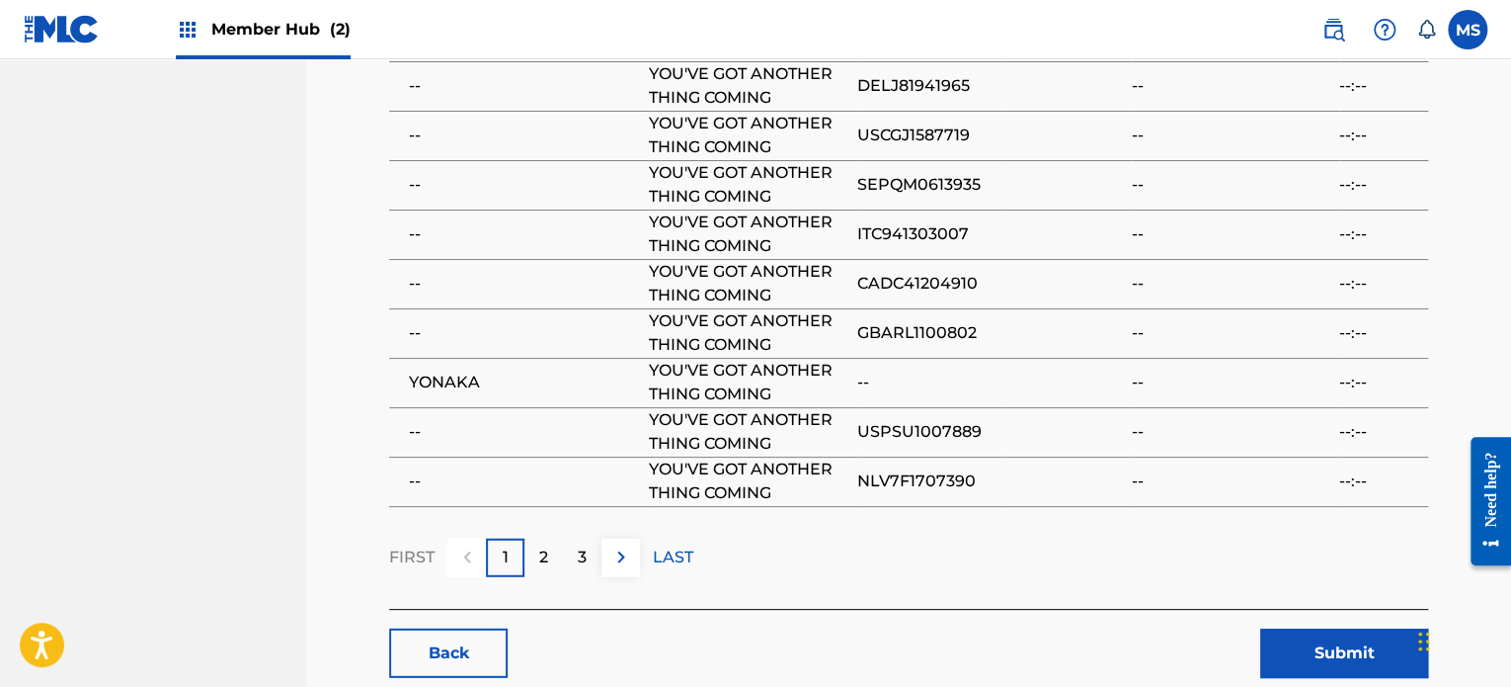
scroll to position [2580, 0]
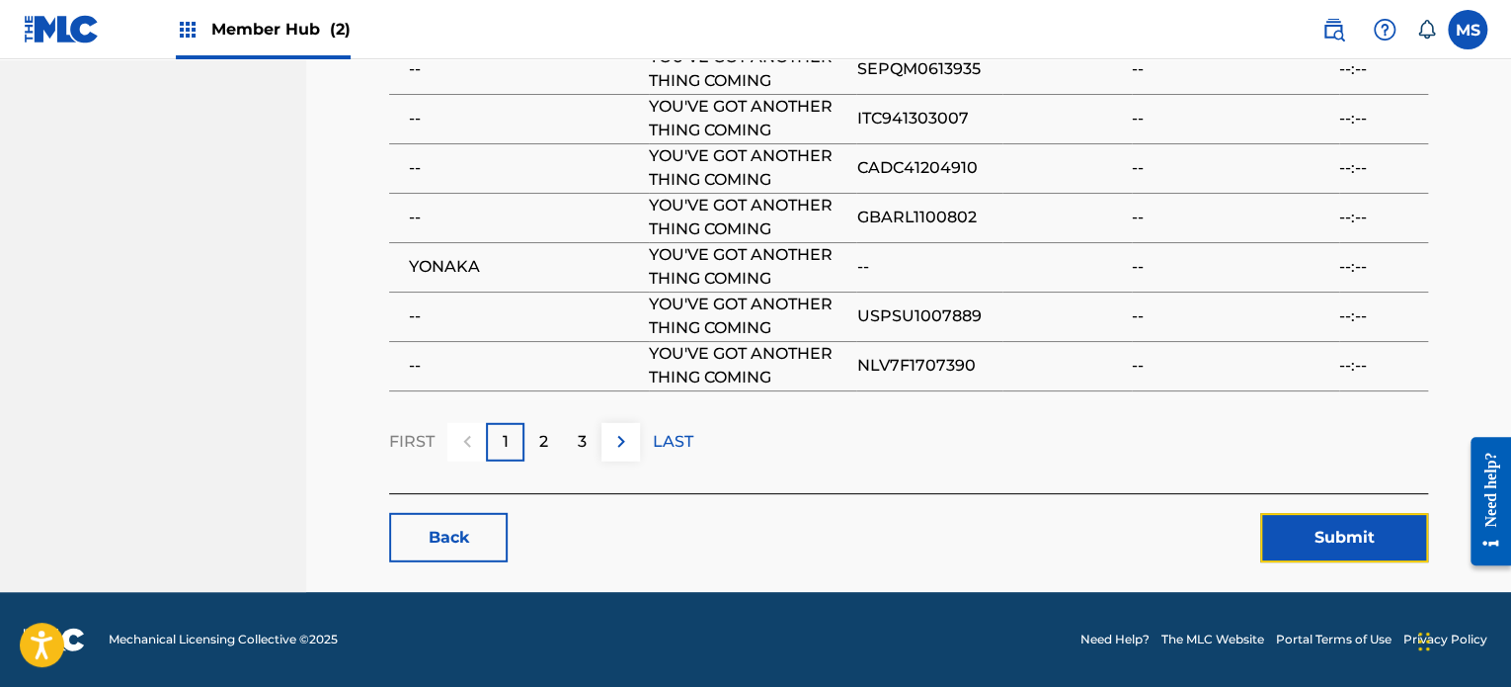
click at [1279, 538] on button "Submit" at bounding box center [1345, 537] width 168 height 49
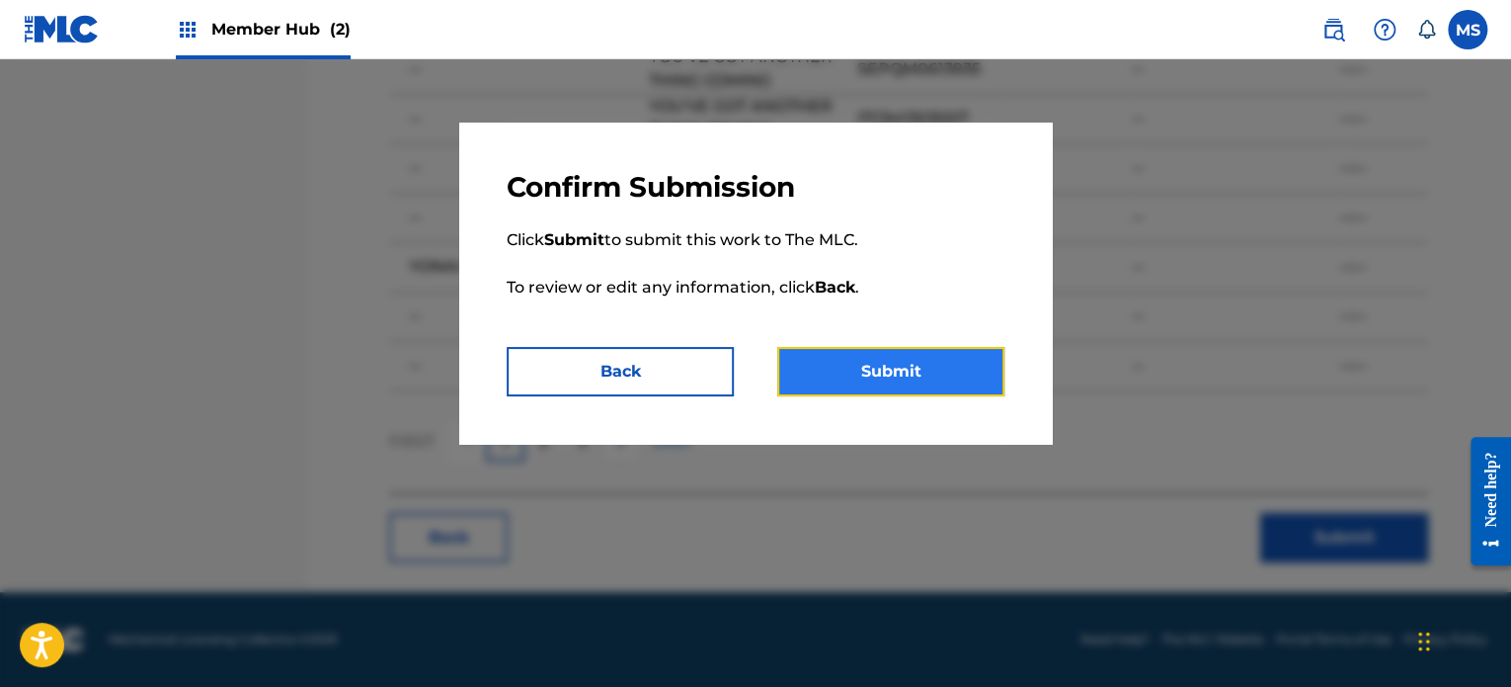
click at [913, 370] on button "Submit" at bounding box center [890, 371] width 227 height 49
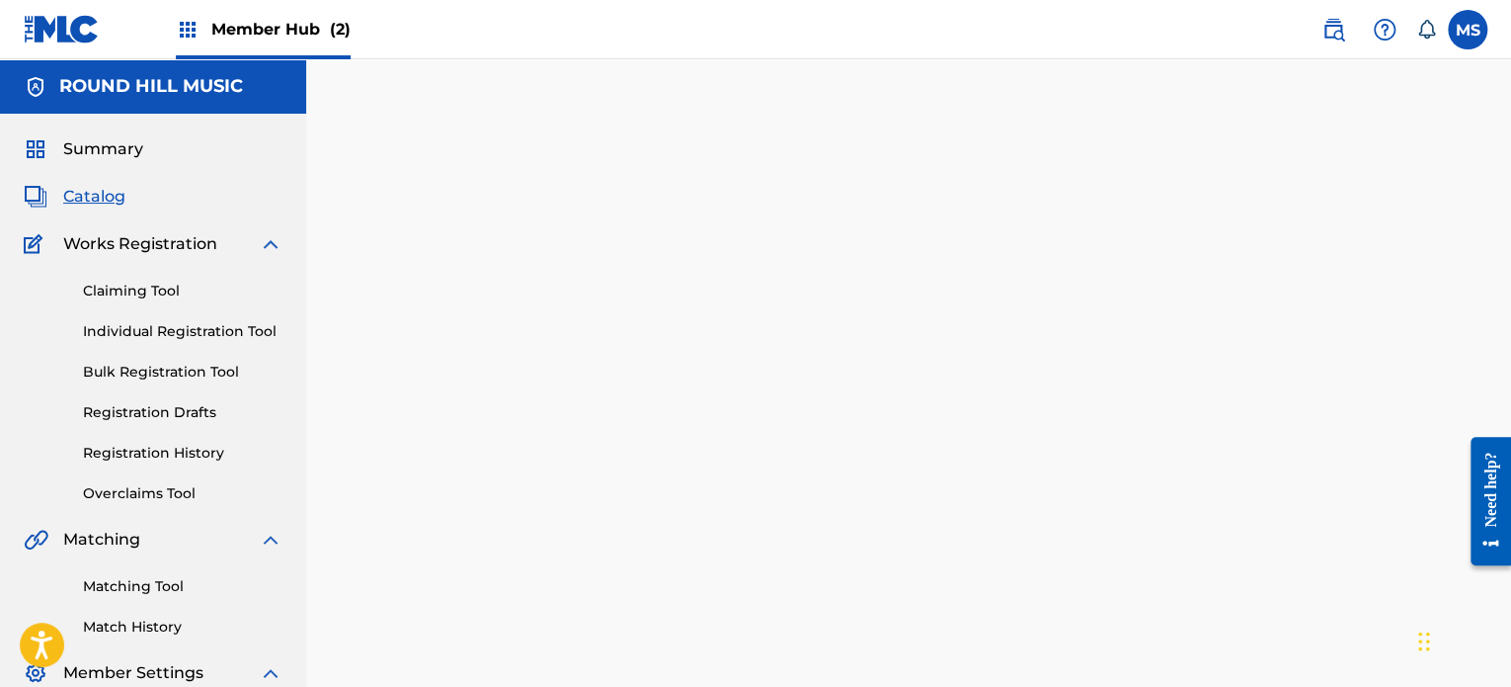
scroll to position [203, 0]
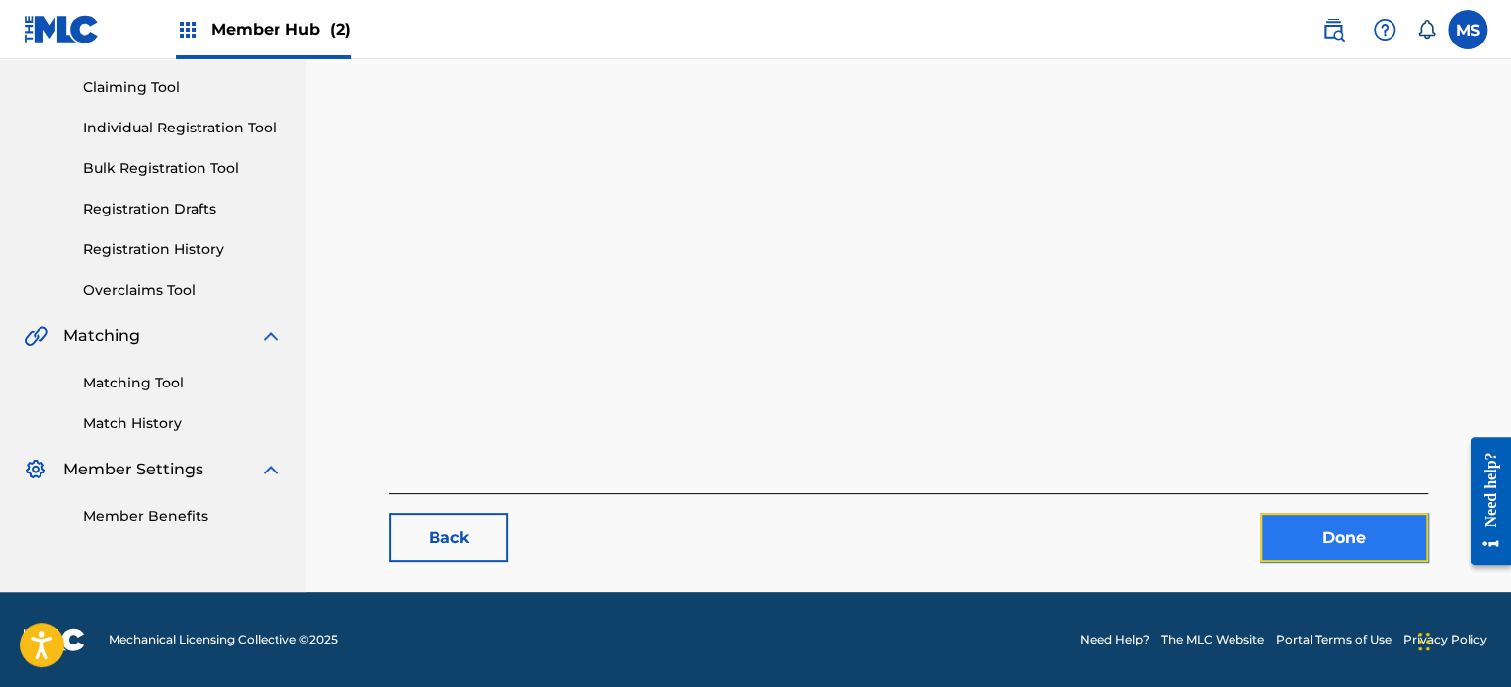
click at [1347, 535] on link "Done" at bounding box center [1345, 537] width 168 height 49
